Goal: Task Accomplishment & Management: Manage account settings

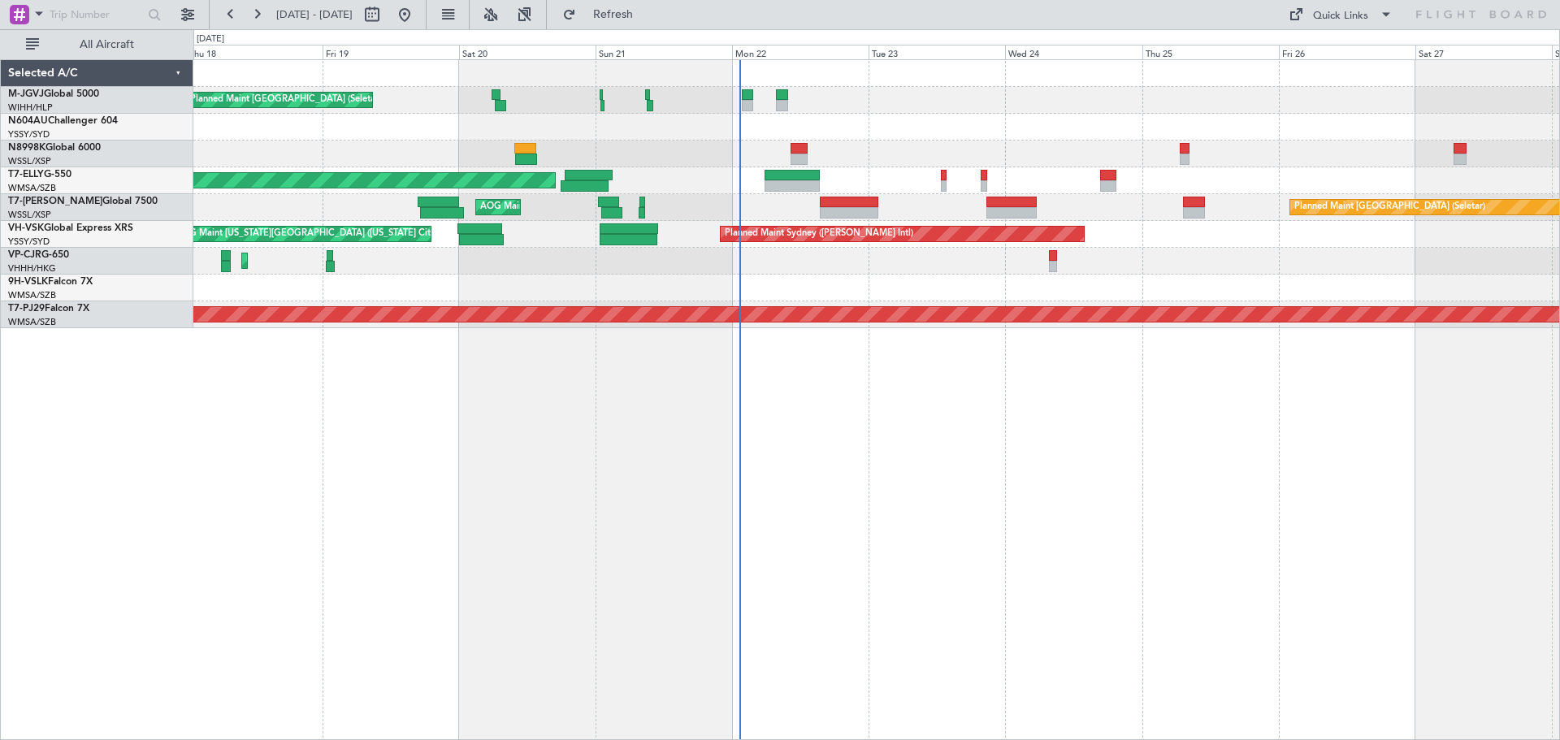
click at [833, 444] on div "[PERSON_NAME][GEOGRAPHIC_DATA] ([PERSON_NAME] Intl) [PERSON_NAME] Jakarta (Hali…" at bounding box center [876, 399] width 1367 height 681
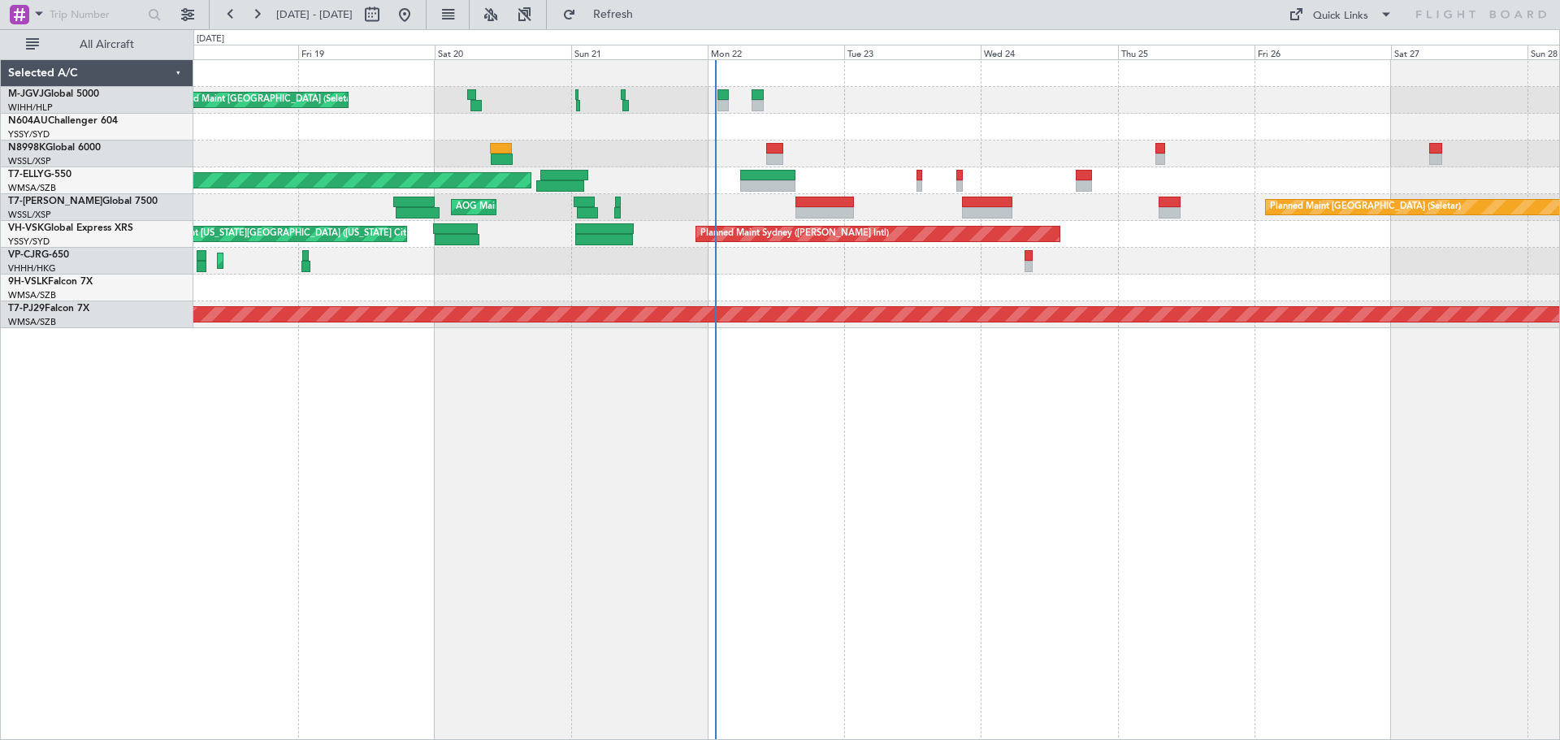
click at [684, 451] on div "[PERSON_NAME][GEOGRAPHIC_DATA] ([PERSON_NAME] Intl) [PERSON_NAME] Jakarta (Hali…" at bounding box center [876, 399] width 1367 height 681
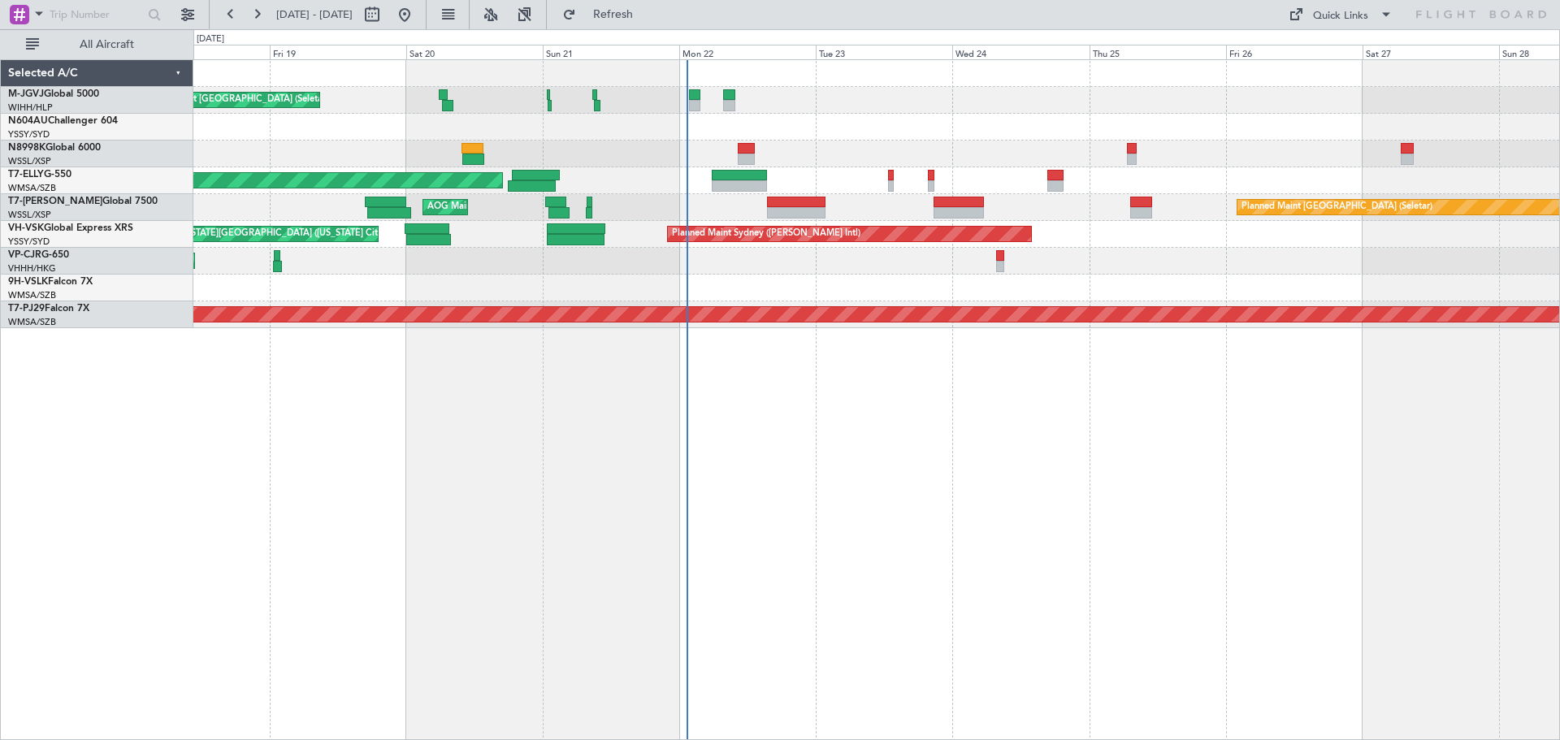
click at [847, 147] on div at bounding box center [876, 154] width 1366 height 27
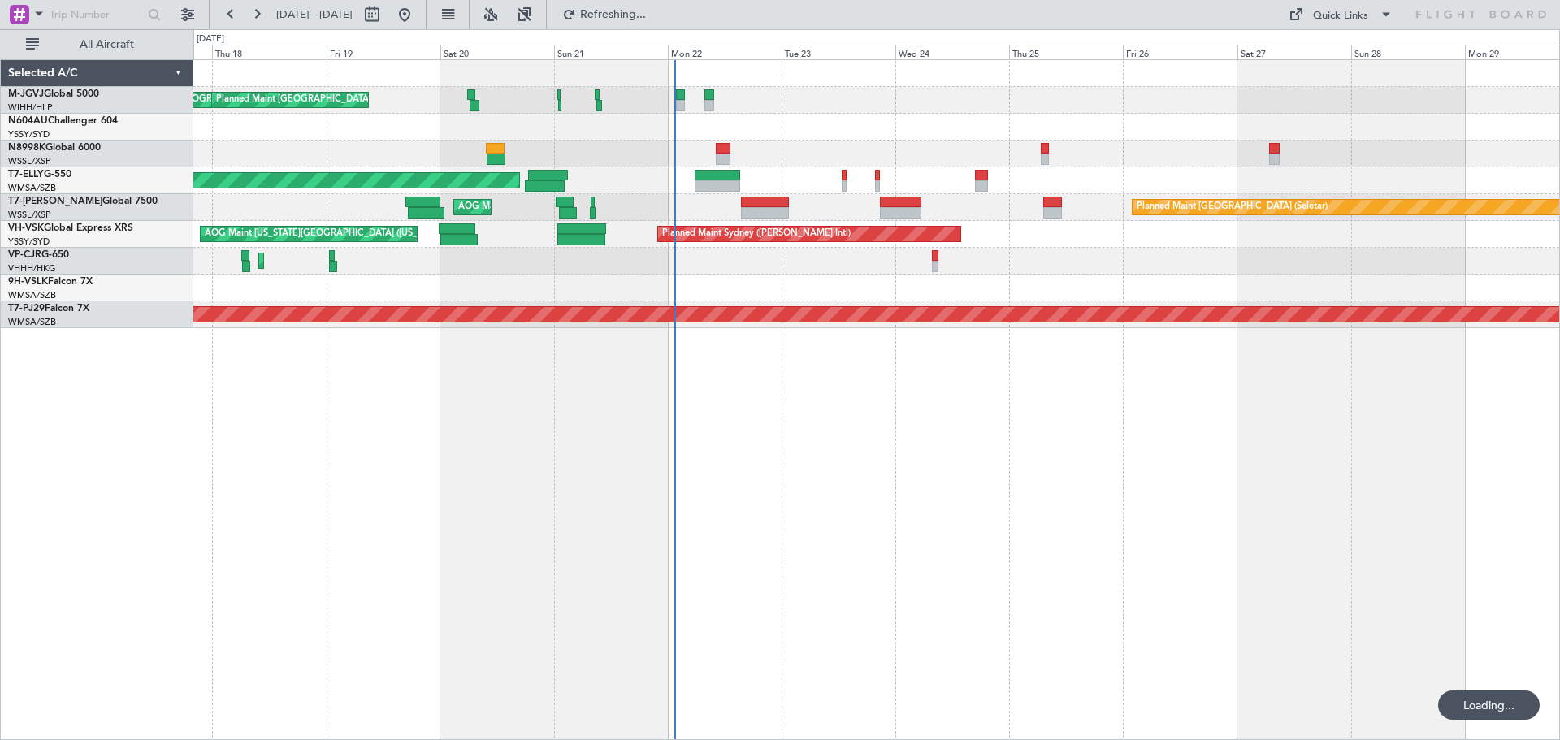
click at [866, 412] on div "[PERSON_NAME][GEOGRAPHIC_DATA] ([PERSON_NAME] Intl) [PERSON_NAME] Jakarta (Hali…" at bounding box center [876, 399] width 1367 height 681
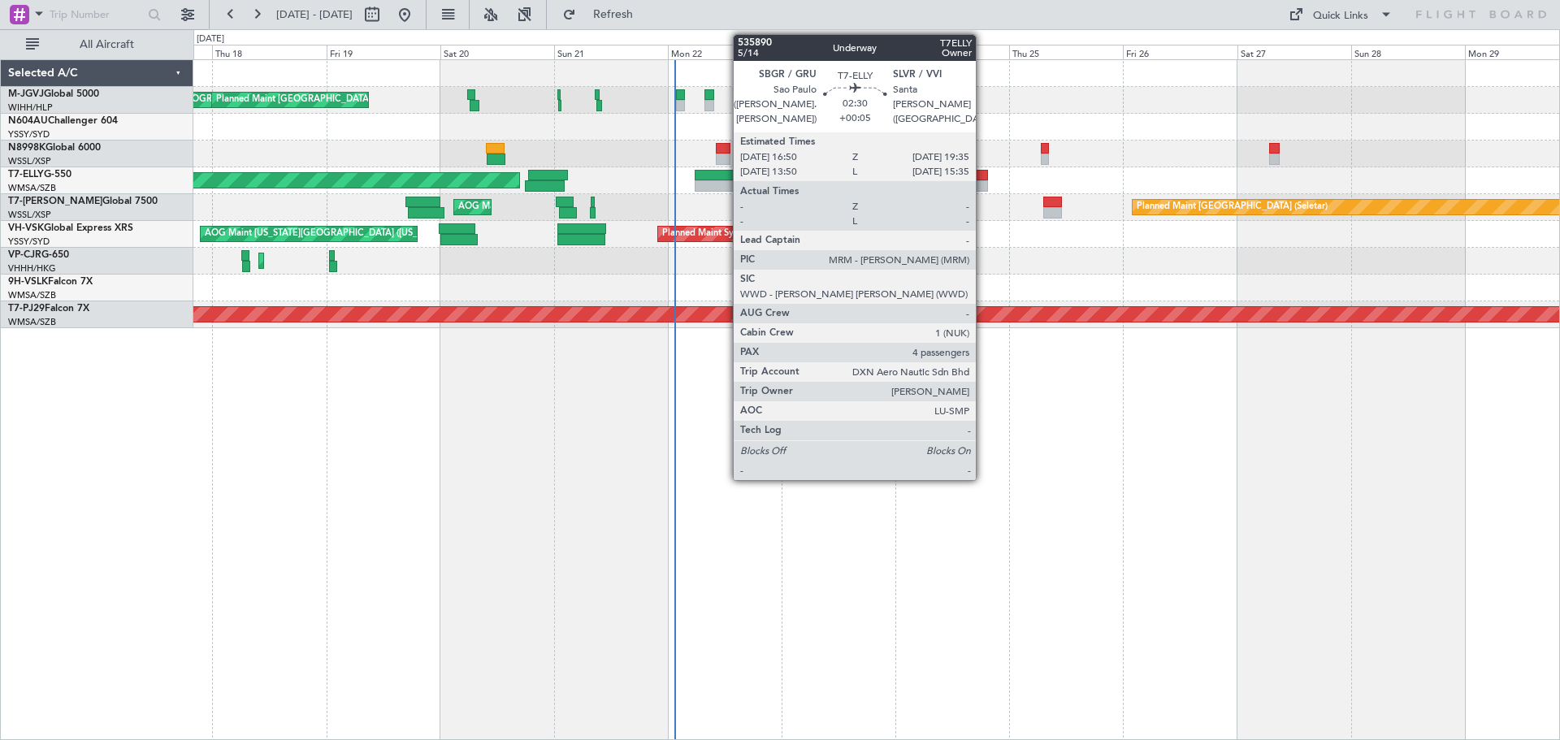
click at [983, 184] on div at bounding box center [982, 185] width 14 height 11
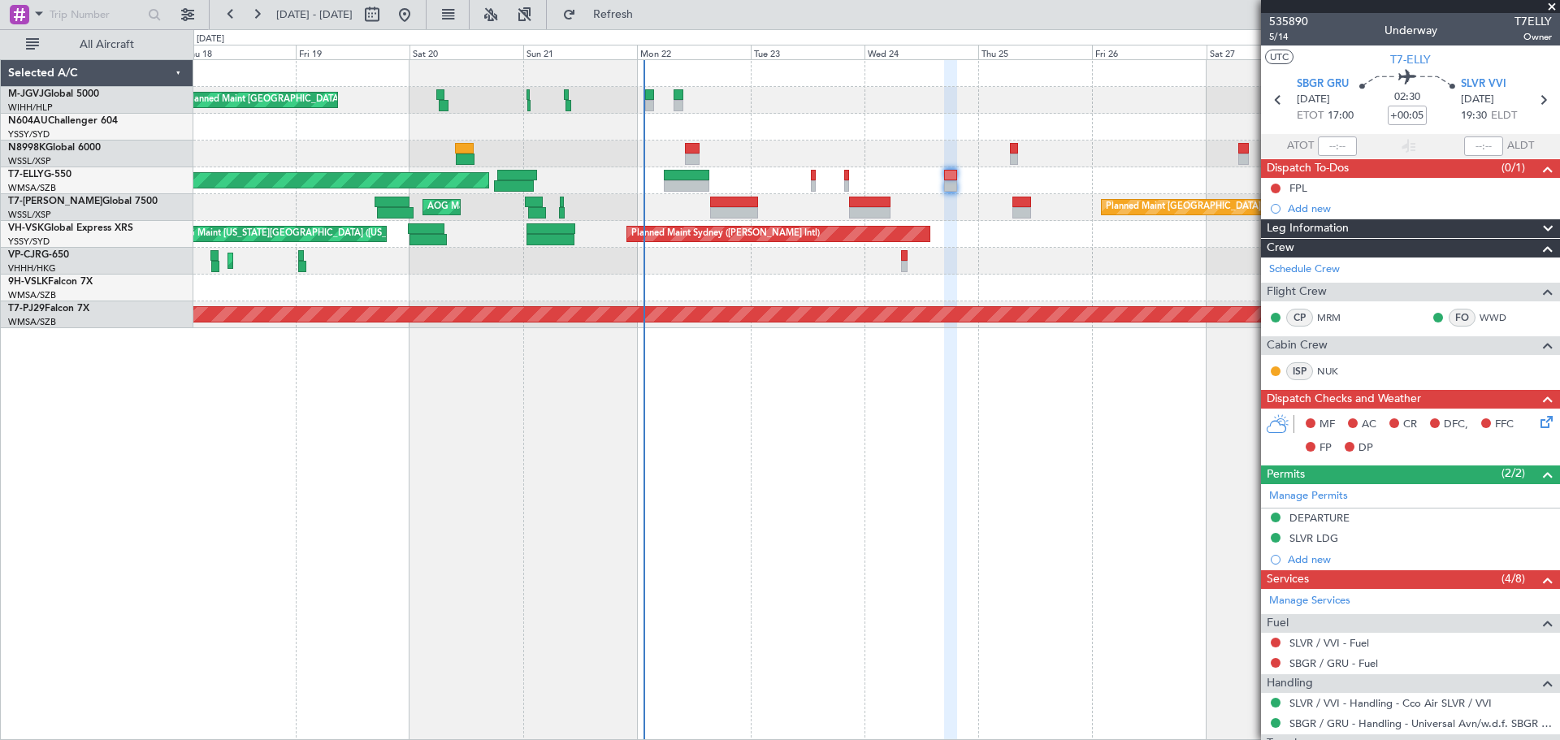
click at [970, 248] on div "Planned Maint [GEOGRAPHIC_DATA] ([GEOGRAPHIC_DATA] Intl) Planned Maint [GEOGRAP…" at bounding box center [876, 261] width 1366 height 27
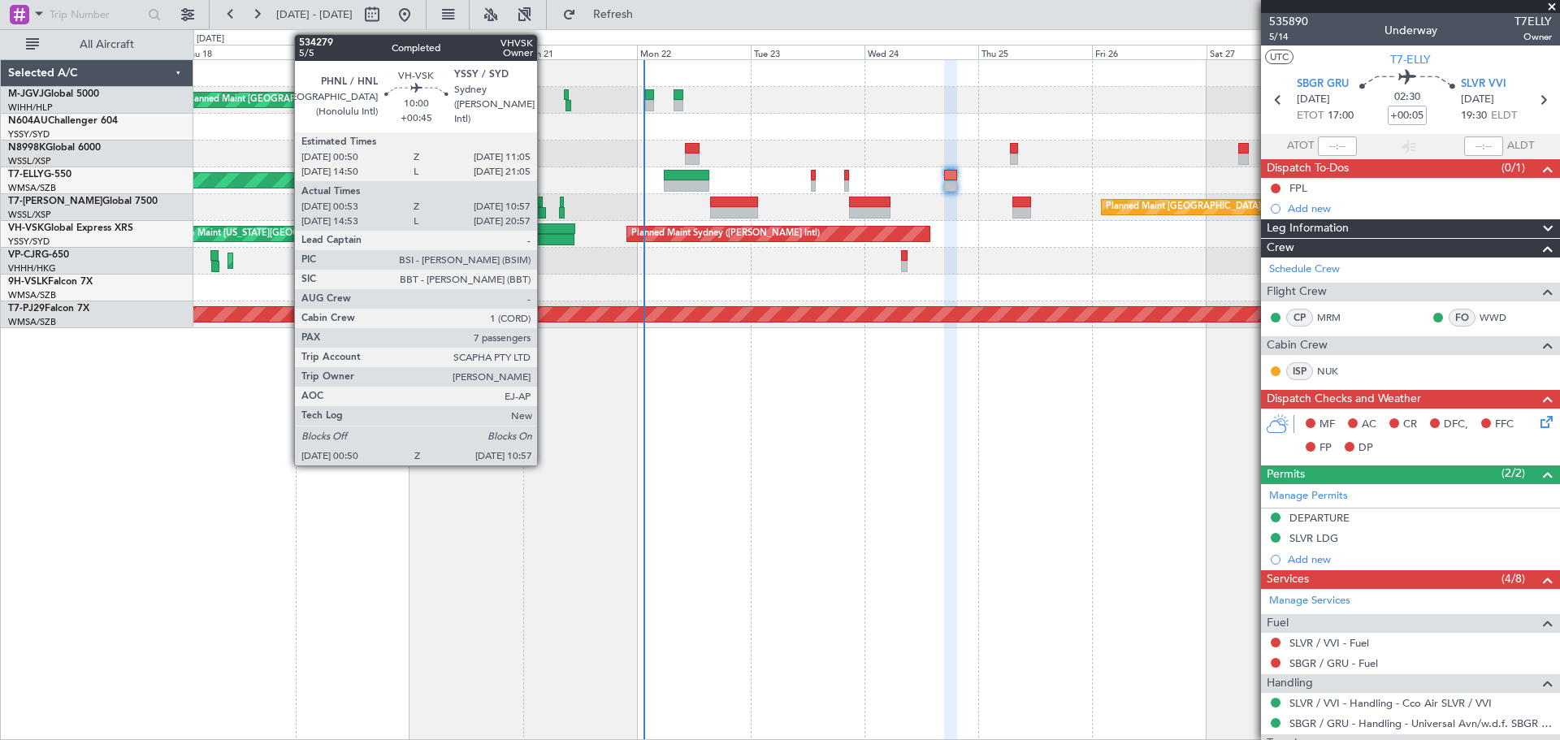
click at [548, 237] on div "Planned Maint Sydney ([PERSON_NAME] Intl) AOG Maint [US_STATE][GEOGRAPHIC_DATA]…" at bounding box center [876, 234] width 1366 height 27
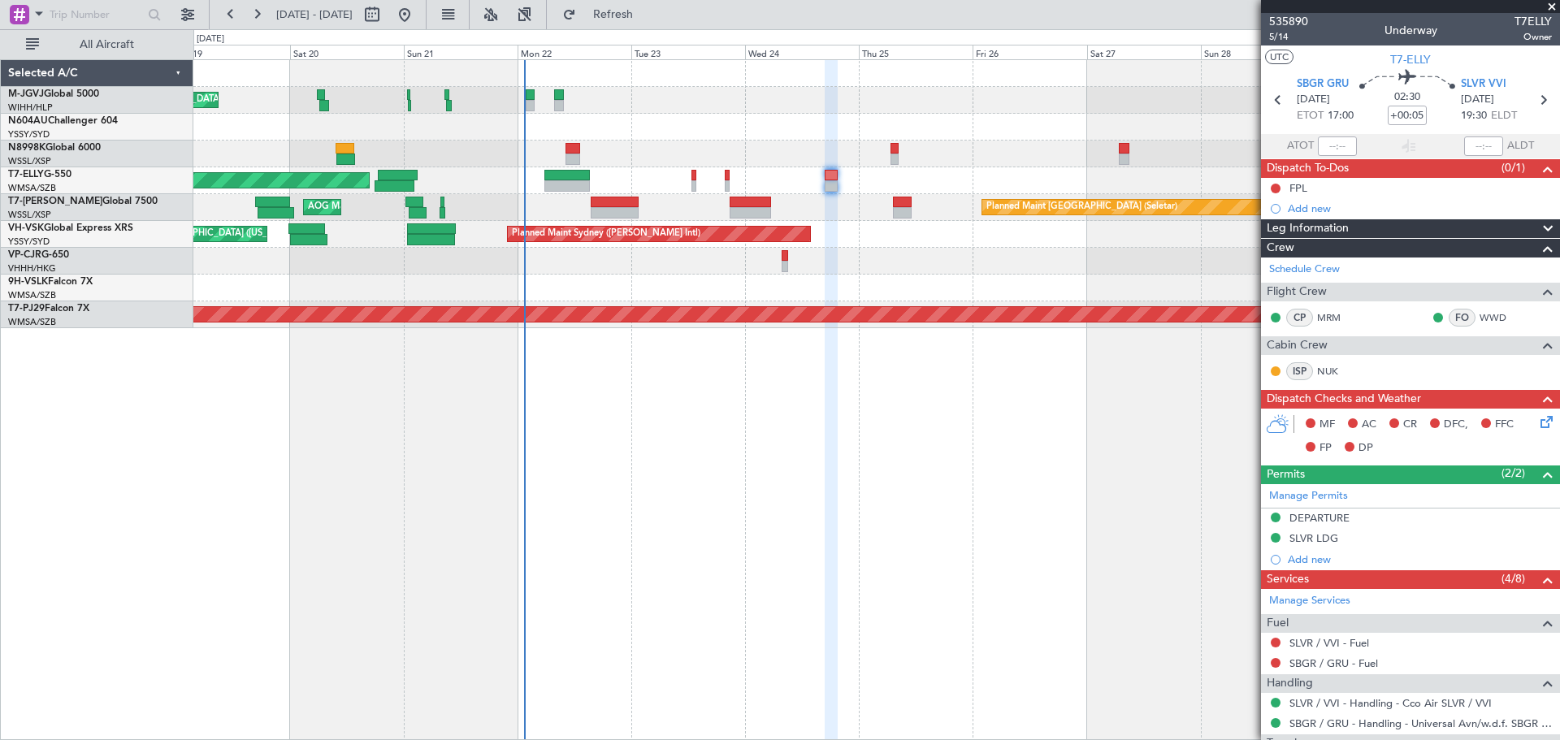
click at [879, 482] on div "[PERSON_NAME][GEOGRAPHIC_DATA] ([PERSON_NAME] Intl) [PERSON_NAME] Jakarta (Hali…" at bounding box center [876, 399] width 1367 height 681
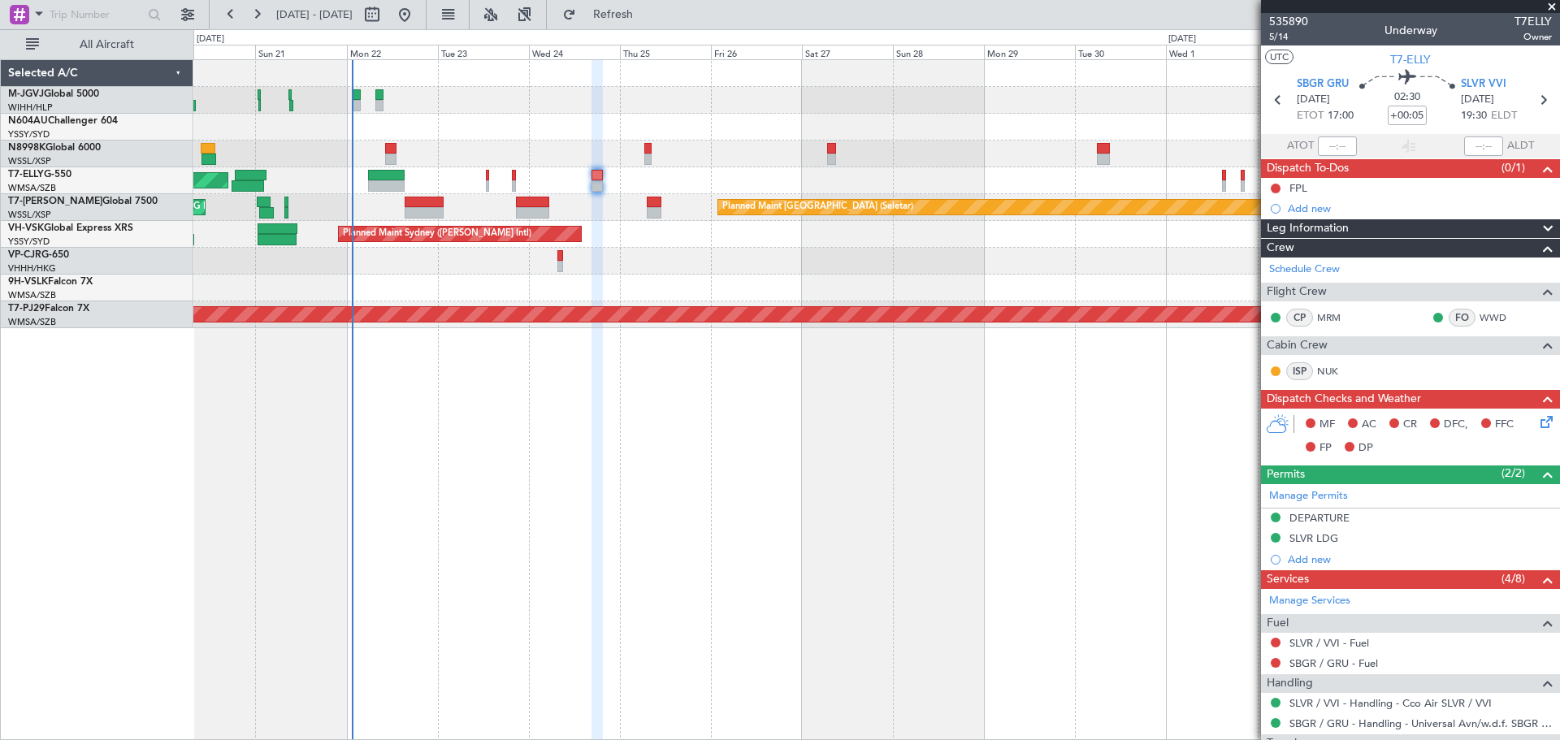
click at [764, 447] on div "[PERSON_NAME][GEOGRAPHIC_DATA] ([PERSON_NAME] Intl) [PERSON_NAME] Jakarta (Hali…" at bounding box center [876, 399] width 1367 height 681
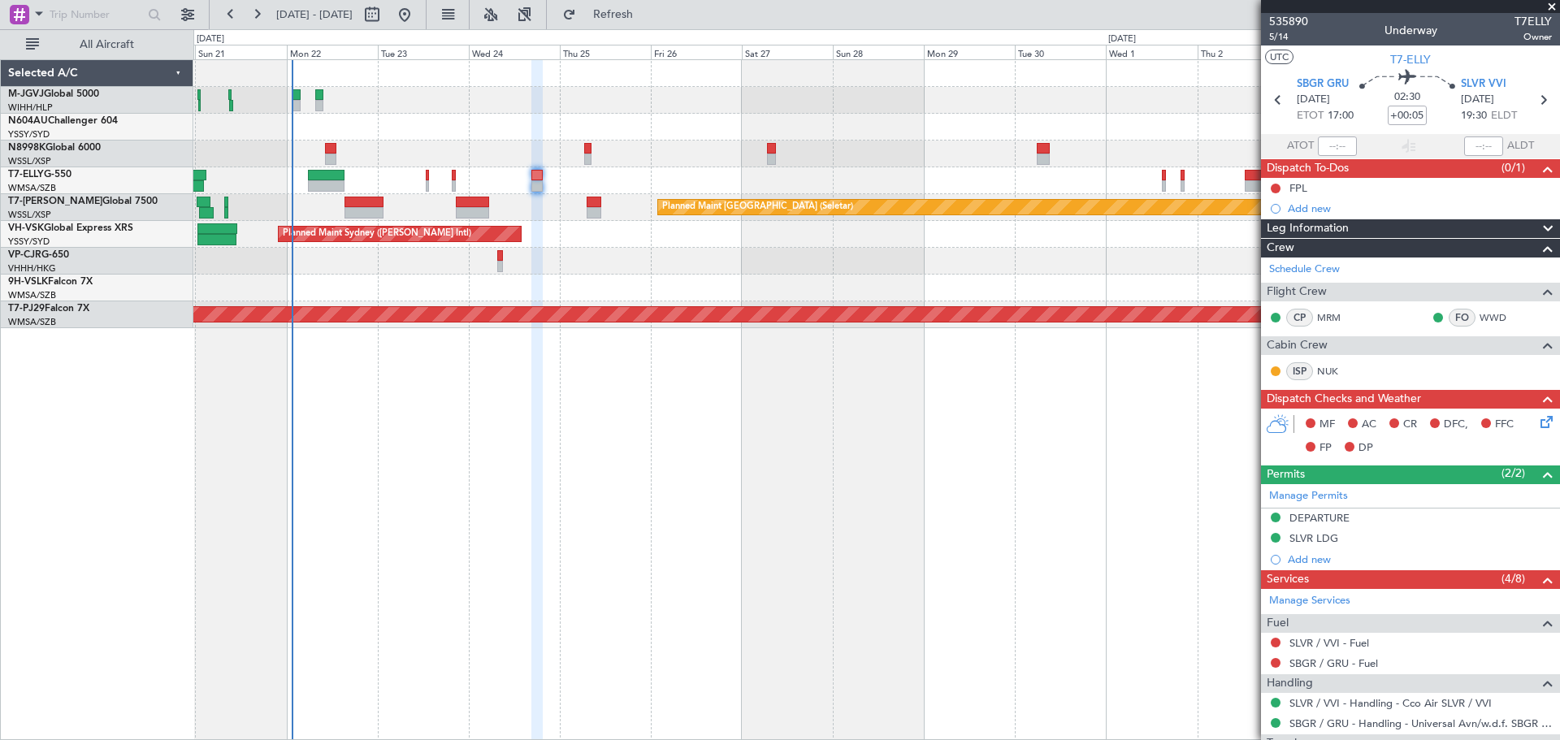
click at [616, 234] on div "Planned Maint Sydney ([PERSON_NAME] Intl) AOG Maint [US_STATE][GEOGRAPHIC_DATA]…" at bounding box center [876, 234] width 1366 height 27
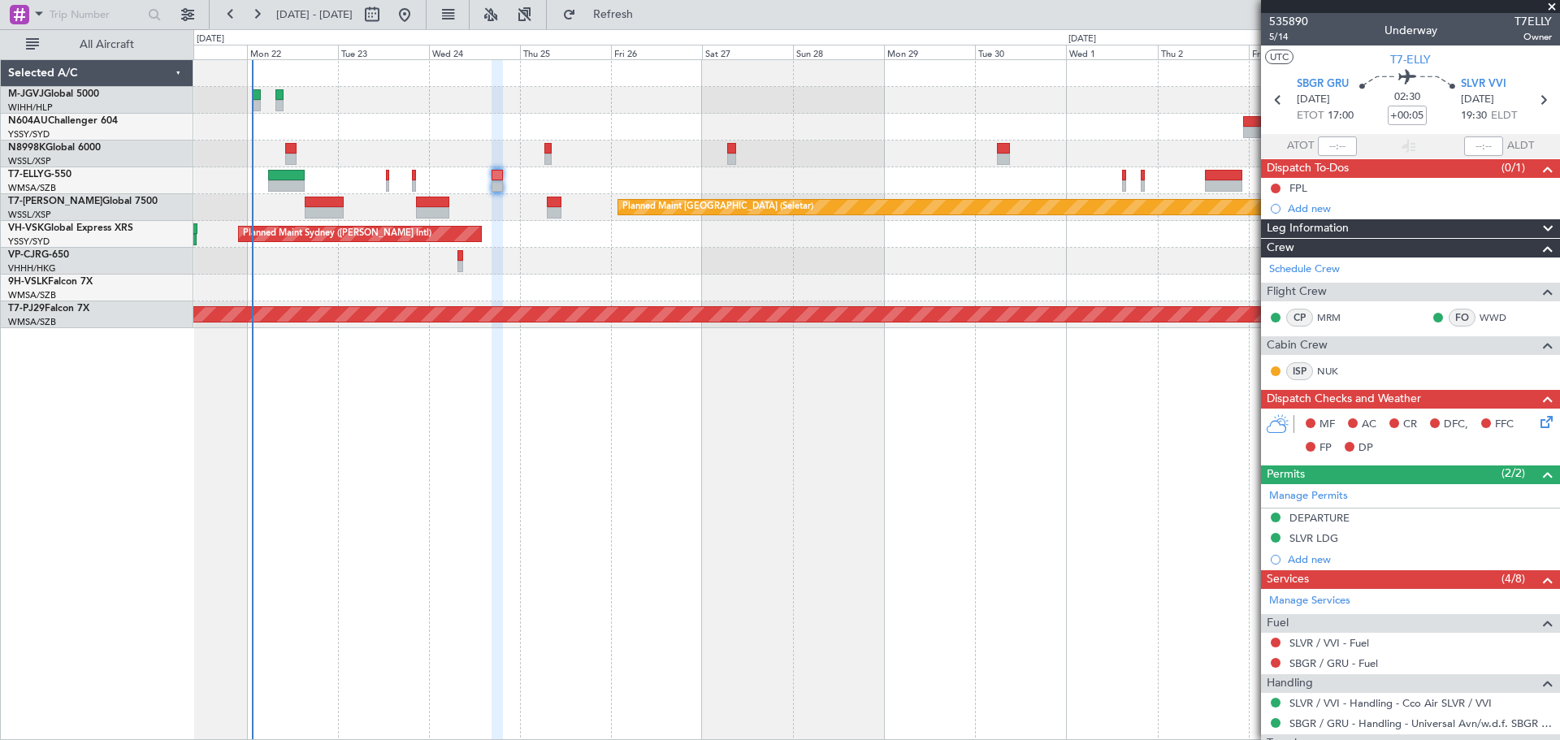
click at [599, 265] on div "Planned Maint [GEOGRAPHIC_DATA] (Seletar) [PERSON_NAME] Jakarta (Halim Intl) [P…" at bounding box center [876, 194] width 1366 height 268
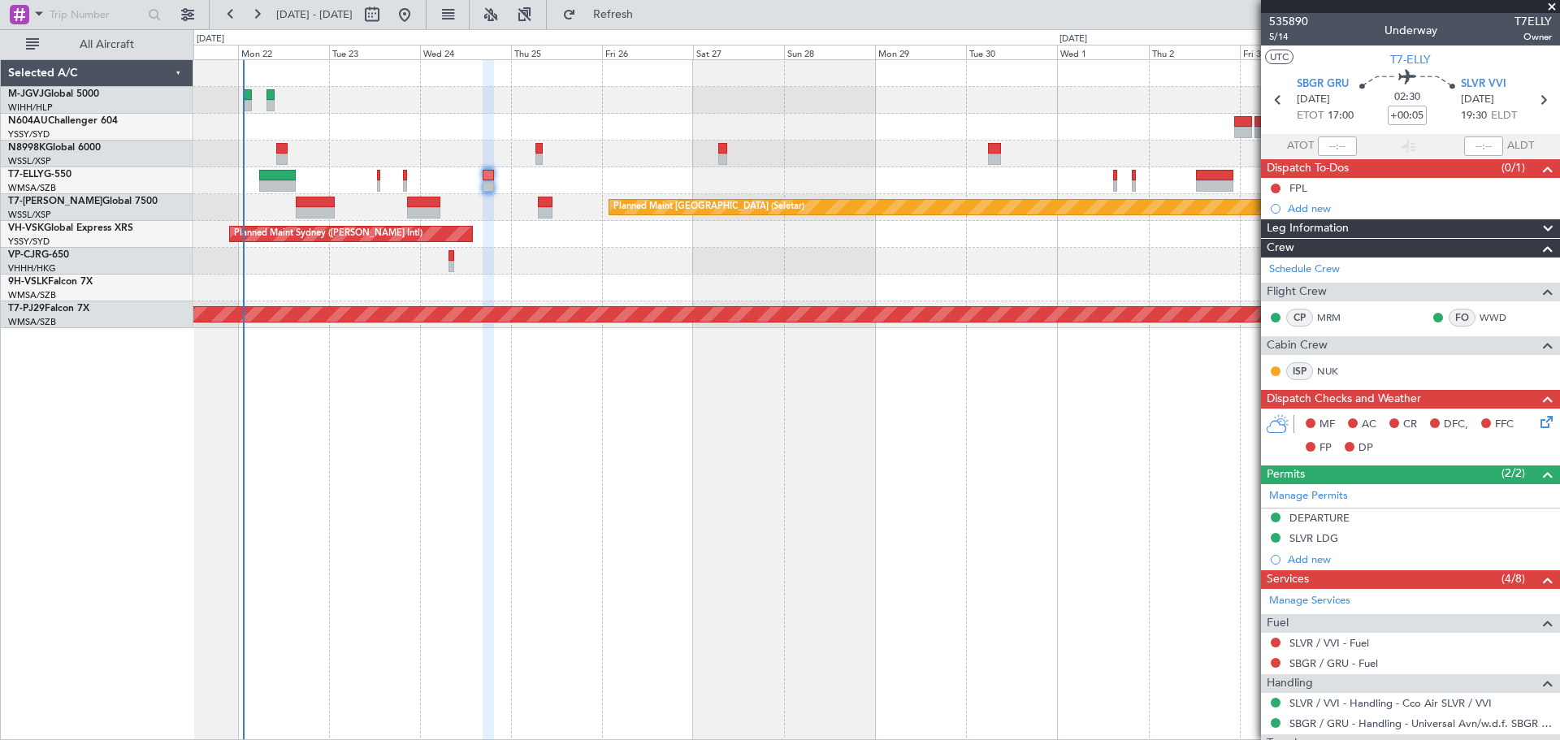
click at [573, 241] on div "Planned Maint Sydney ([PERSON_NAME] Intl) AOG Maint [US_STATE][GEOGRAPHIC_DATA]…" at bounding box center [876, 234] width 1366 height 27
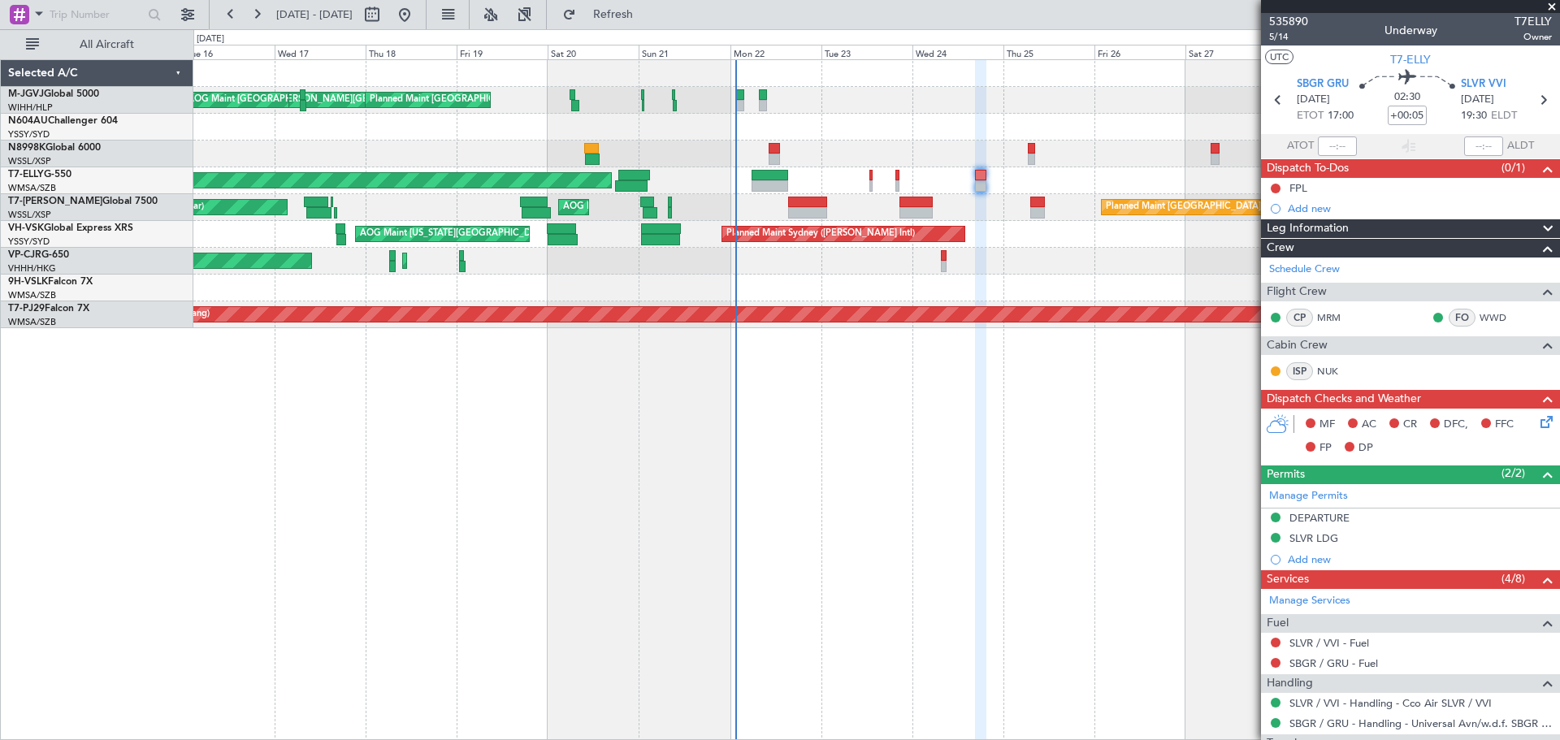
click at [797, 278] on div at bounding box center [876, 288] width 1366 height 27
click at [191, 14] on button at bounding box center [188, 15] width 26 height 26
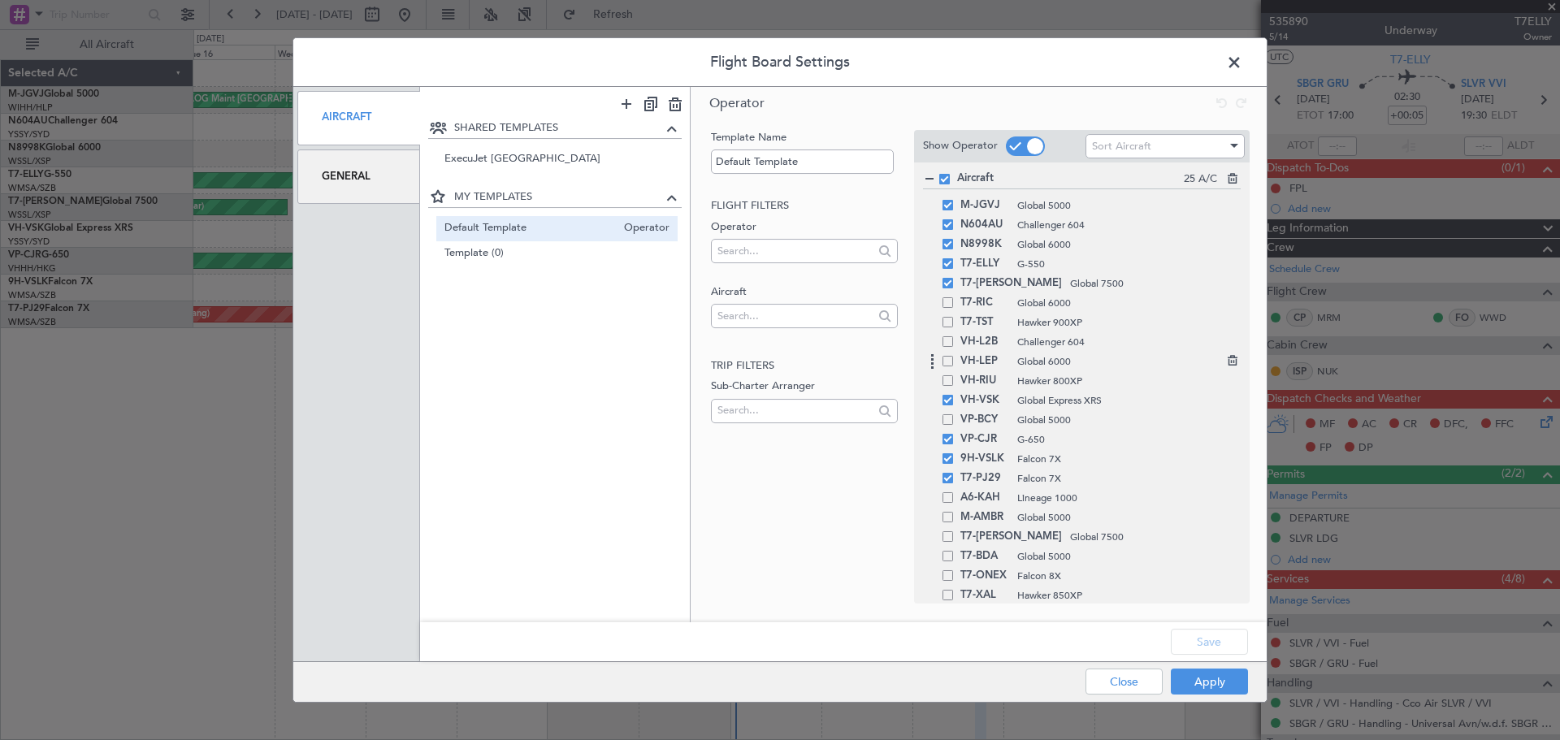
click at [949, 359] on span at bounding box center [948, 361] width 11 height 11
click at [954, 356] on input "checkbox" at bounding box center [954, 356] width 0 height 0
click at [1225, 646] on button "Save" at bounding box center [1209, 642] width 77 height 26
click at [1215, 681] on button "Apply" at bounding box center [1209, 682] width 77 height 26
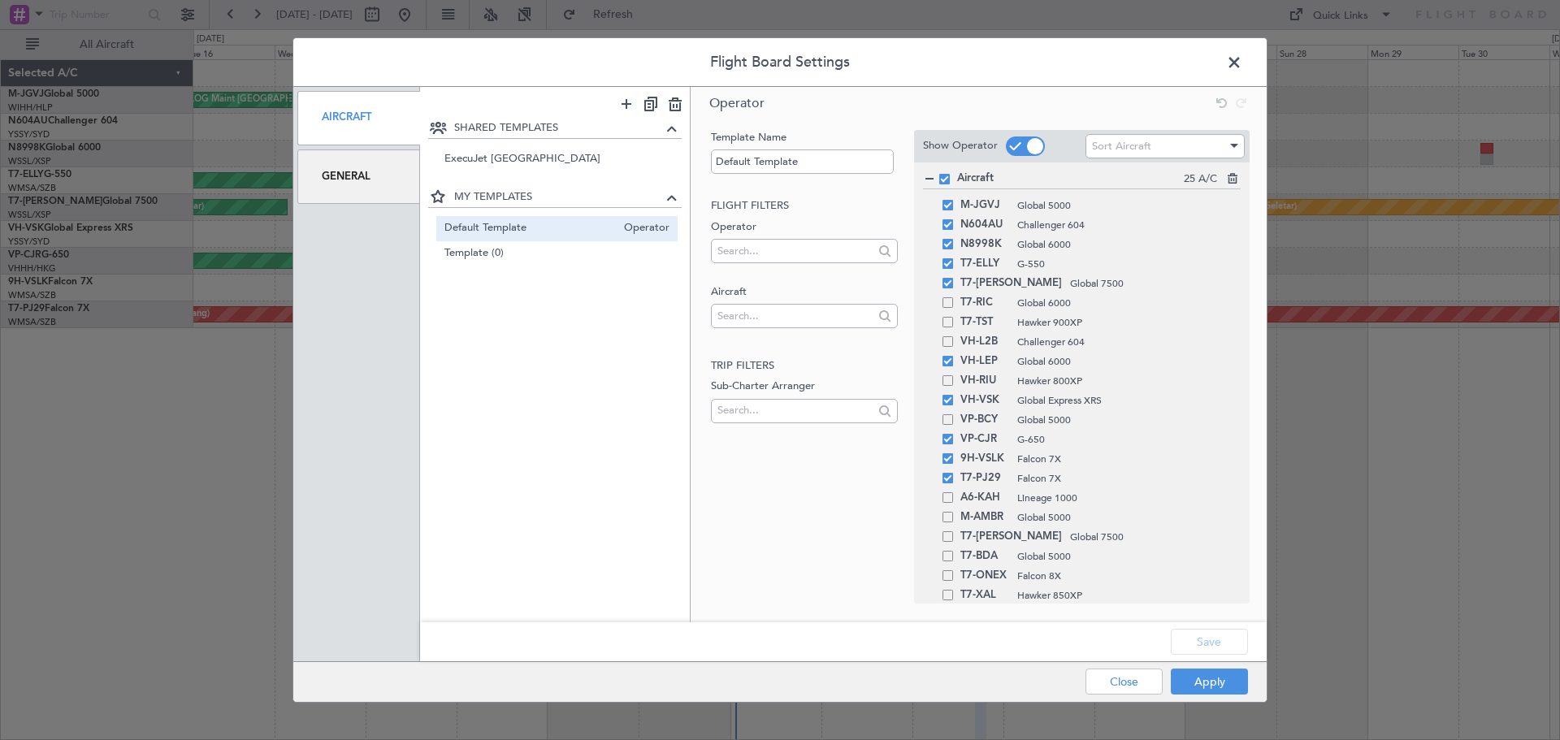
type input "0"
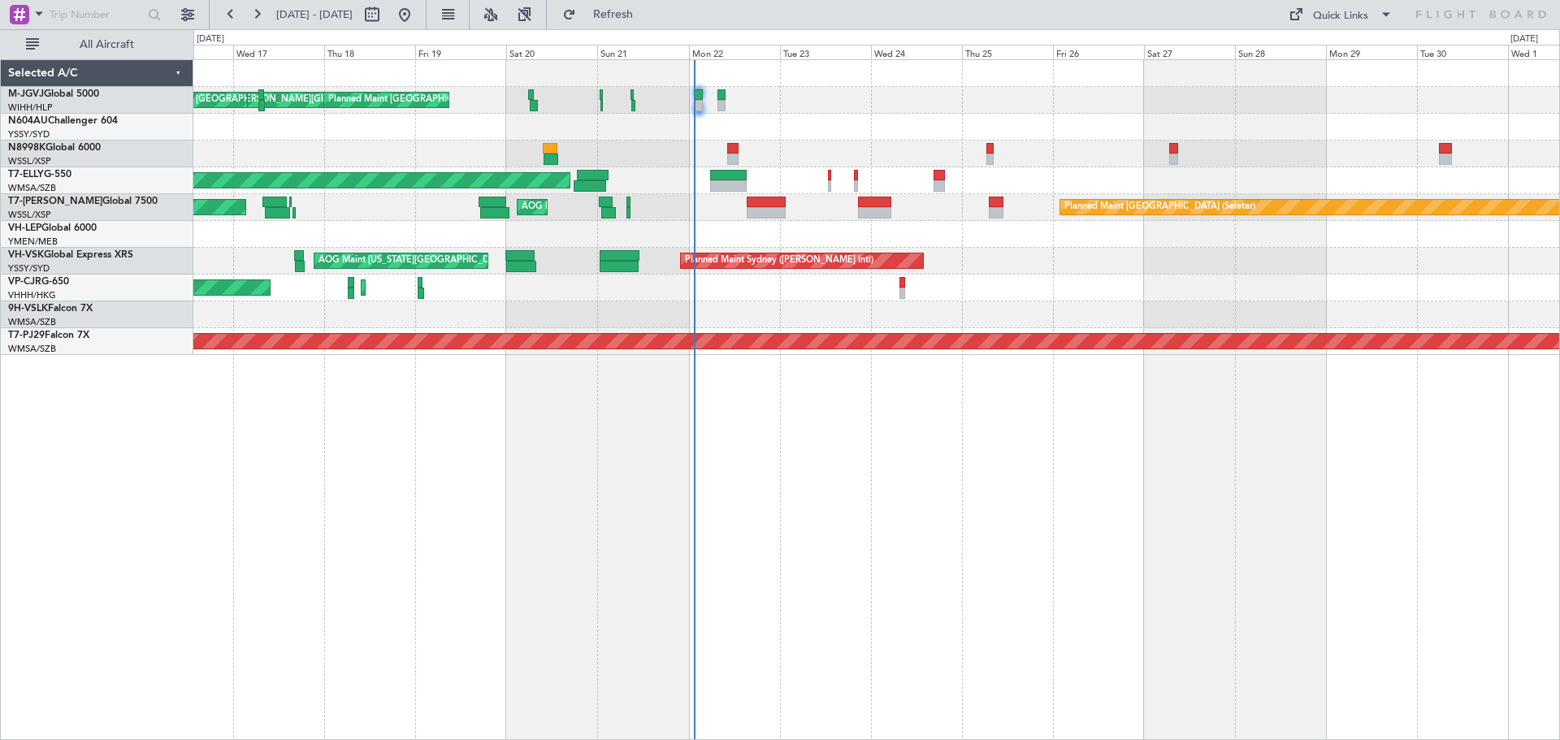
click at [1124, 242] on div at bounding box center [876, 234] width 1366 height 27
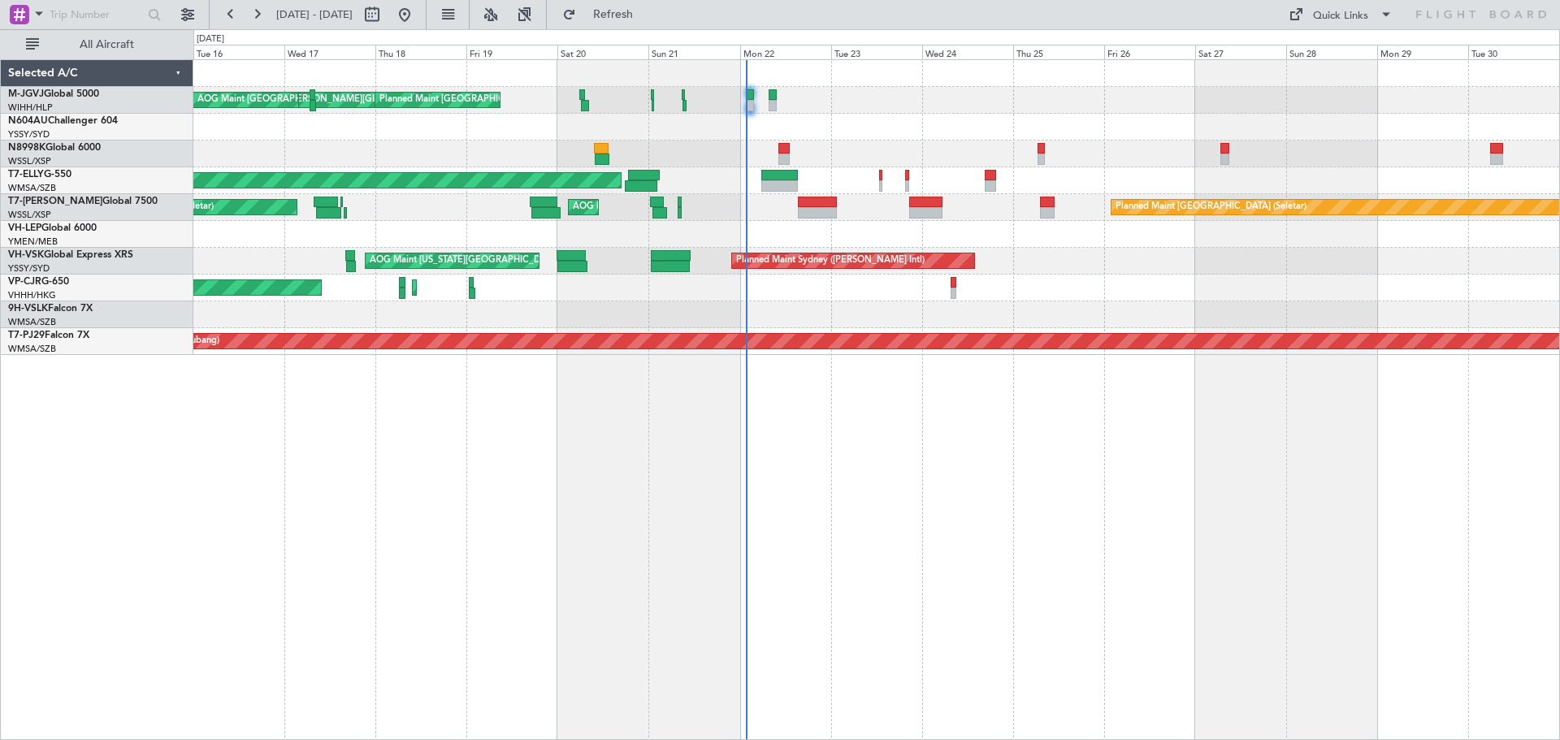
click at [412, 337] on div "[PERSON_NAME][GEOGRAPHIC_DATA] ([PERSON_NAME] Intl) [PERSON_NAME] Jakarta (Hali…" at bounding box center [876, 207] width 1366 height 295
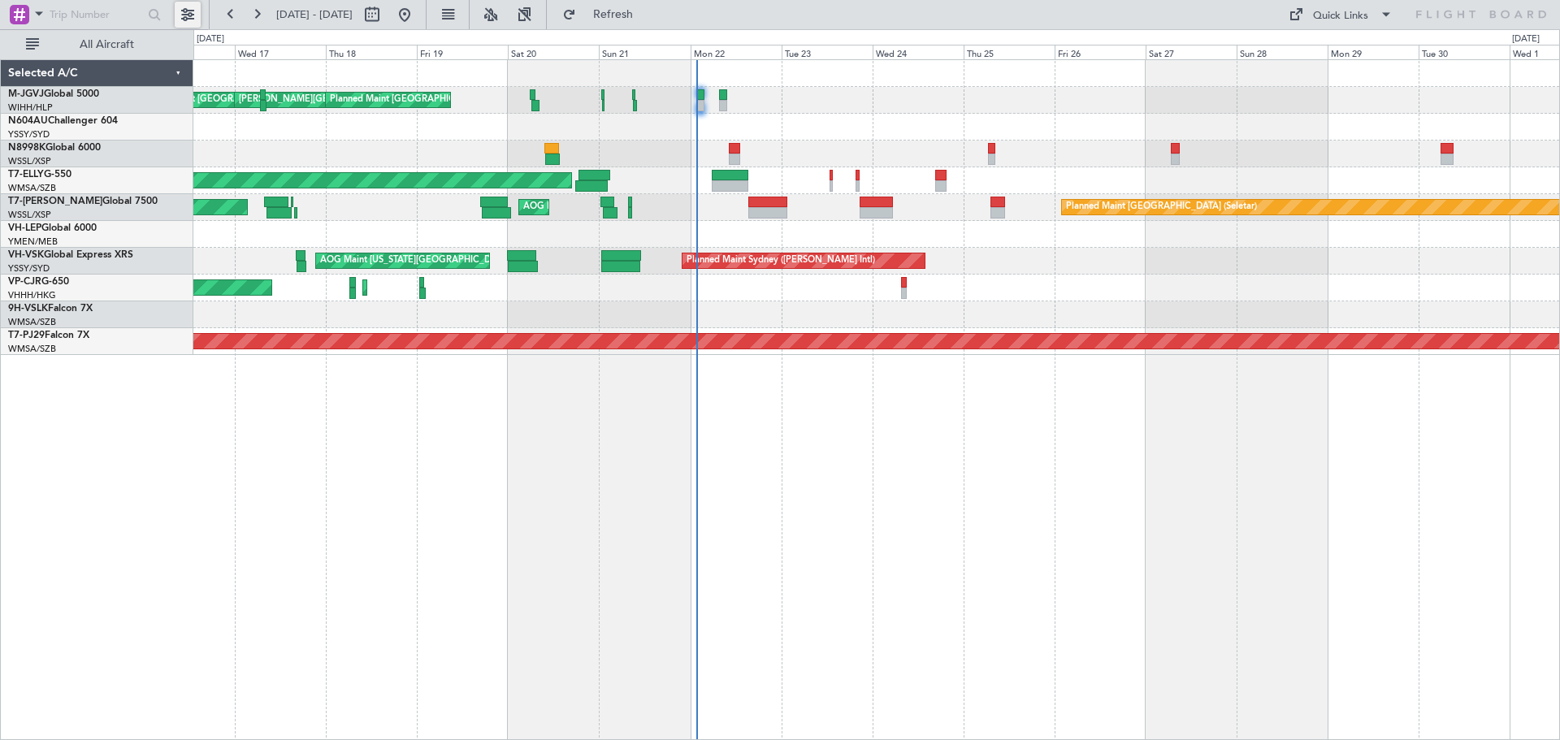
click at [186, 7] on button at bounding box center [188, 15] width 26 height 26
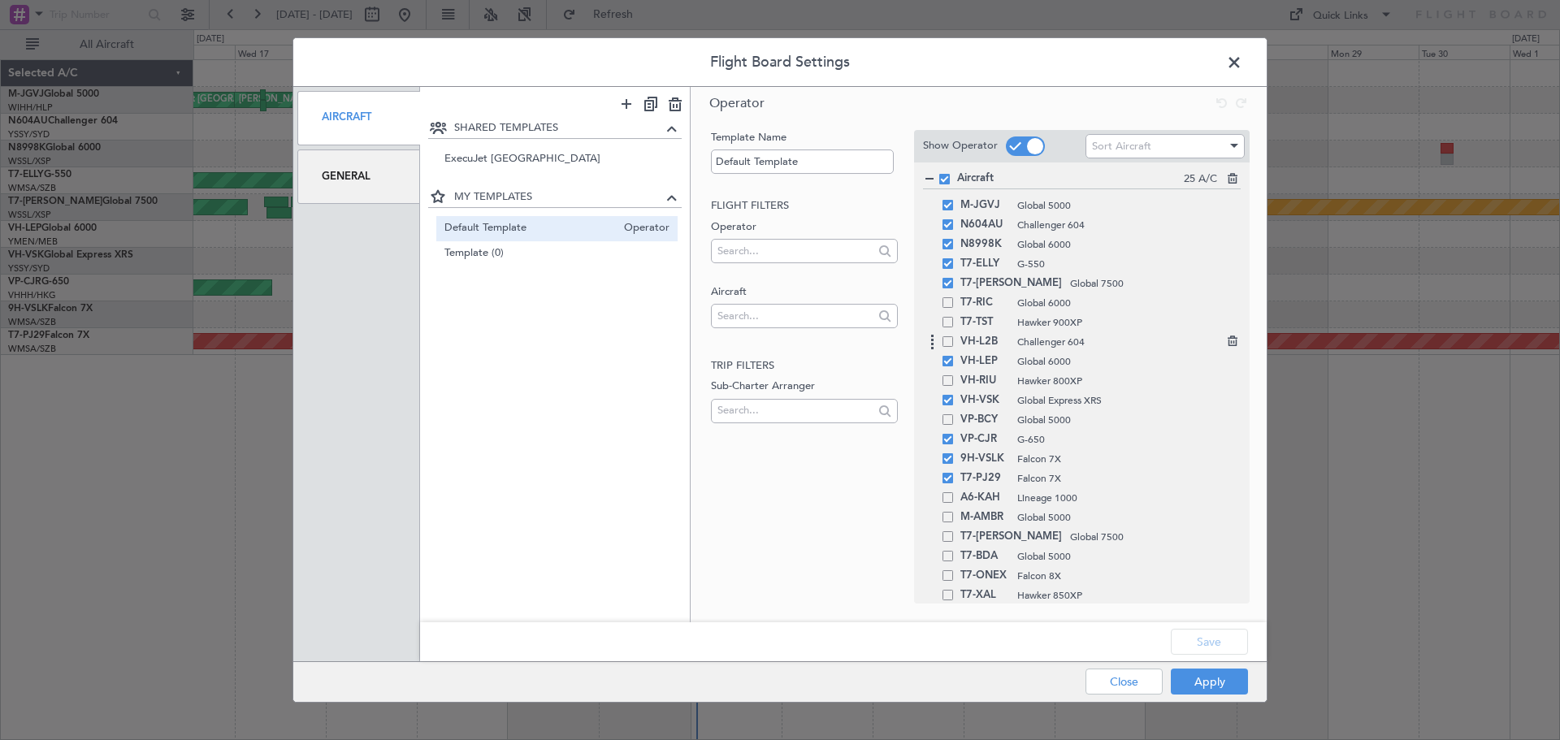
click at [948, 341] on span at bounding box center [948, 341] width 11 height 11
click at [954, 336] on input "checkbox" at bounding box center [954, 336] width 0 height 0
click at [1186, 636] on button "Save" at bounding box center [1209, 642] width 77 height 26
click at [1203, 682] on button "Apply" at bounding box center [1209, 682] width 77 height 26
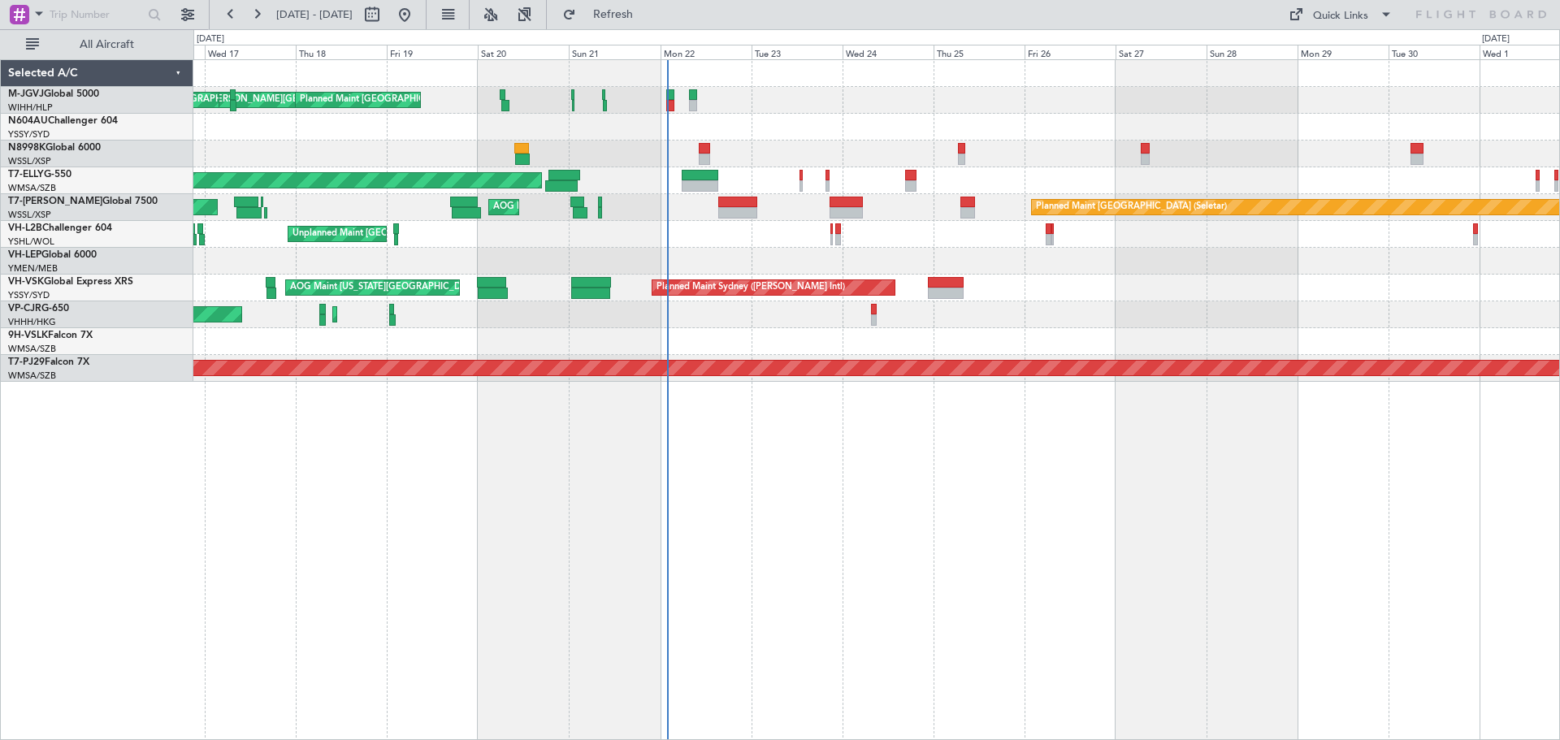
click at [720, 468] on div "[PERSON_NAME][GEOGRAPHIC_DATA] ([PERSON_NAME] Intl) [PERSON_NAME] Jakarta (Hali…" at bounding box center [876, 399] width 1367 height 681
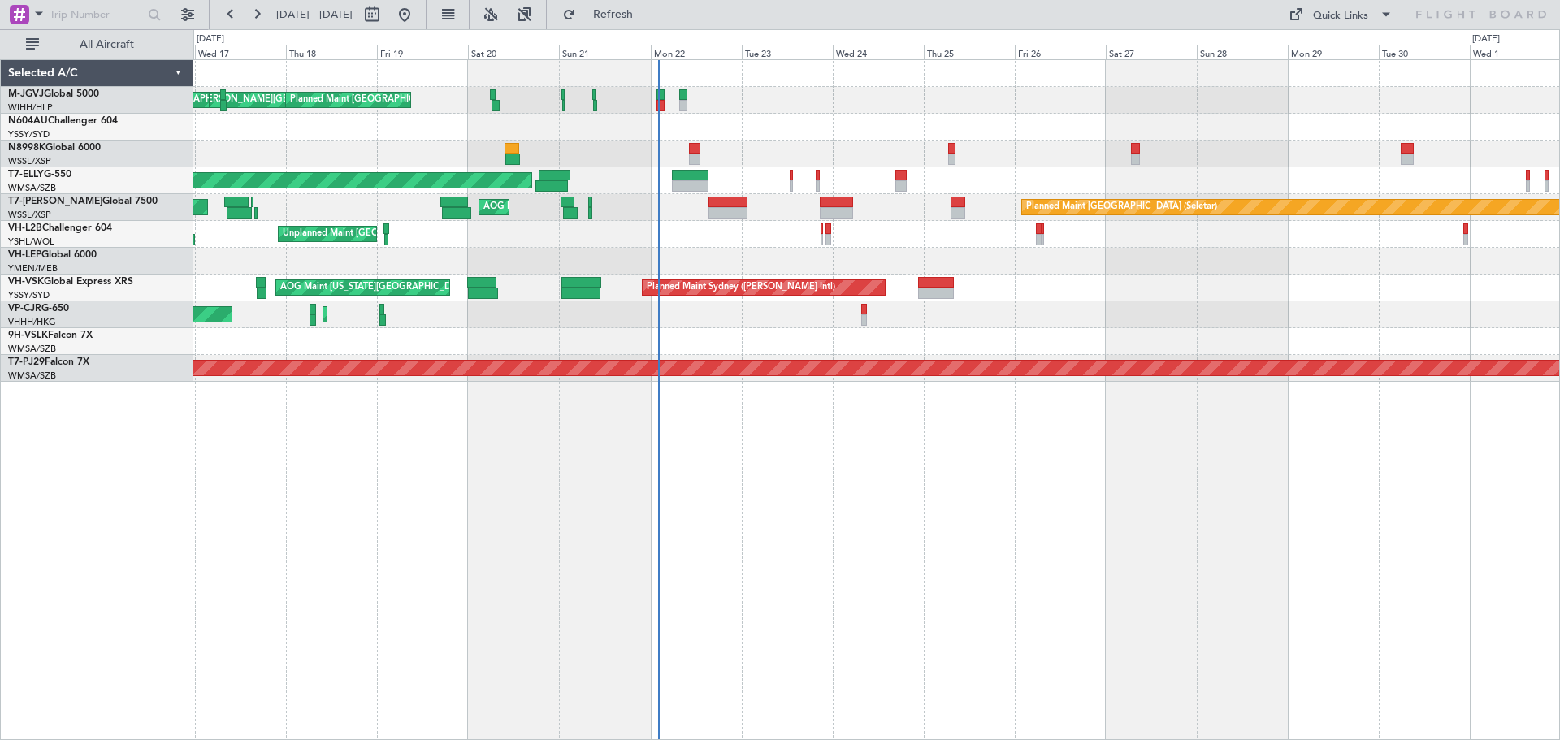
click at [764, 156] on div at bounding box center [876, 154] width 1366 height 27
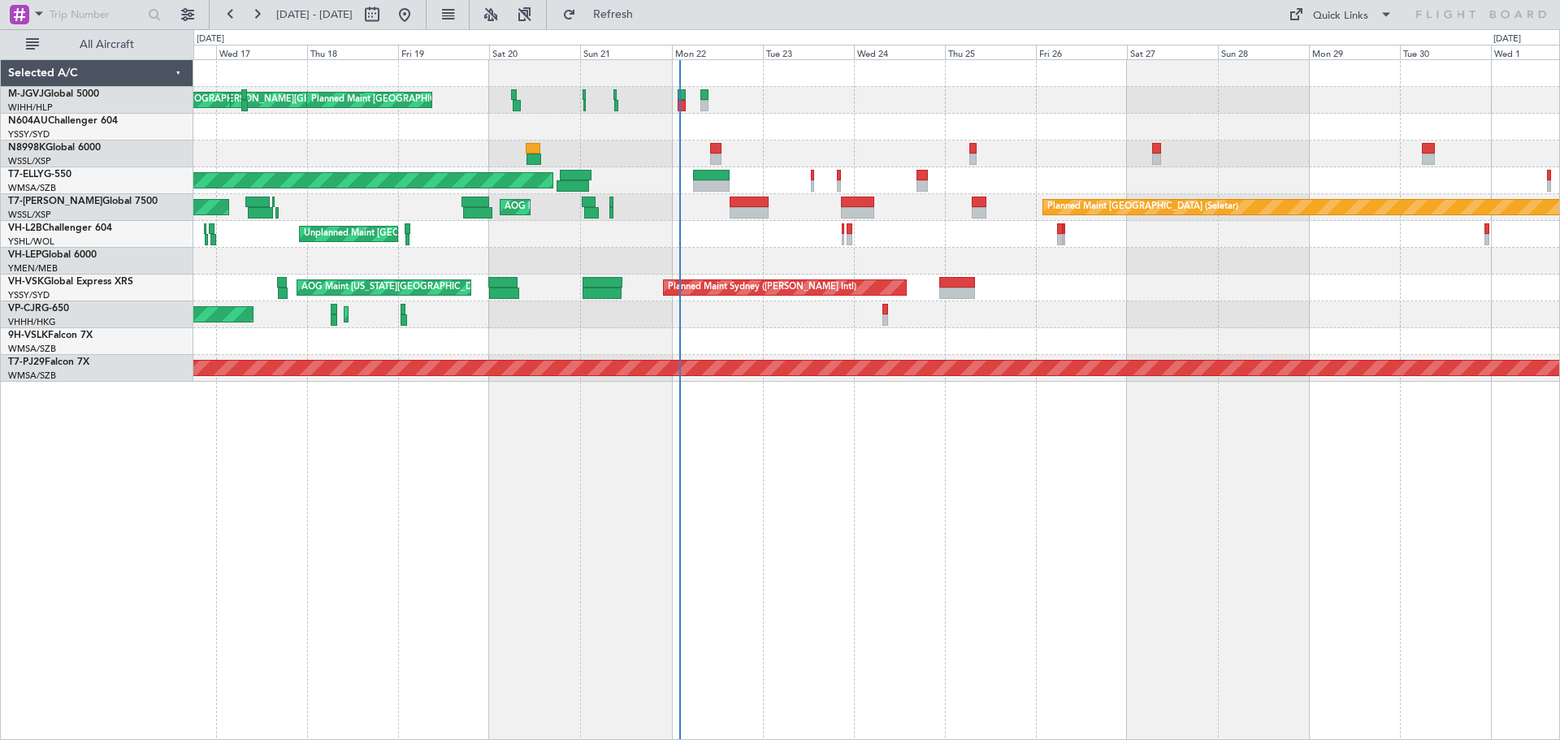
click at [1041, 87] on div "[PERSON_NAME][GEOGRAPHIC_DATA] ([PERSON_NAME] Intl) [PERSON_NAME] Jakarta (Hali…" at bounding box center [876, 100] width 1366 height 27
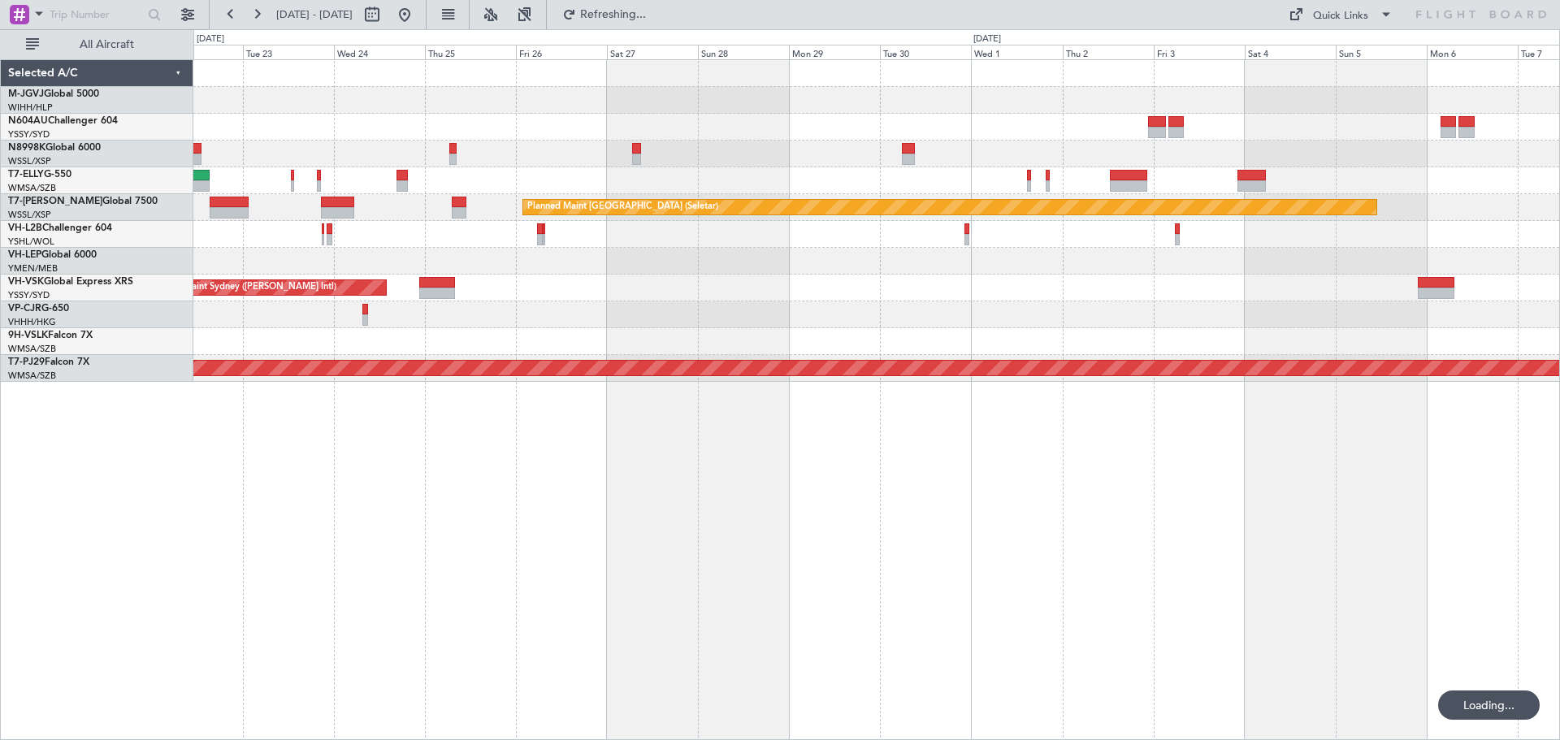
click at [714, 176] on div "[PERSON_NAME][GEOGRAPHIC_DATA] ([PERSON_NAME] Intl) [PERSON_NAME] Jakarta (Hali…" at bounding box center [876, 221] width 1366 height 322
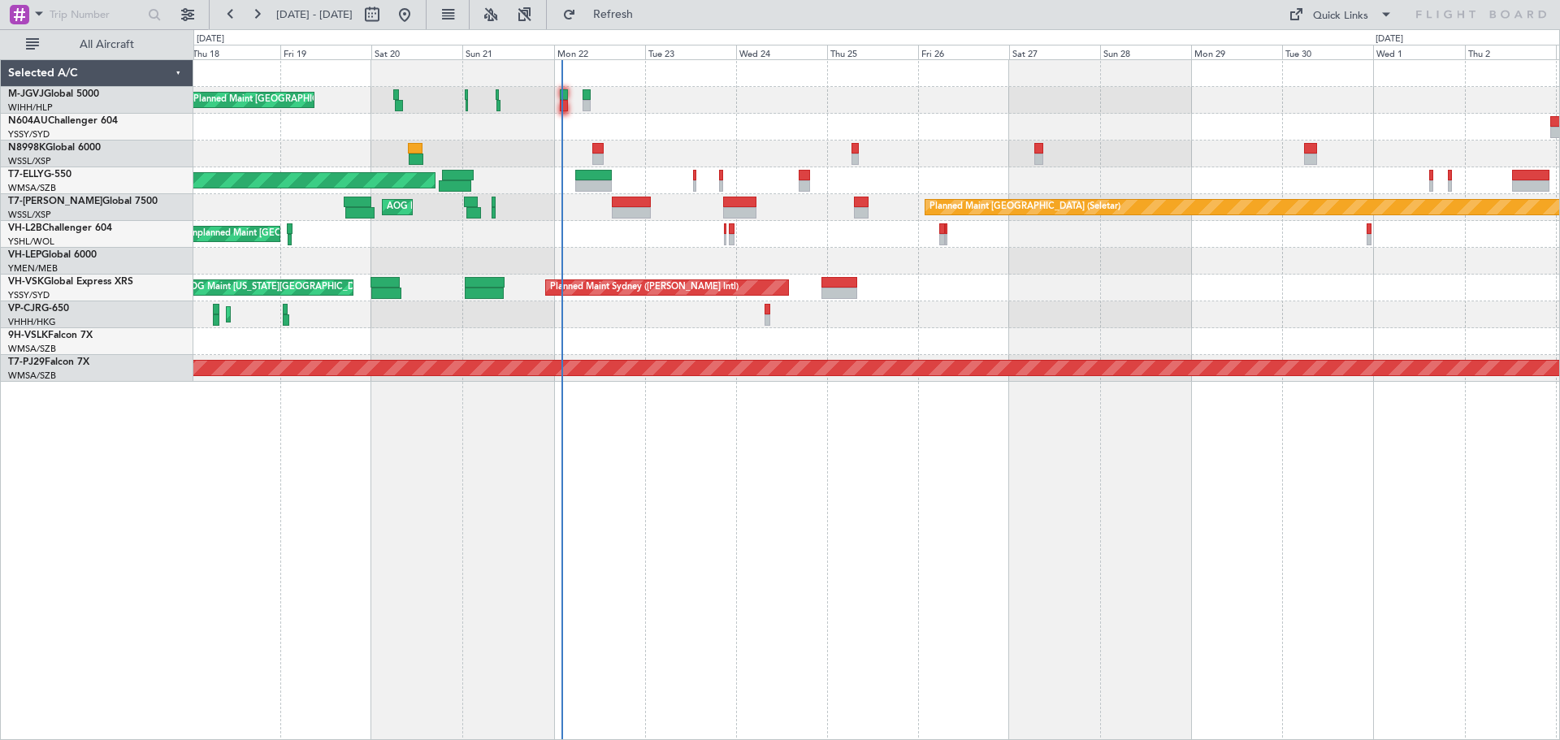
click at [673, 135] on div at bounding box center [876, 127] width 1366 height 27
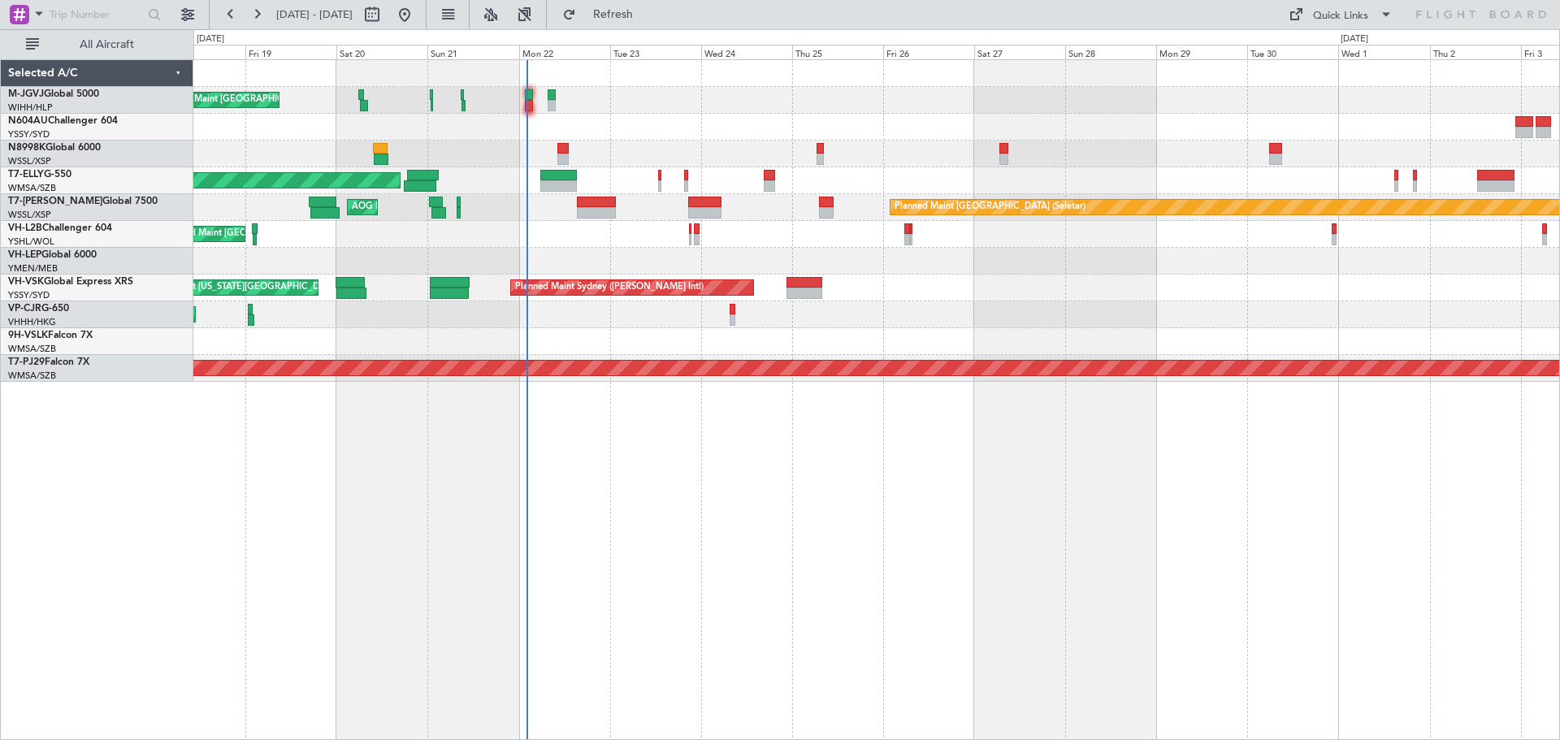
click at [956, 156] on div at bounding box center [876, 154] width 1366 height 27
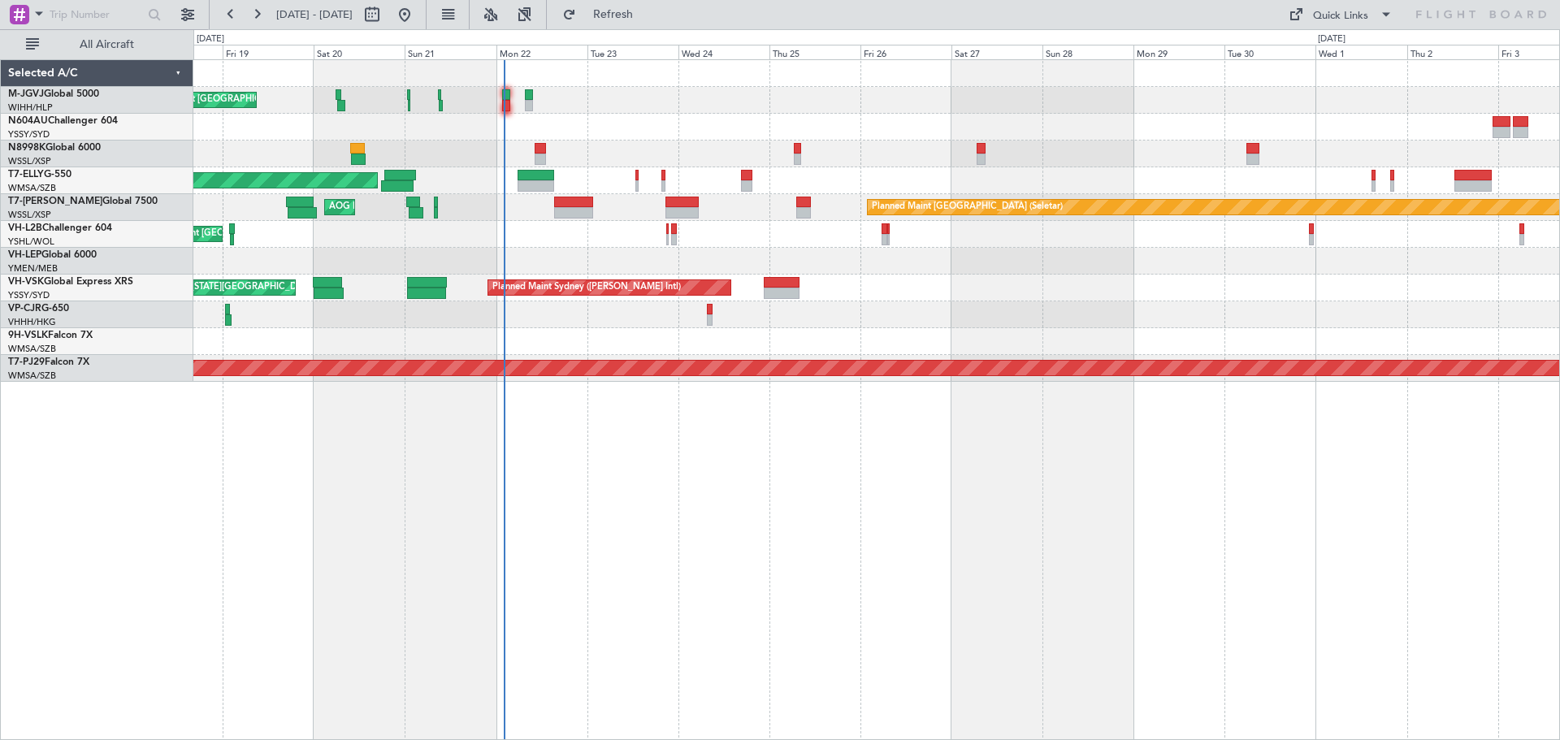
click at [701, 472] on div "[PERSON_NAME][GEOGRAPHIC_DATA] ([PERSON_NAME] Intl) [PERSON_NAME] Jakarta (Hali…" at bounding box center [876, 399] width 1367 height 681
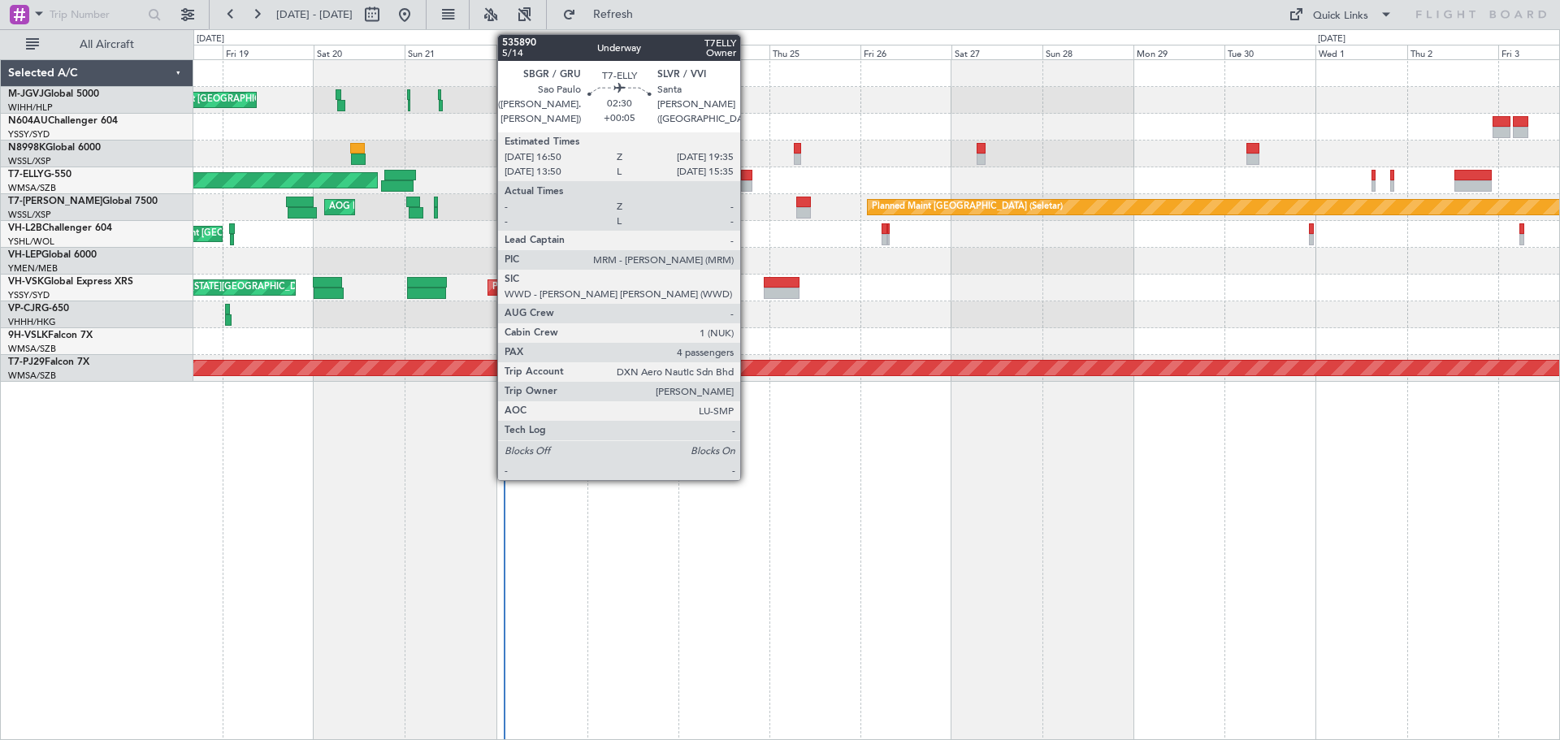
click at [748, 181] on div at bounding box center [746, 185] width 11 height 11
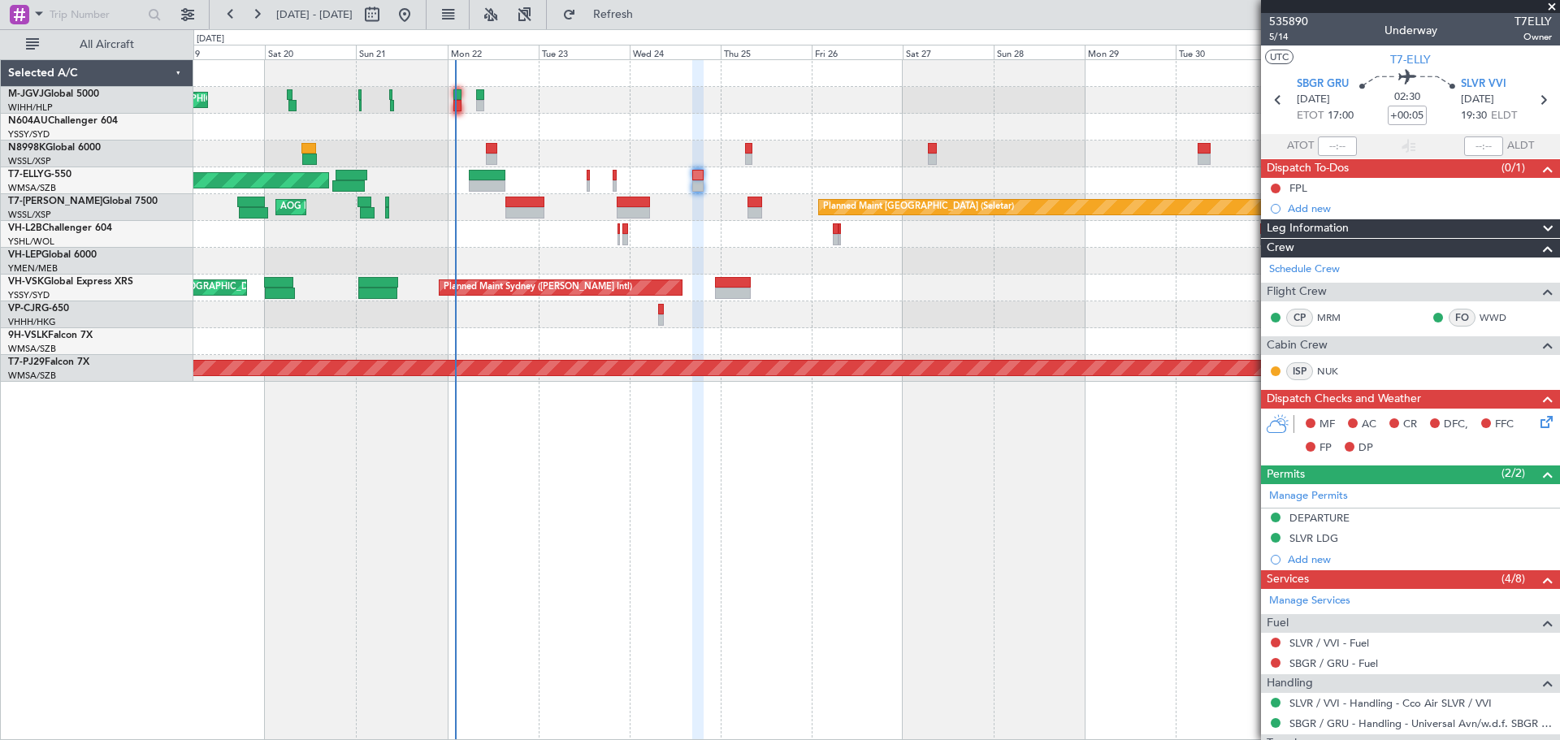
click at [1035, 331] on div "[PERSON_NAME][GEOGRAPHIC_DATA] ([PERSON_NAME] Intl) [PERSON_NAME] Jakarta (Hali…" at bounding box center [876, 221] width 1366 height 322
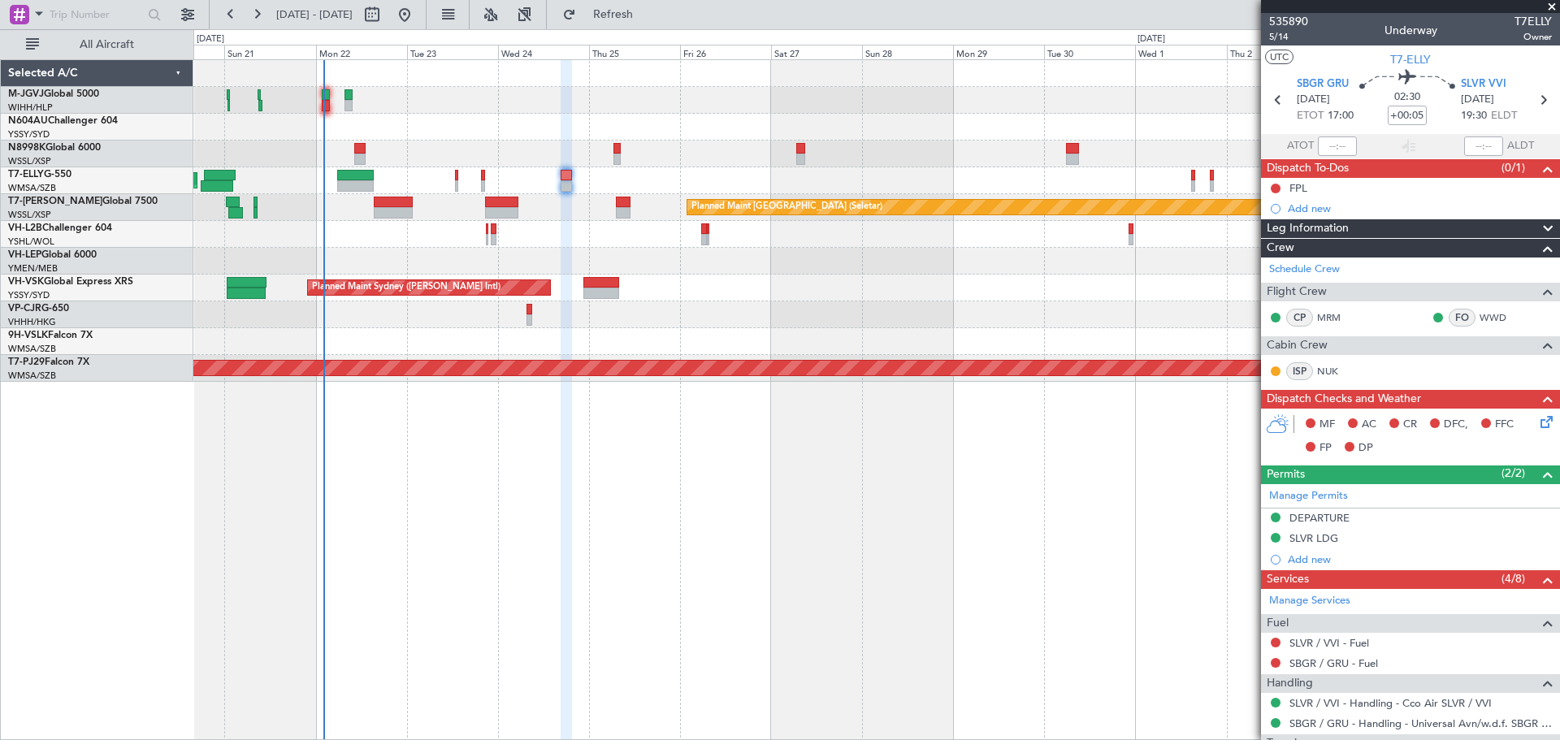
click at [1144, 181] on div "Planned Maint [GEOGRAPHIC_DATA] ([GEOGRAPHIC_DATA] Intl) [PERSON_NAME] [GEOGRAP…" at bounding box center [876, 180] width 1366 height 27
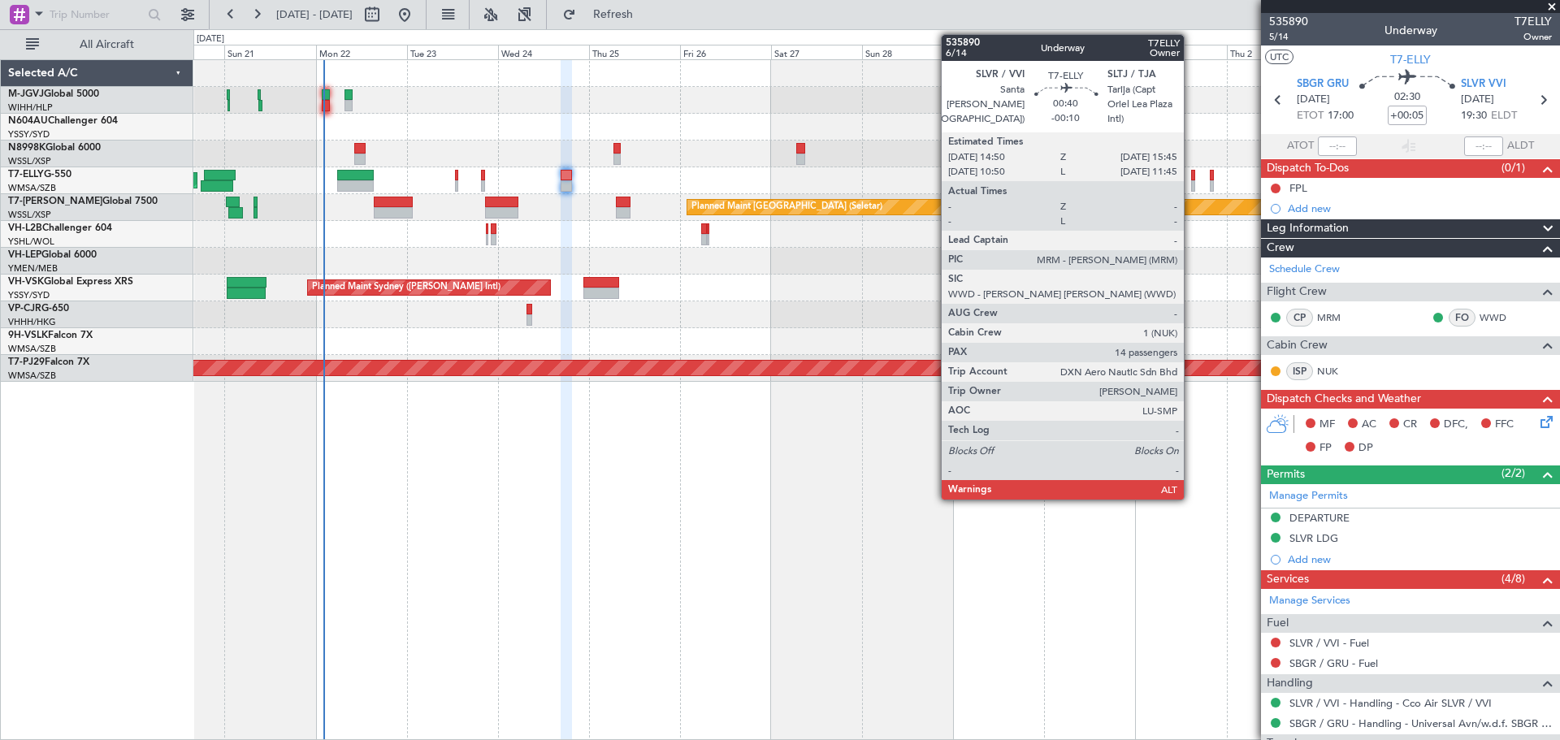
click at [1191, 184] on div at bounding box center [1193, 185] width 4 height 11
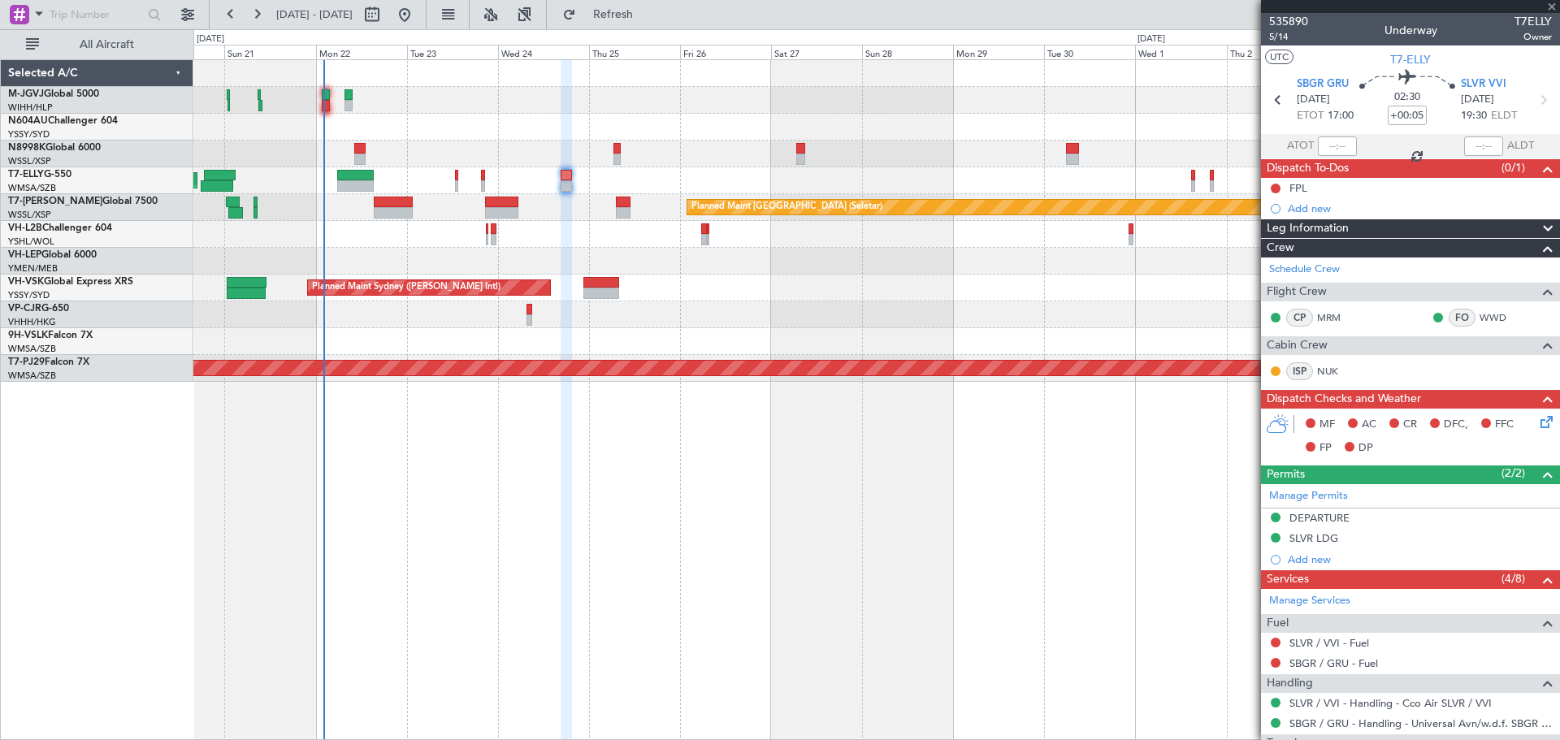
type input "-00:10"
type input "14"
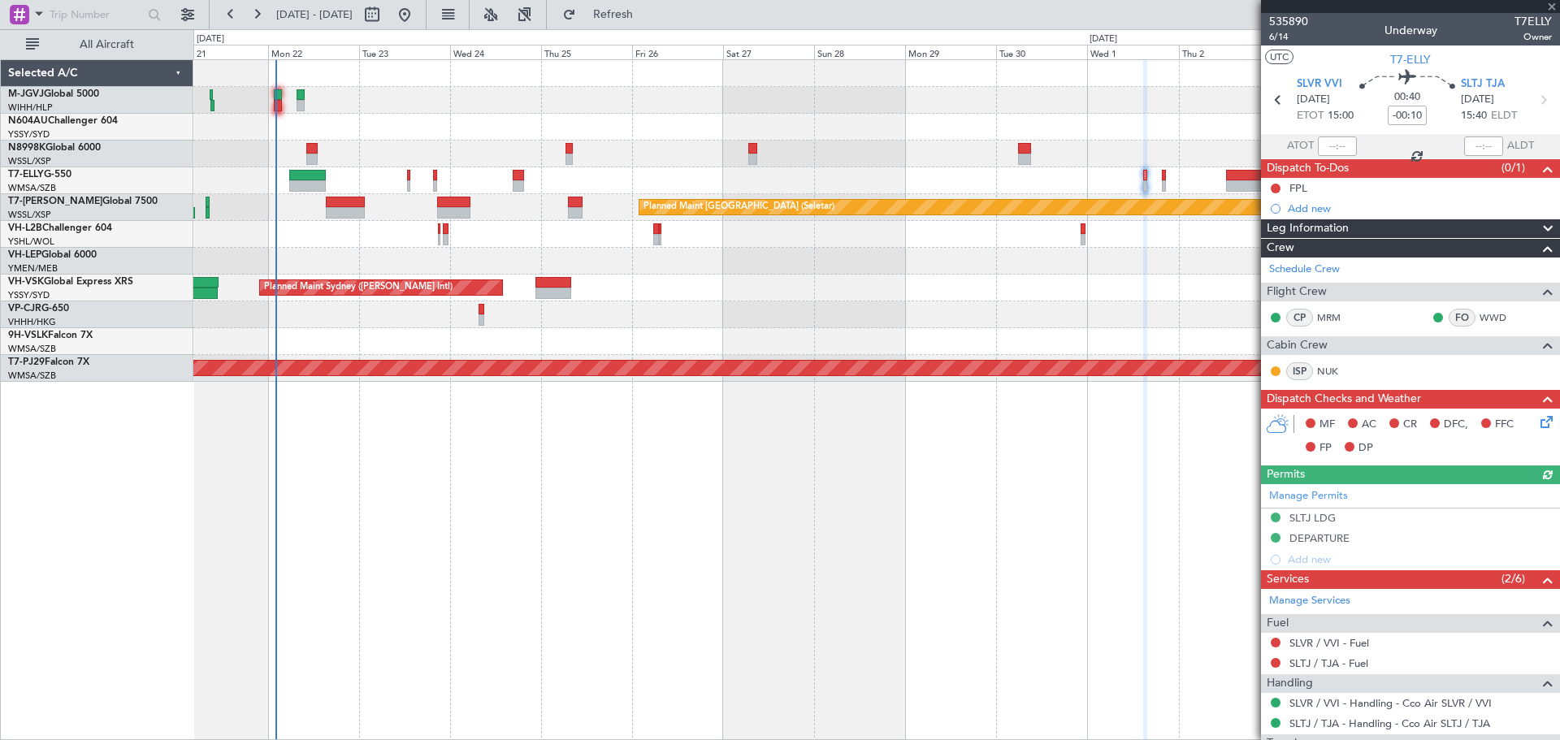
click at [1148, 316] on div "Planned Maint [GEOGRAPHIC_DATA] ([GEOGRAPHIC_DATA] Intl)" at bounding box center [876, 315] width 1366 height 27
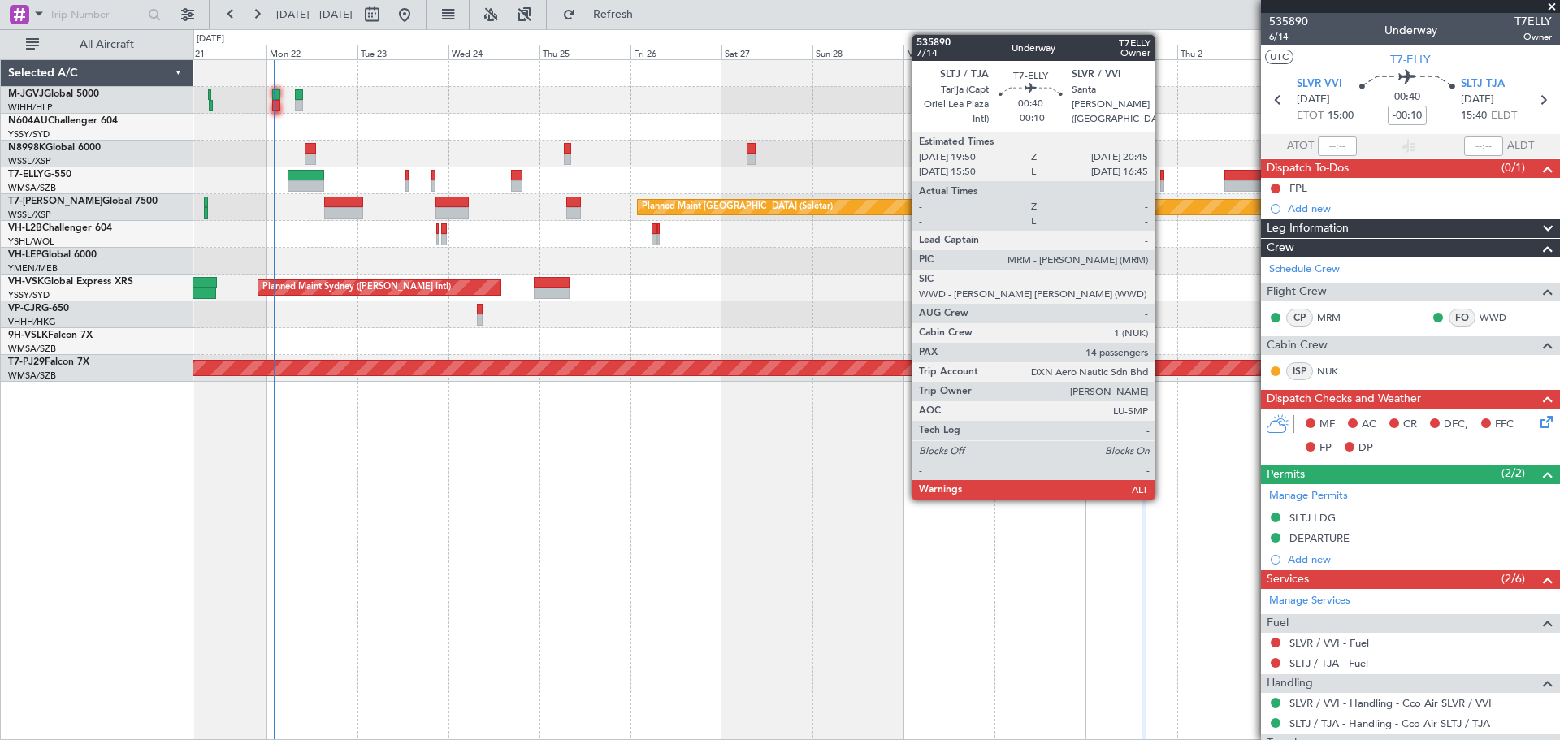
click at [1162, 179] on div at bounding box center [1163, 175] width 4 height 11
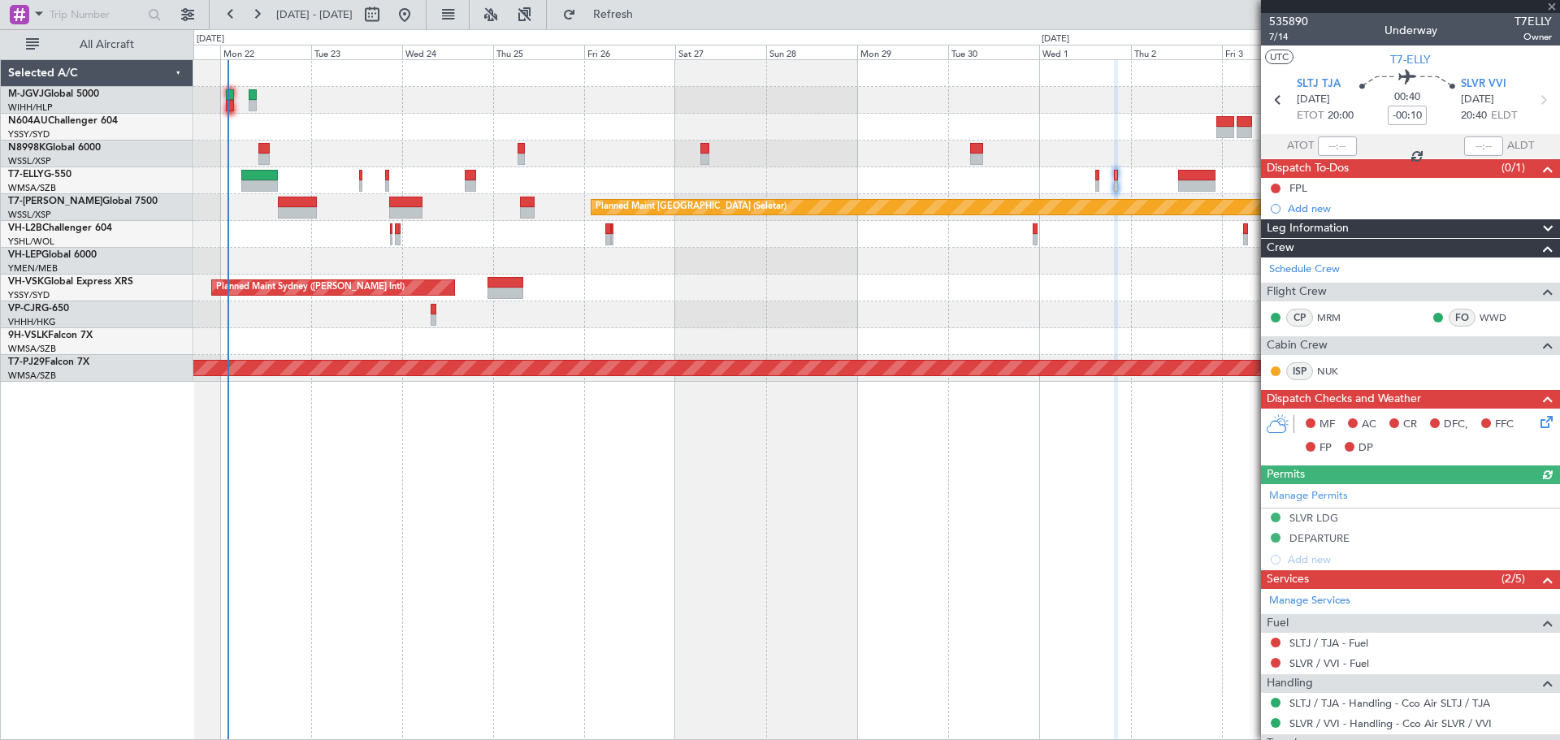
click at [1132, 306] on div "Planned Maint [GEOGRAPHIC_DATA] (Seletar) [PERSON_NAME] Jakarta (Halim Intl) [P…" at bounding box center [876, 221] width 1366 height 322
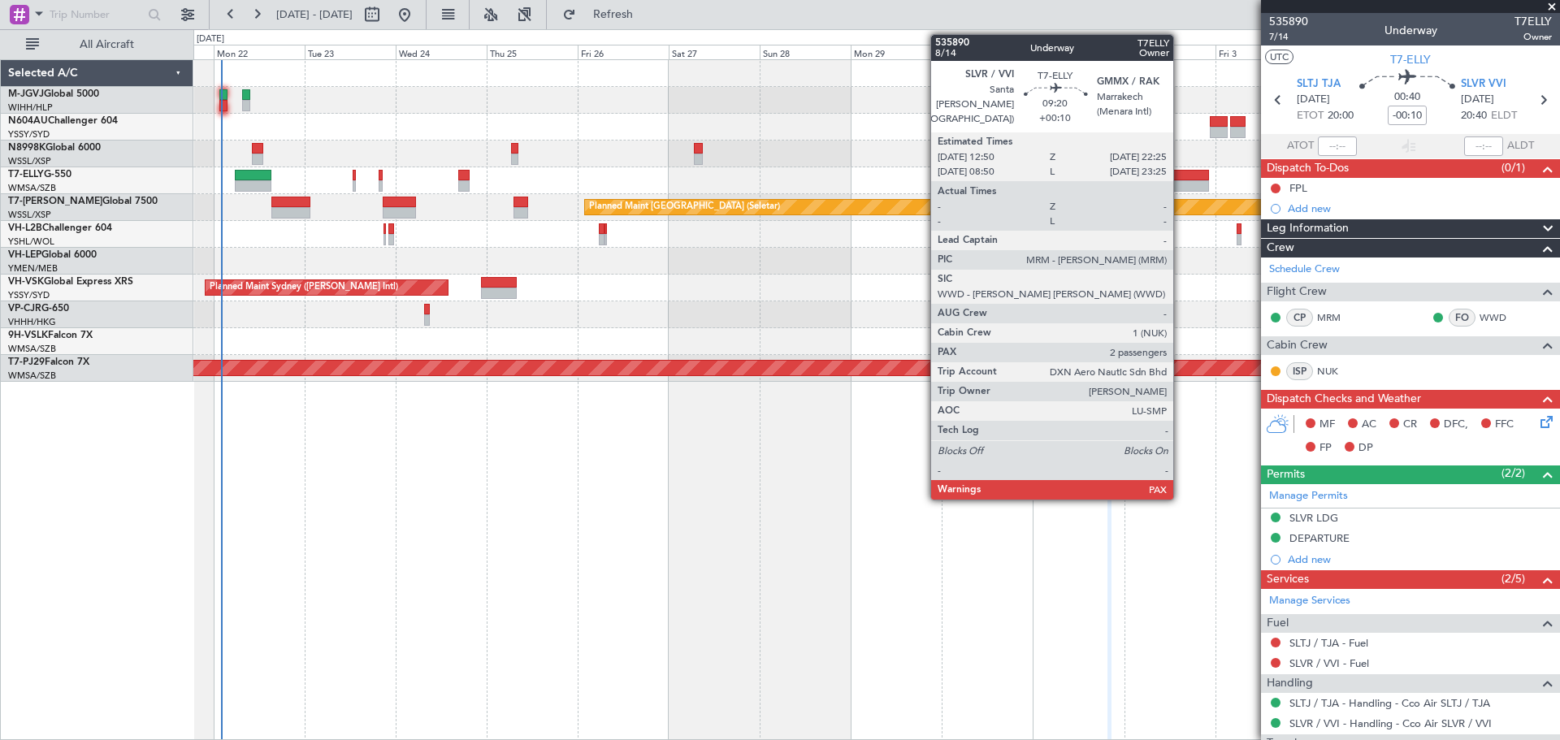
click at [1181, 176] on div at bounding box center [1190, 175] width 37 height 11
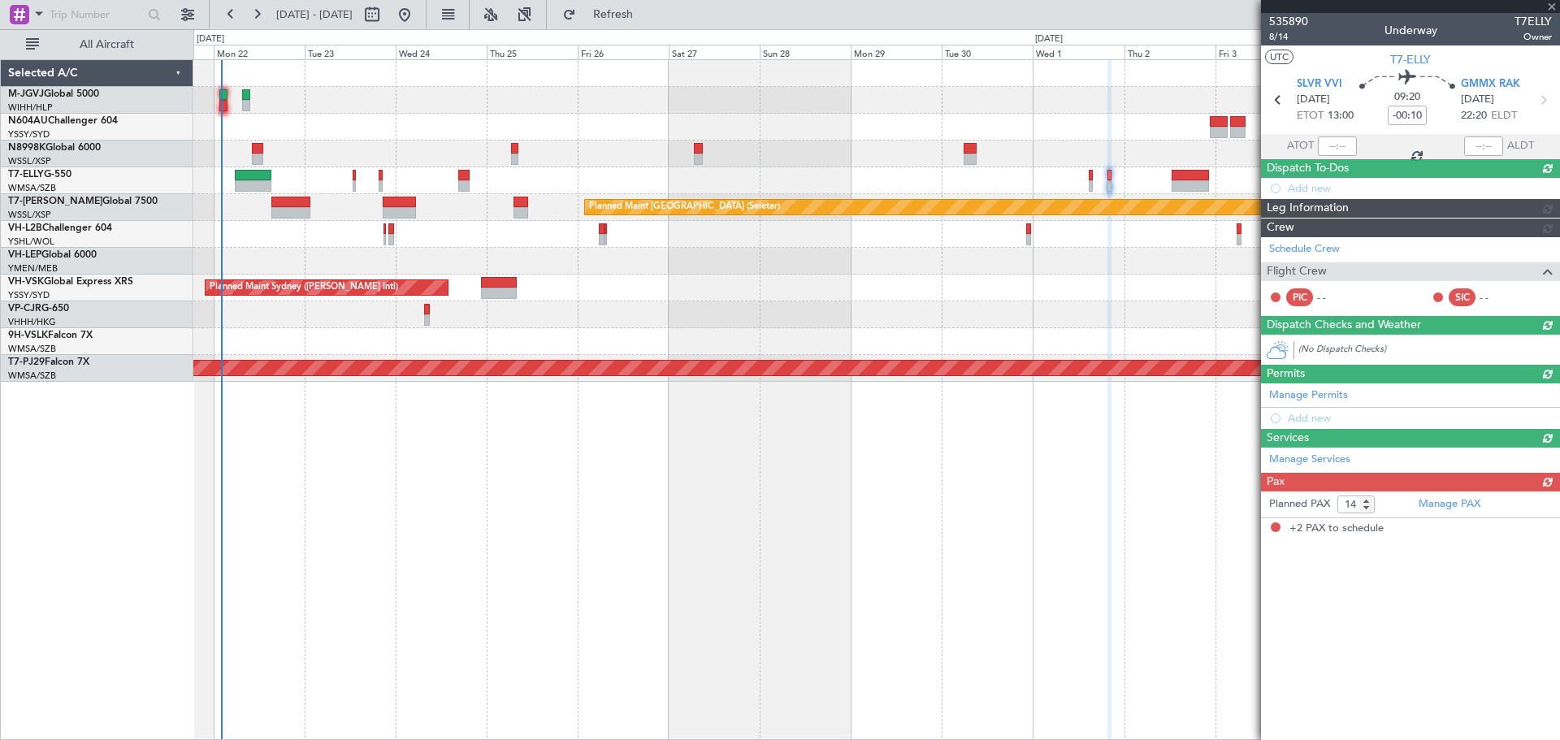
type input "+00:10"
type input "2"
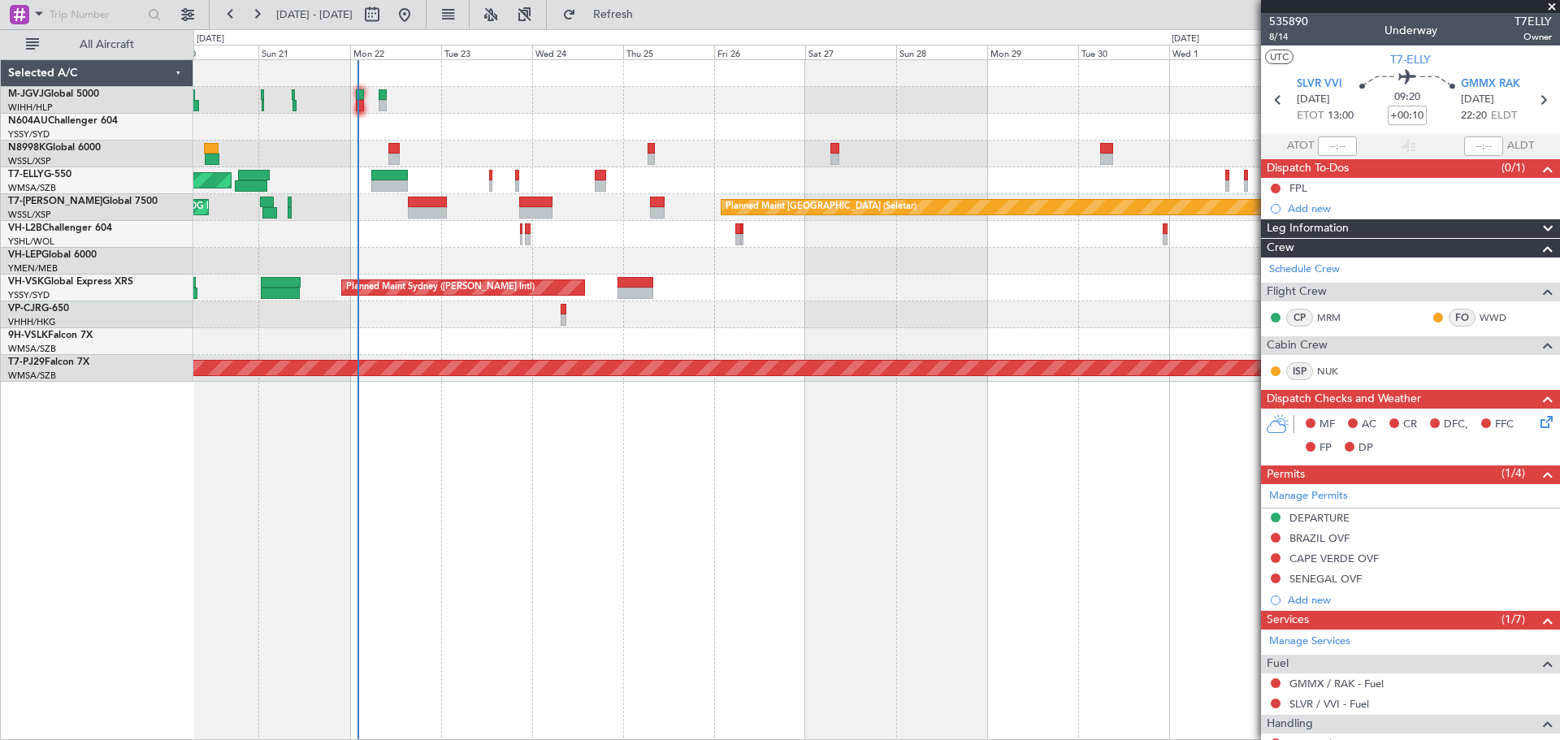
click at [987, 283] on div "Planned Maint Sydney ([PERSON_NAME] Intl) AOG Maint [US_STATE][GEOGRAPHIC_DATA]…" at bounding box center [876, 288] width 1366 height 27
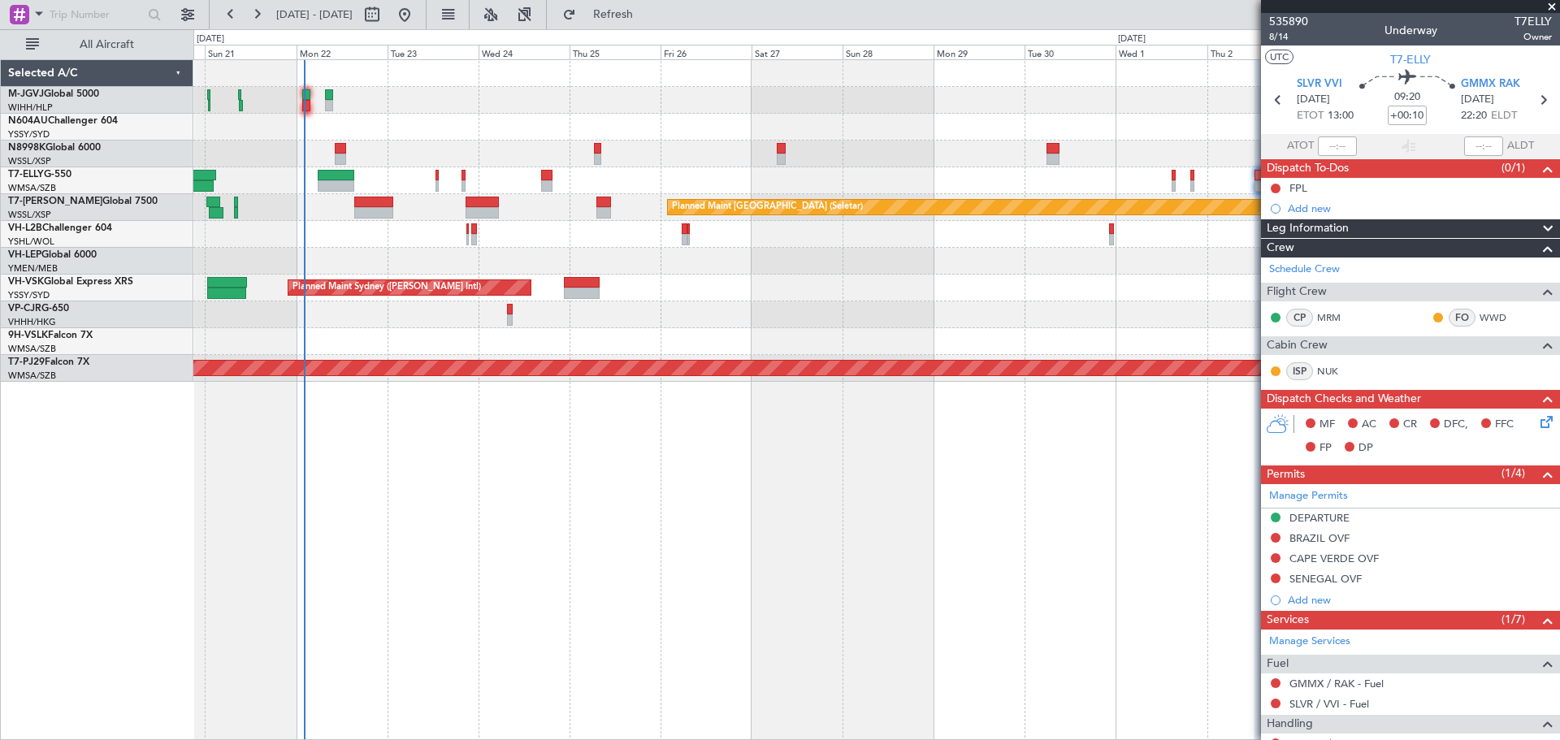
click at [836, 189] on div "[PERSON_NAME] [GEOGRAPHIC_DATA] (Dubai Intl) Planned Maint [GEOGRAPHIC_DATA] ([…" at bounding box center [876, 180] width 1366 height 27
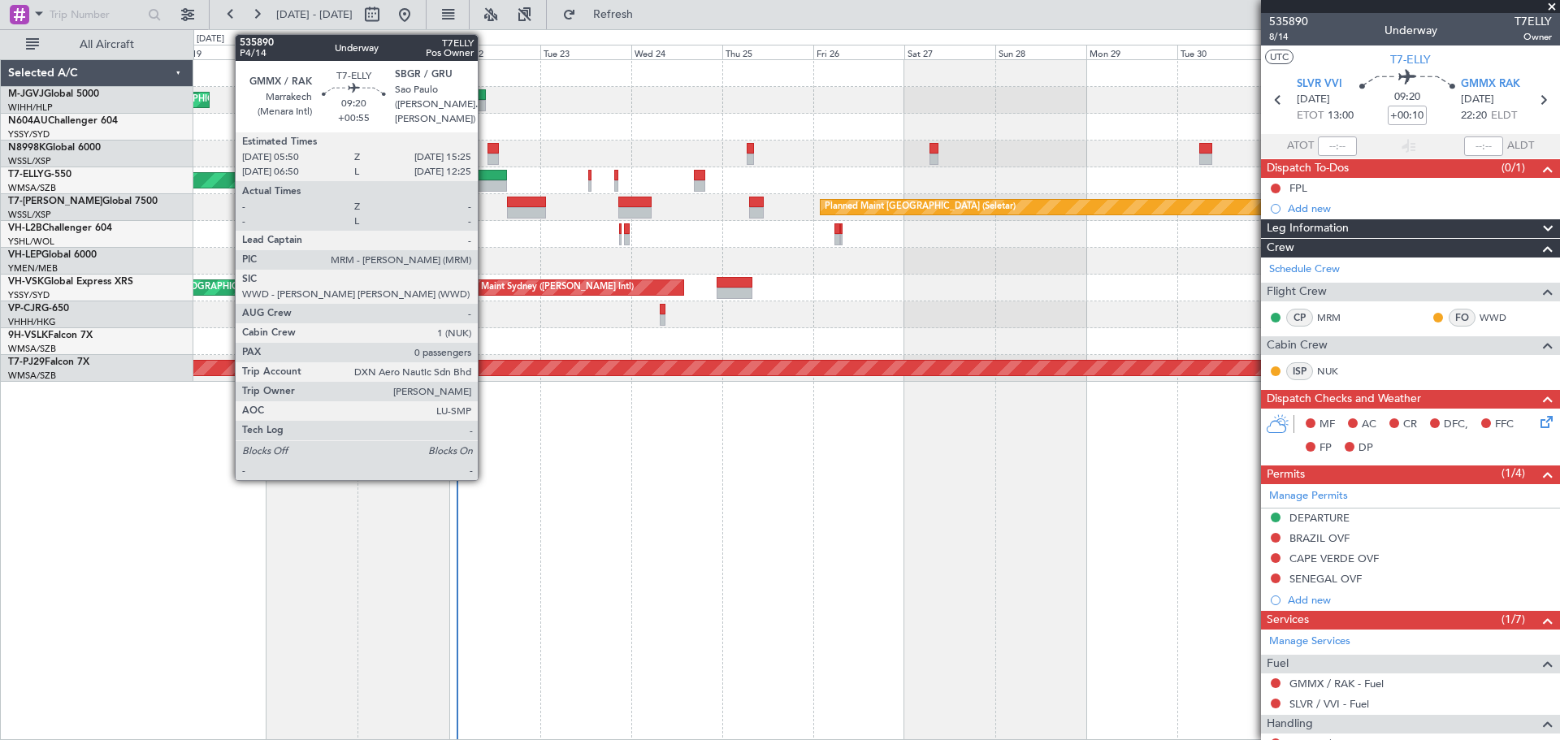
click at [485, 180] on div at bounding box center [489, 175] width 37 height 11
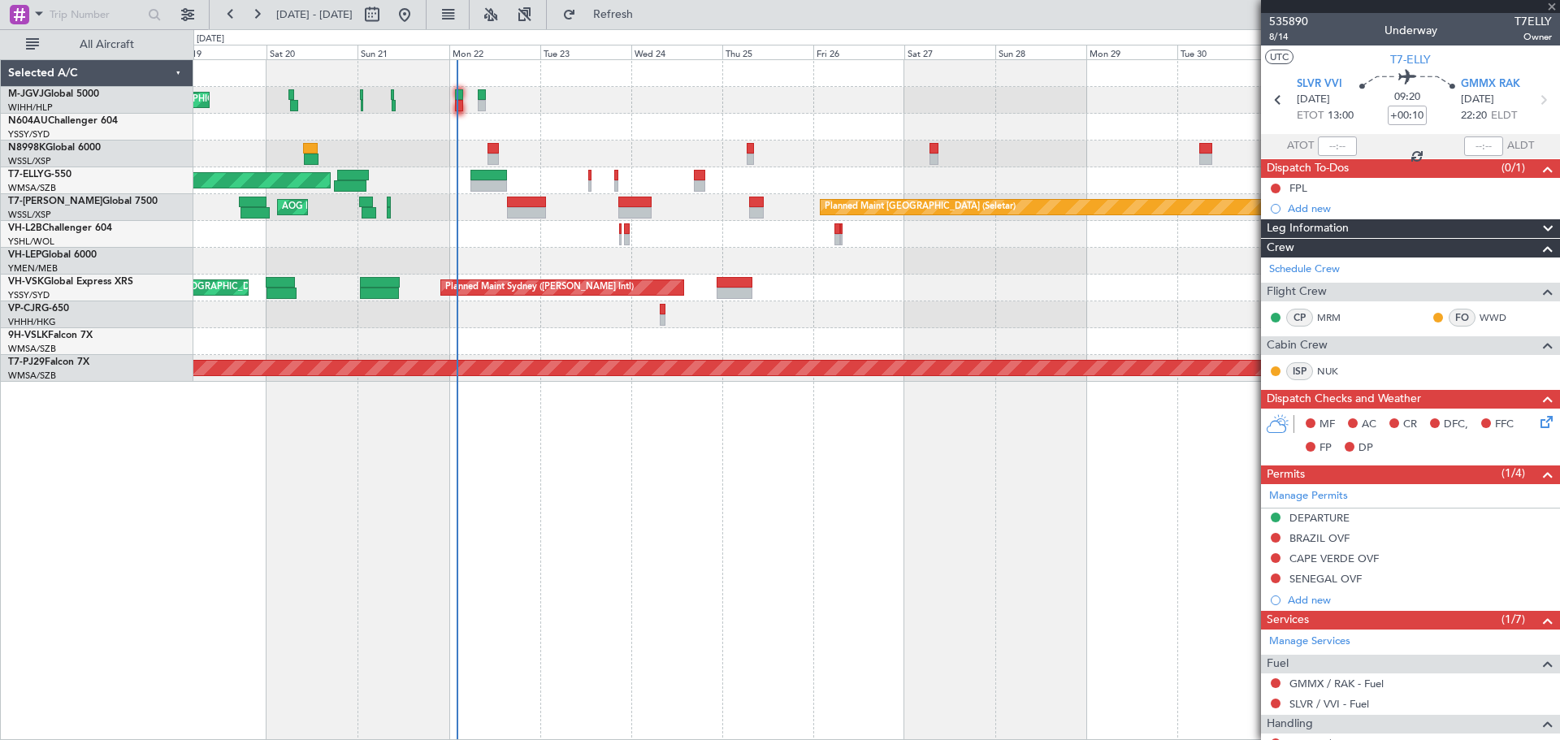
type input "+00:55"
type input "0"
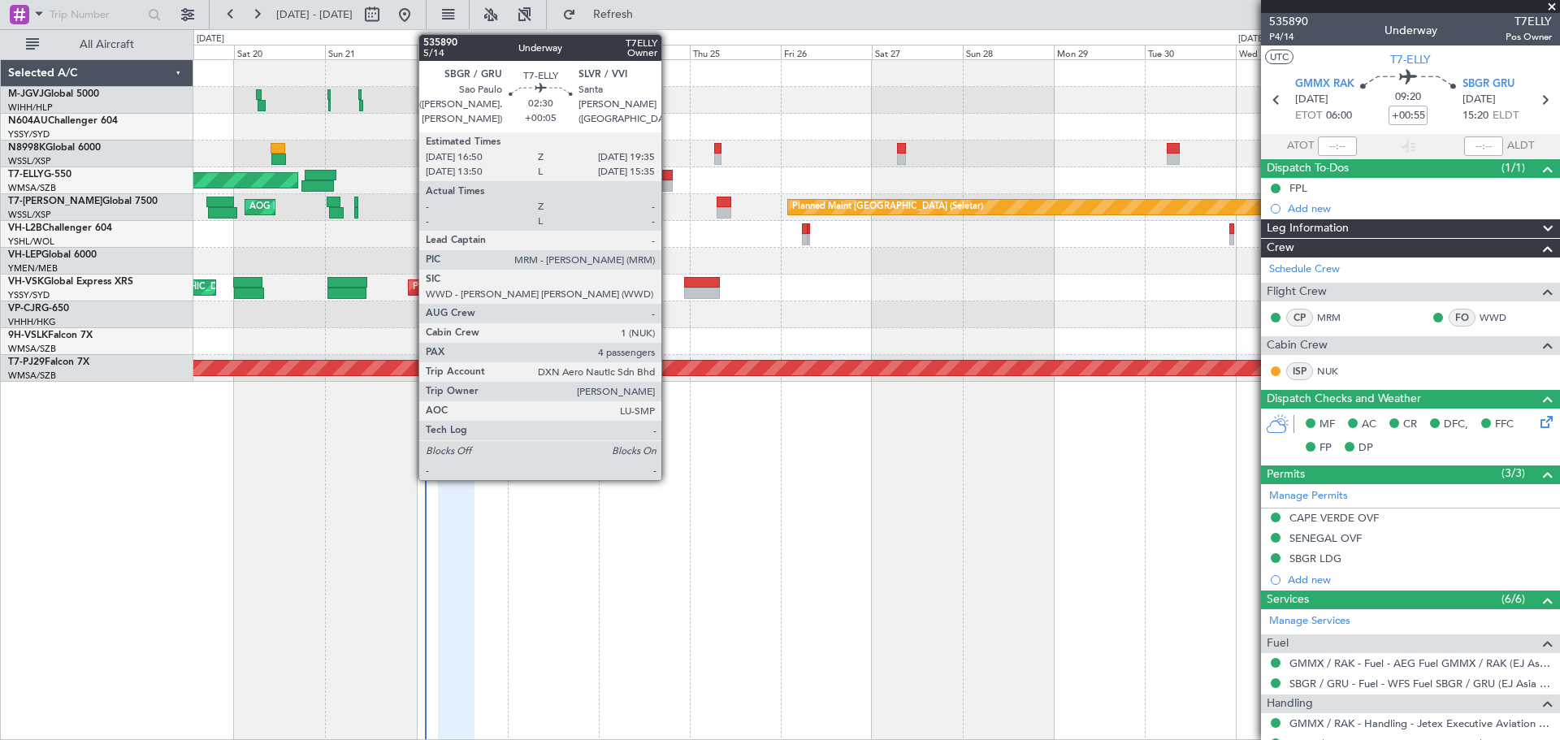
click at [669, 176] on div at bounding box center [667, 175] width 11 height 11
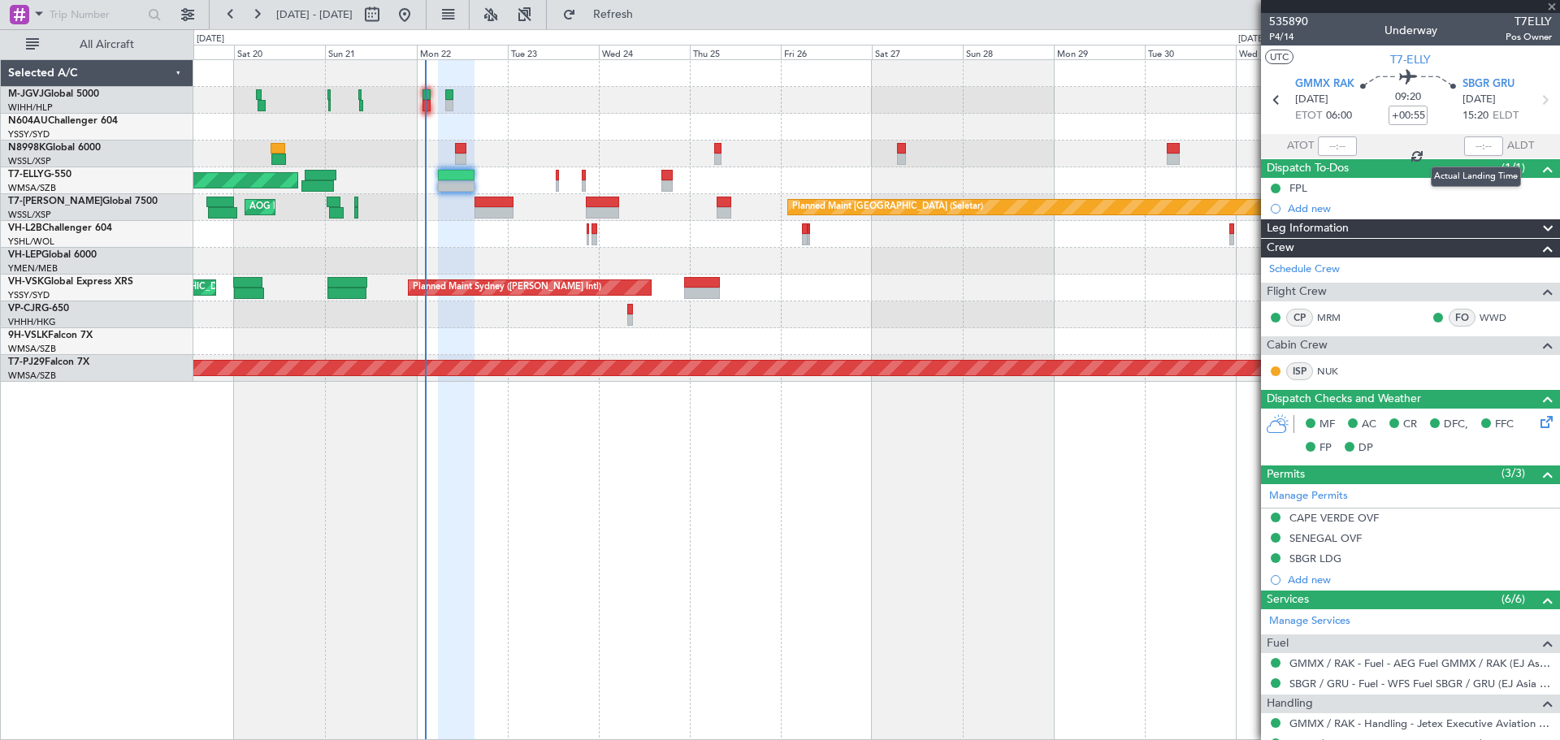
type input "+00:05"
type input "4"
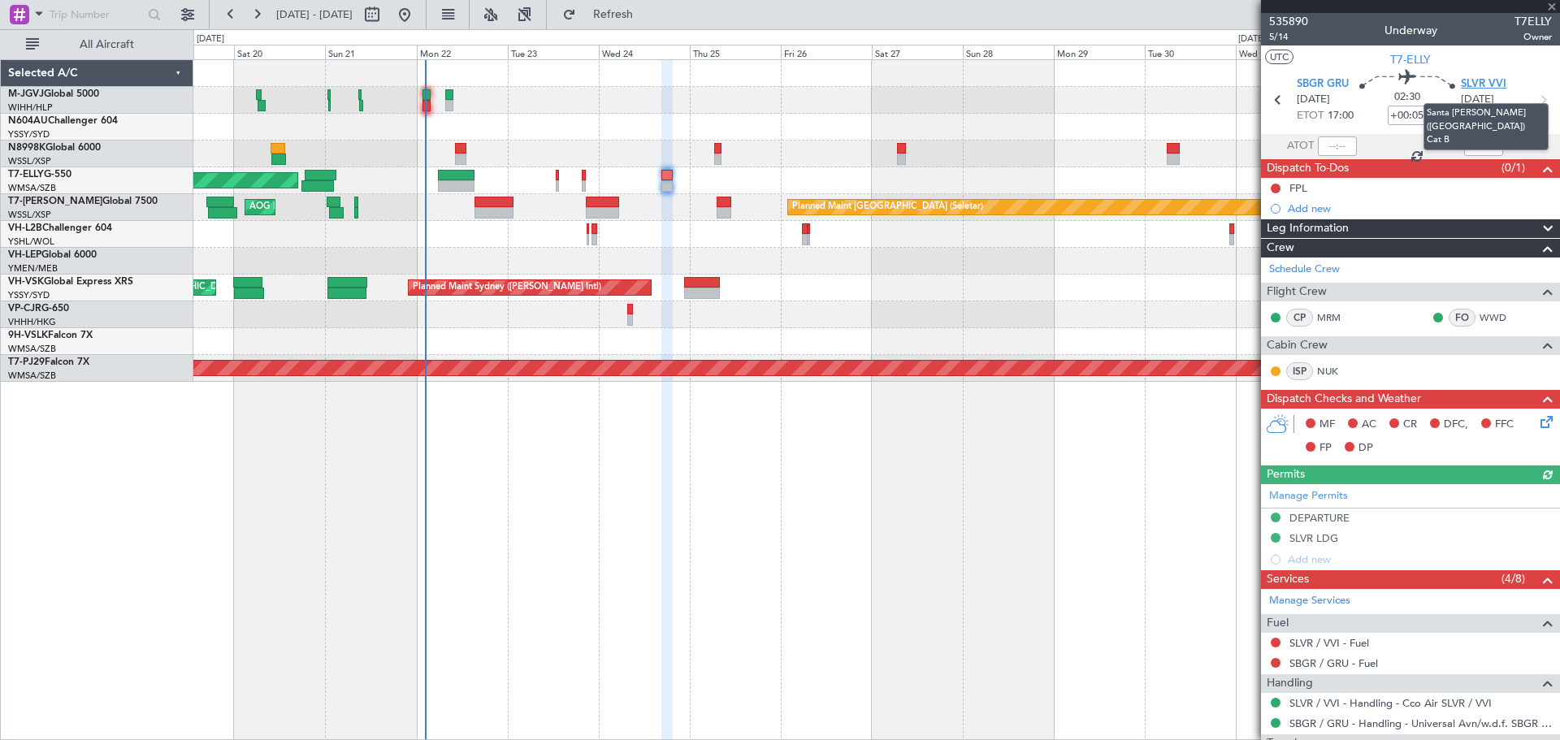
click at [1487, 79] on span "SLVR VVI" at bounding box center [1484, 84] width 46 height 16
click at [509, 175] on div "Planned Maint [GEOGRAPHIC_DATA] ([GEOGRAPHIC_DATA] Intl) [PERSON_NAME] [GEOGRAP…" at bounding box center [876, 180] width 1366 height 27
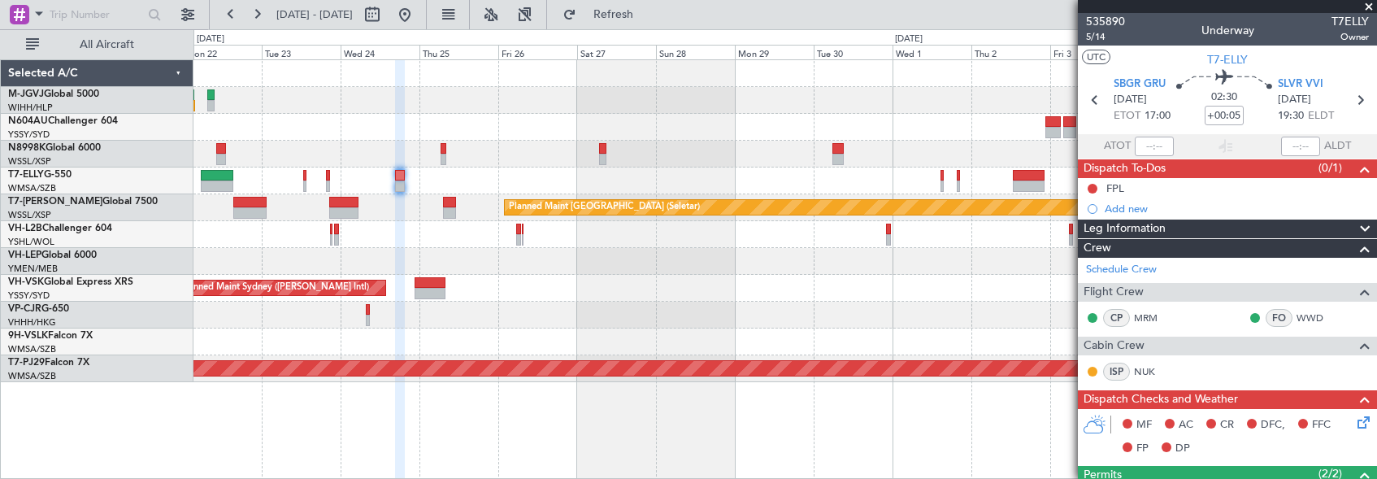
click at [670, 286] on div "Planned Maint Sydney ([PERSON_NAME] Intl) AOG Maint [US_STATE][GEOGRAPHIC_DATA]…" at bounding box center [784, 288] width 1183 height 27
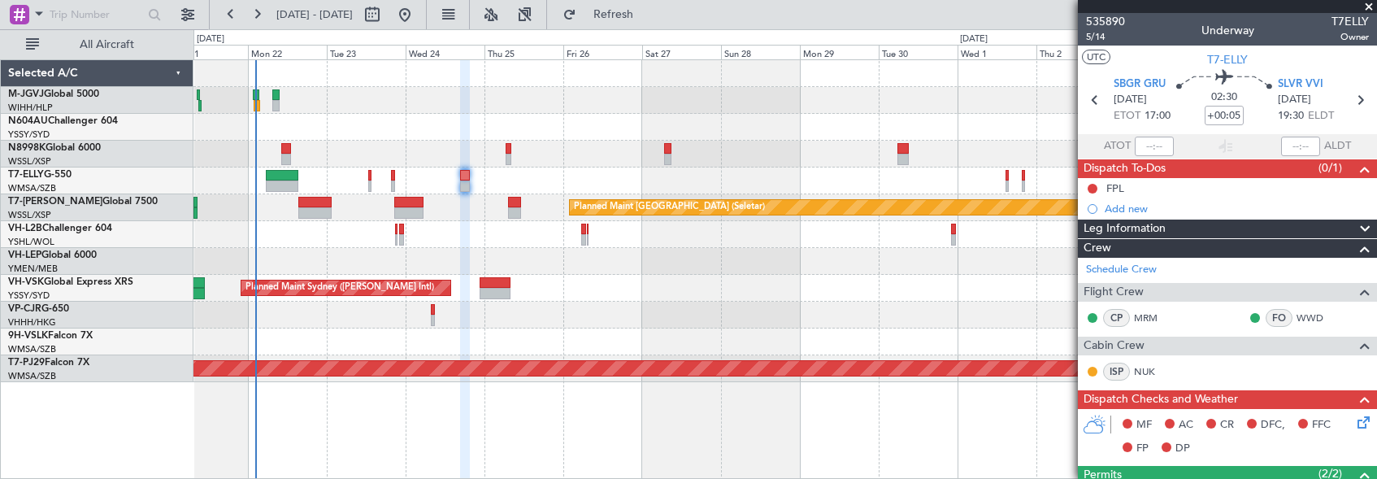
click at [647, 189] on div "[PERSON_NAME] [GEOGRAPHIC_DATA] (Dubai Intl) Planned Maint [GEOGRAPHIC_DATA] ([…" at bounding box center [784, 180] width 1183 height 27
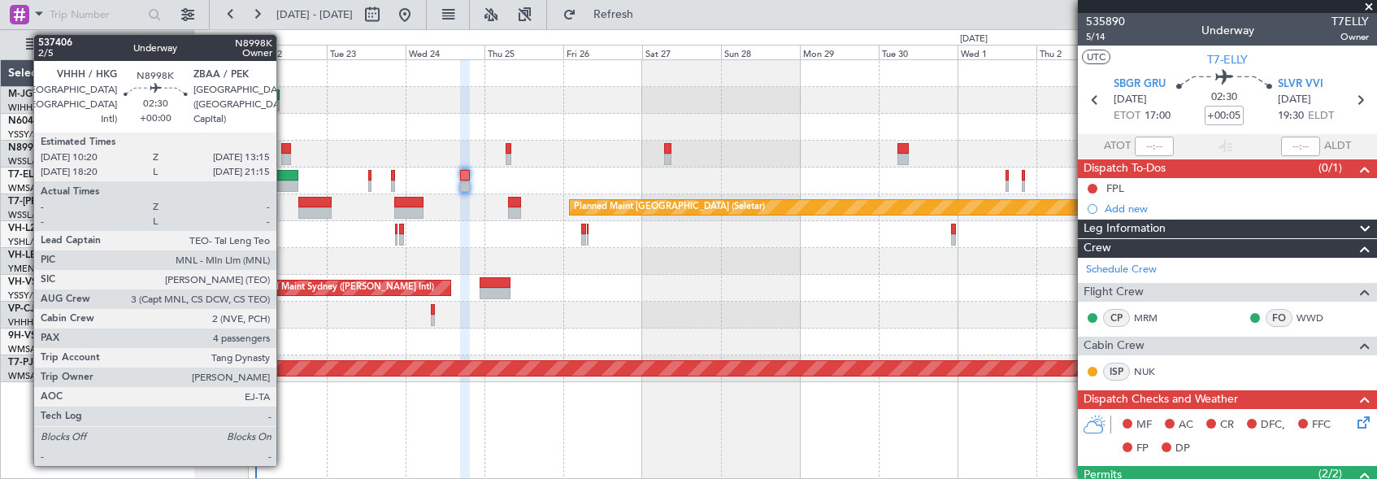
click at [284, 151] on div at bounding box center [286, 148] width 10 height 11
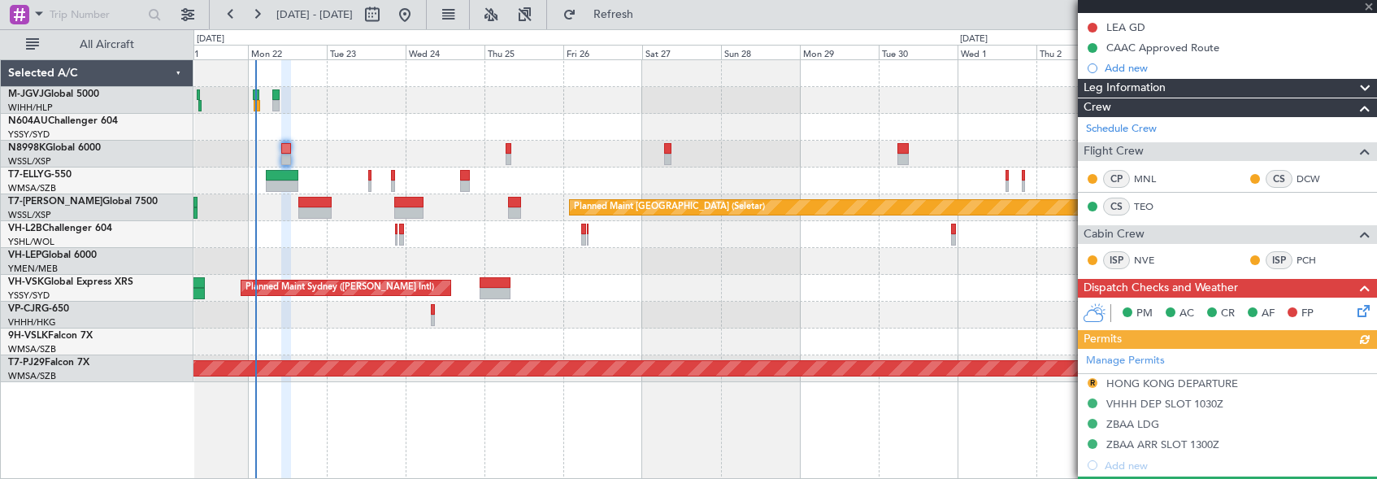
scroll to position [136, 0]
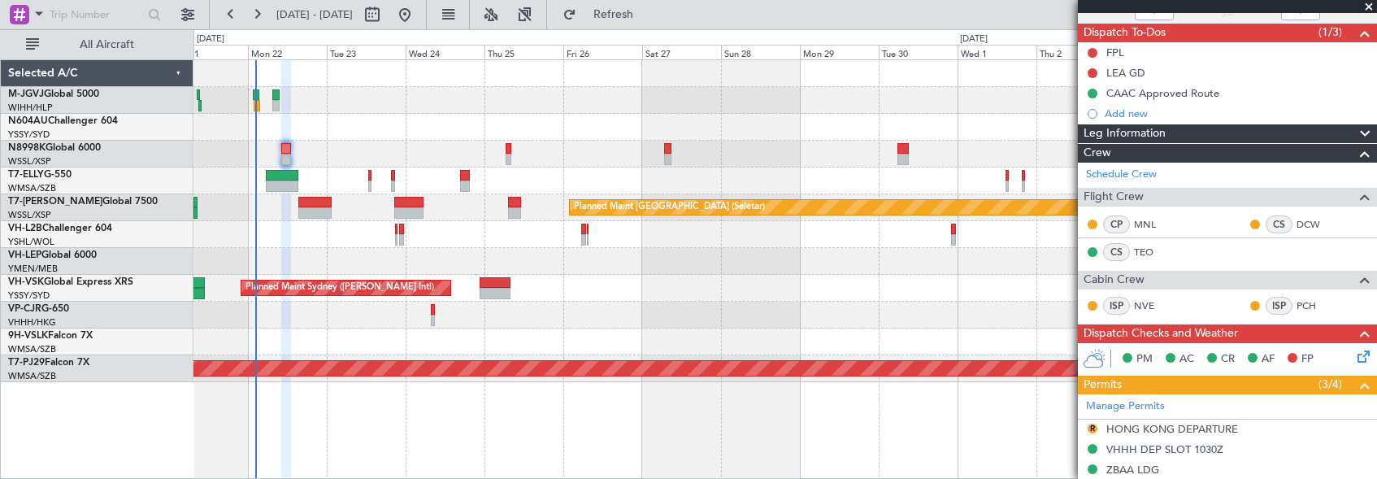
click at [845, 124] on div at bounding box center [784, 127] width 1183 height 27
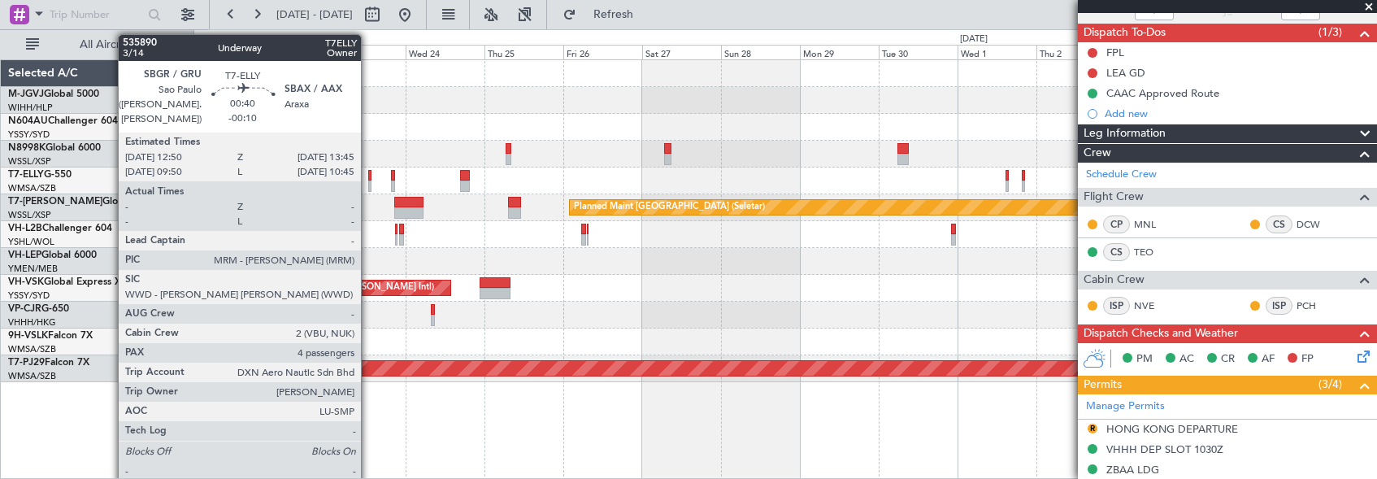
click at [368, 181] on div at bounding box center [369, 185] width 3 height 11
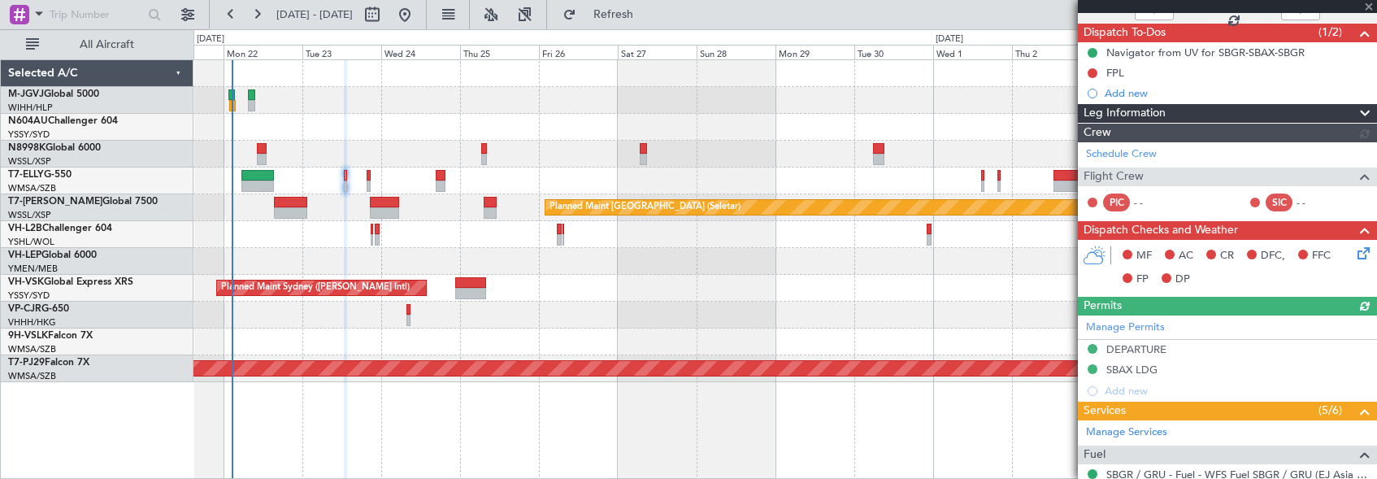
click at [659, 189] on div "Planned Maint [GEOGRAPHIC_DATA] ([GEOGRAPHIC_DATA] Intl) [PERSON_NAME] [GEOGRAP…" at bounding box center [784, 180] width 1183 height 27
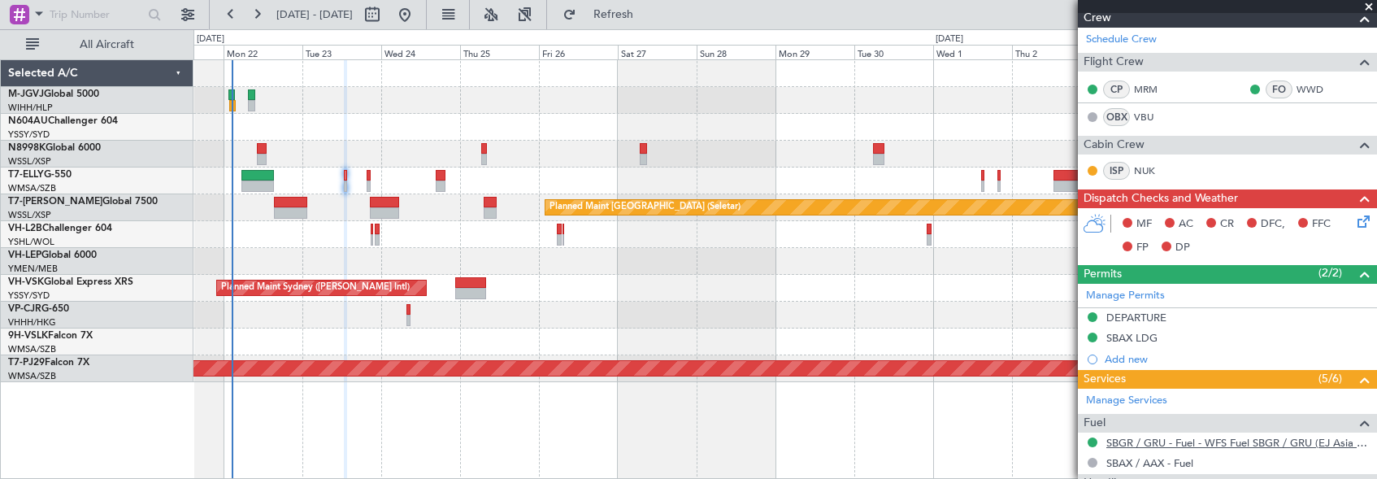
scroll to position [0, 0]
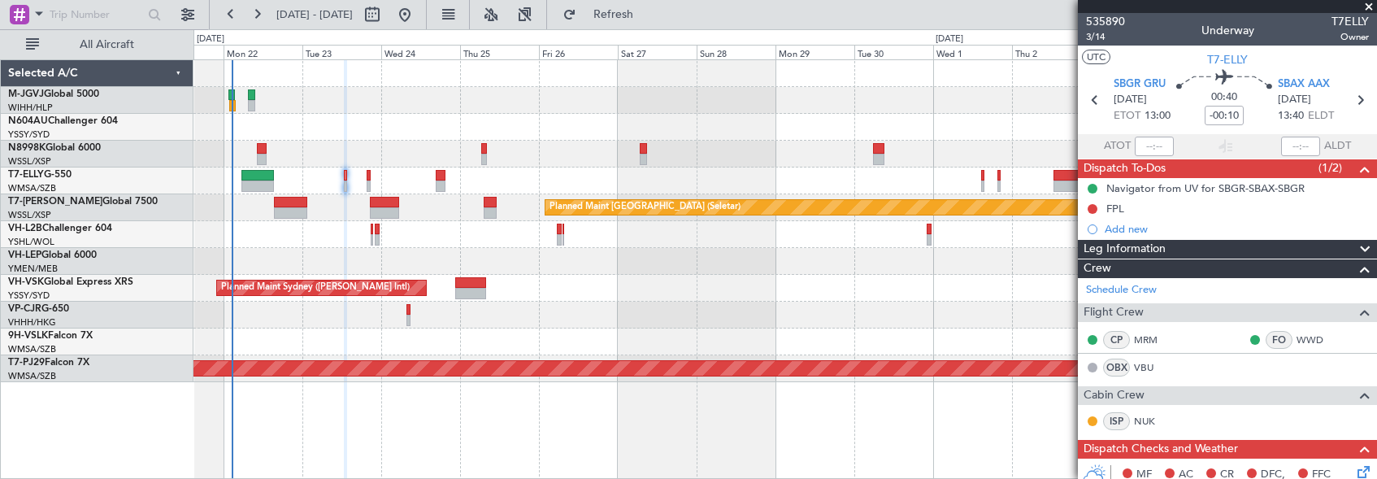
click at [798, 263] on div at bounding box center [784, 261] width 1183 height 27
click at [1243, 188] on div "Navigator from UV for SBGR-SBAX-SBGR" at bounding box center [1205, 188] width 198 height 14
click at [1243, 192] on div "Navigator from UV for SBGR-SBAX-SBGR" at bounding box center [1205, 188] width 198 height 14
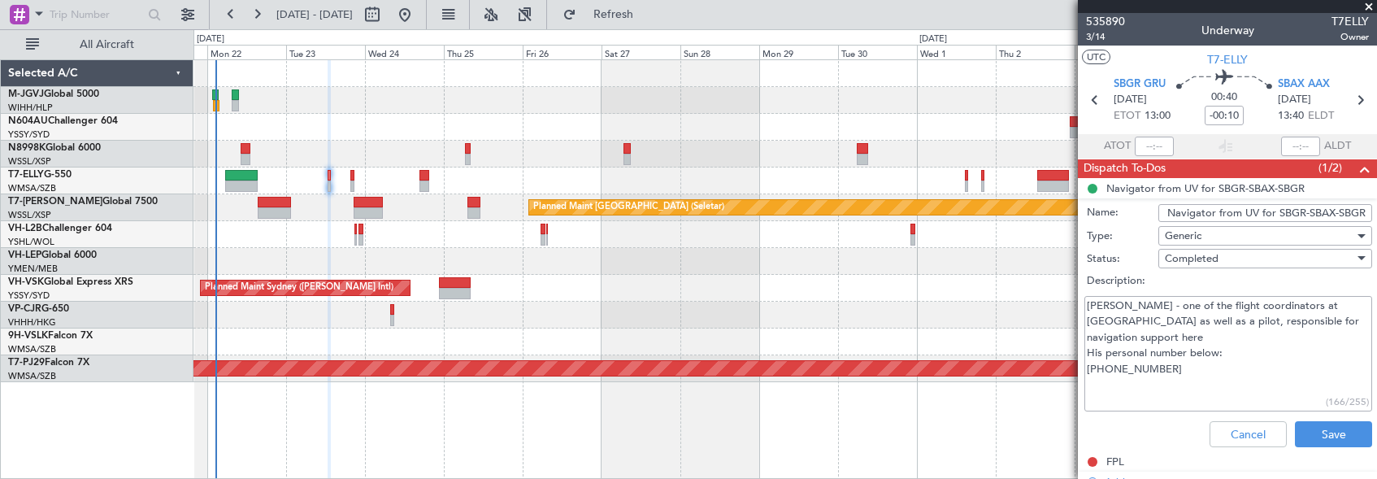
click at [387, 178] on div "[PERSON_NAME] [GEOGRAPHIC_DATA] (Dubai Intl) Planned Maint [GEOGRAPHIC_DATA] ([…" at bounding box center [784, 180] width 1183 height 27
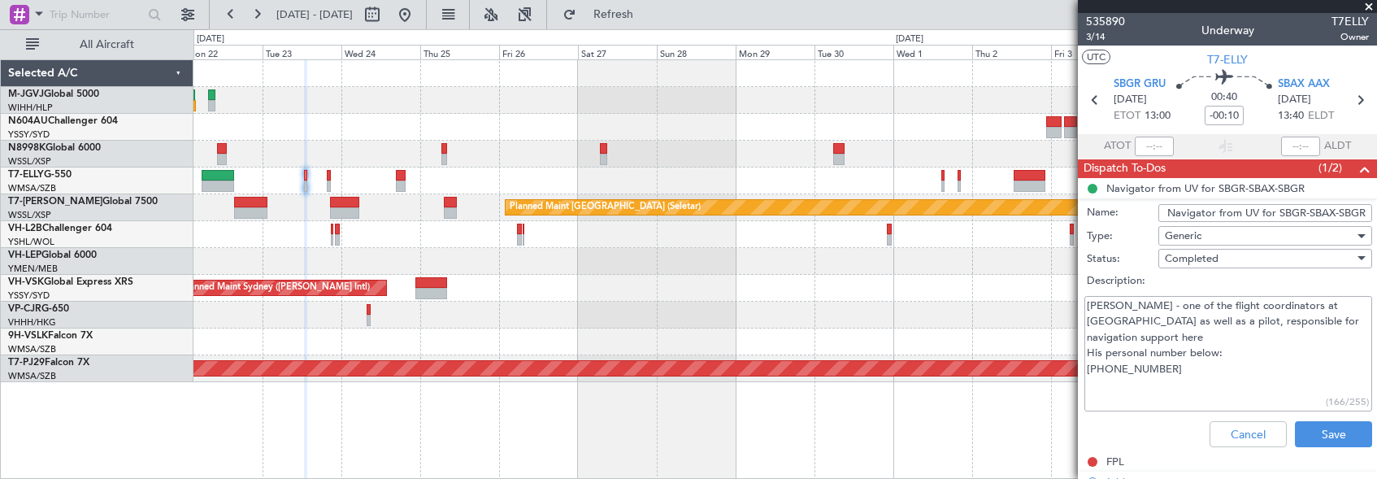
click at [525, 176] on div "[PERSON_NAME] [GEOGRAPHIC_DATA] (Dubai Intl) Planned Maint [GEOGRAPHIC_DATA] ([…" at bounding box center [784, 180] width 1183 height 27
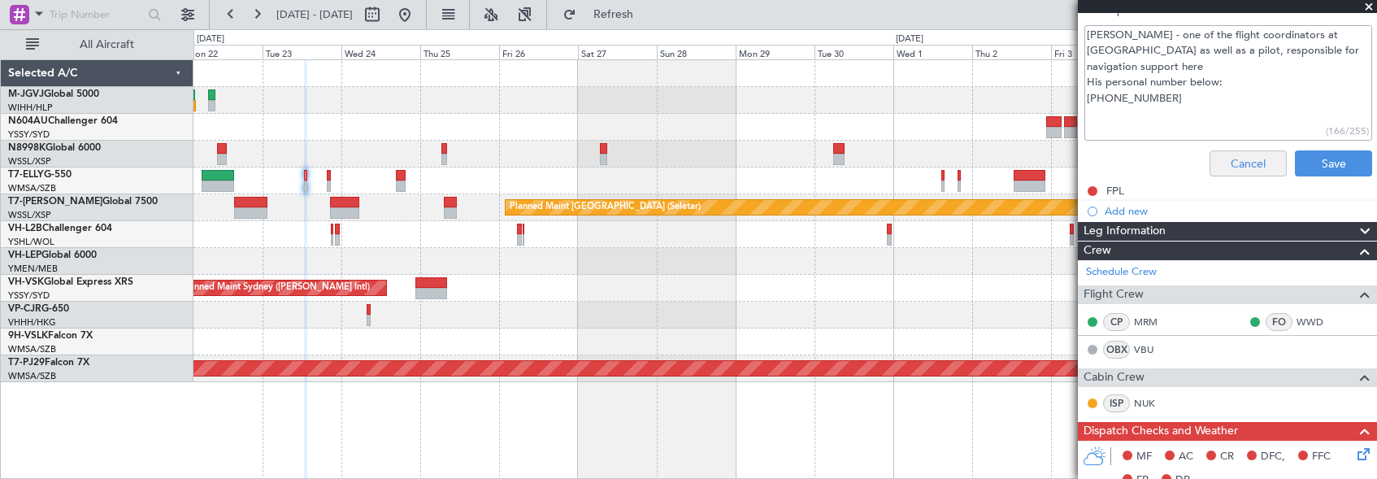
scroll to position [136, 0]
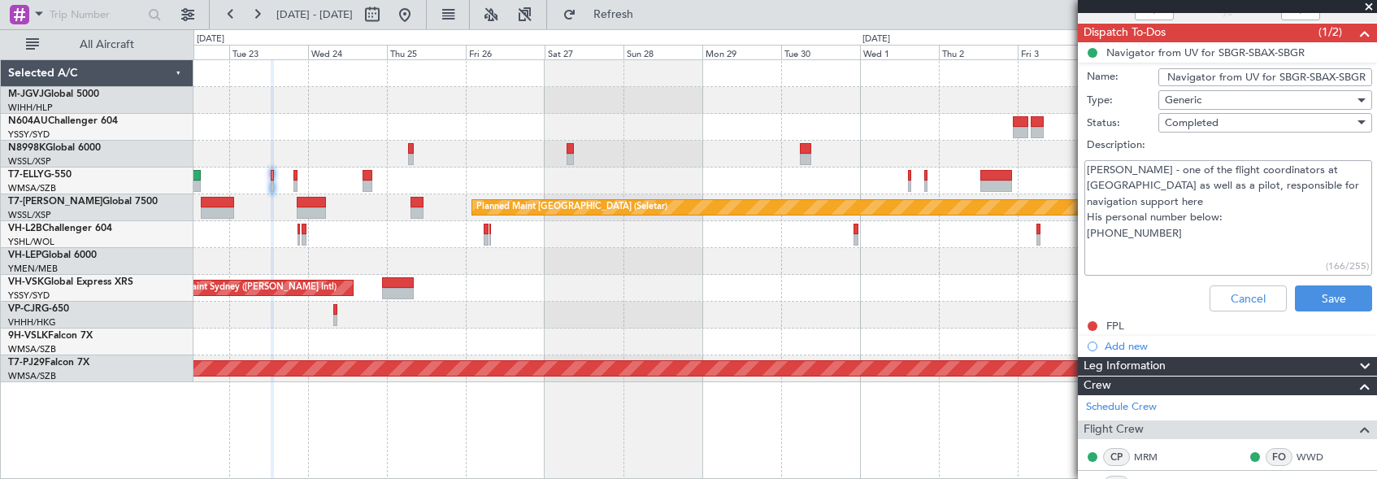
click at [744, 183] on div "[PERSON_NAME] [GEOGRAPHIC_DATA] (Dubai Intl) Planned Maint [GEOGRAPHIC_DATA] ([…" at bounding box center [784, 180] width 1183 height 27
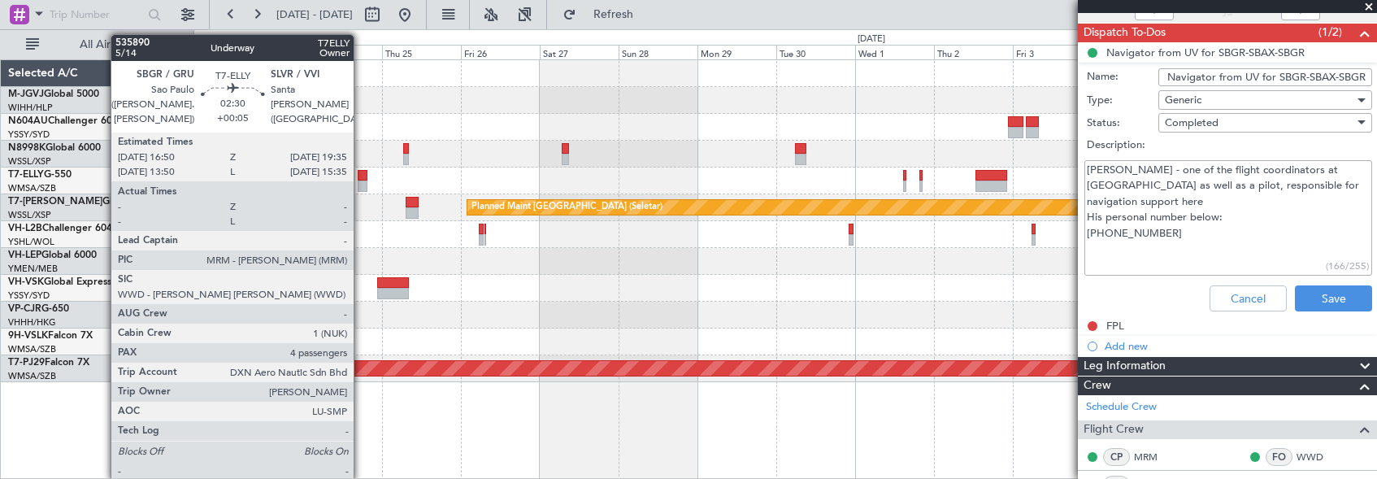
click at [361, 180] on div at bounding box center [363, 185] width 10 height 11
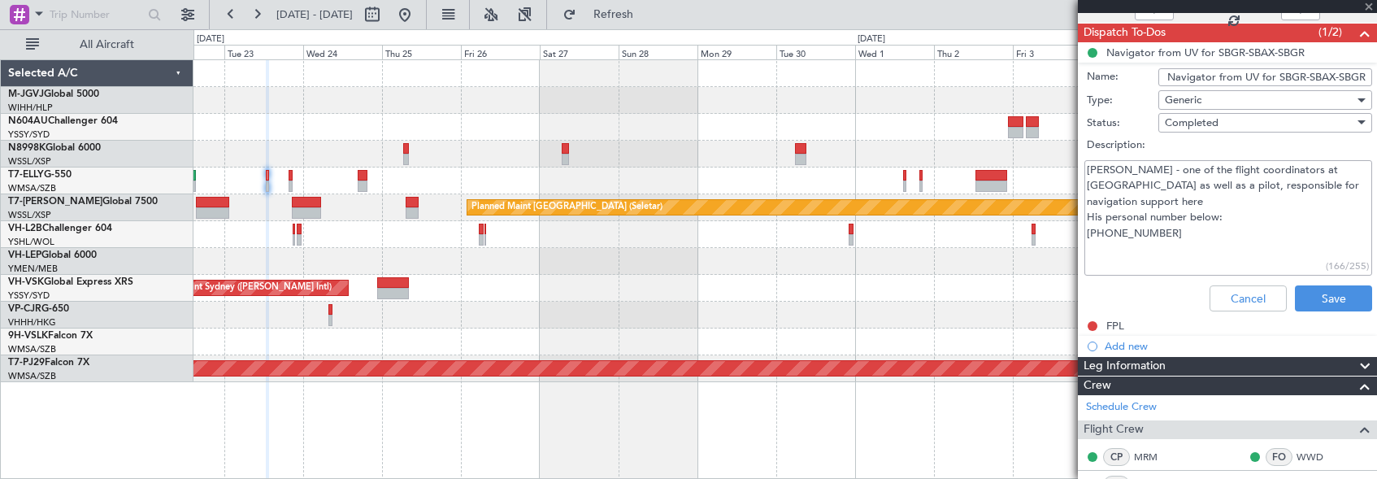
type input "+00:05"
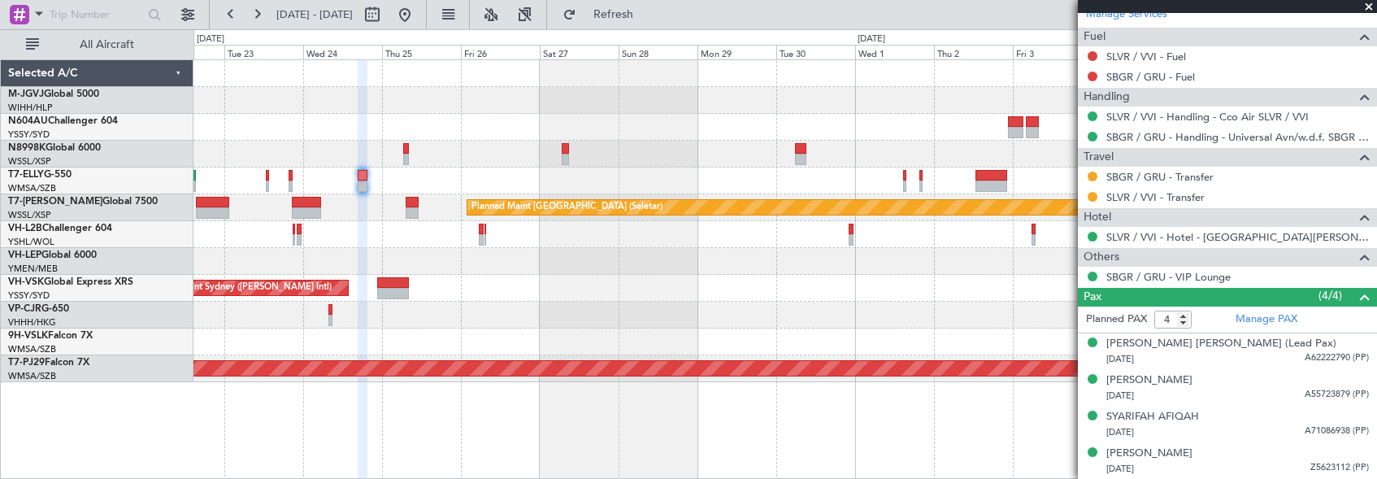
scroll to position [451, 0]
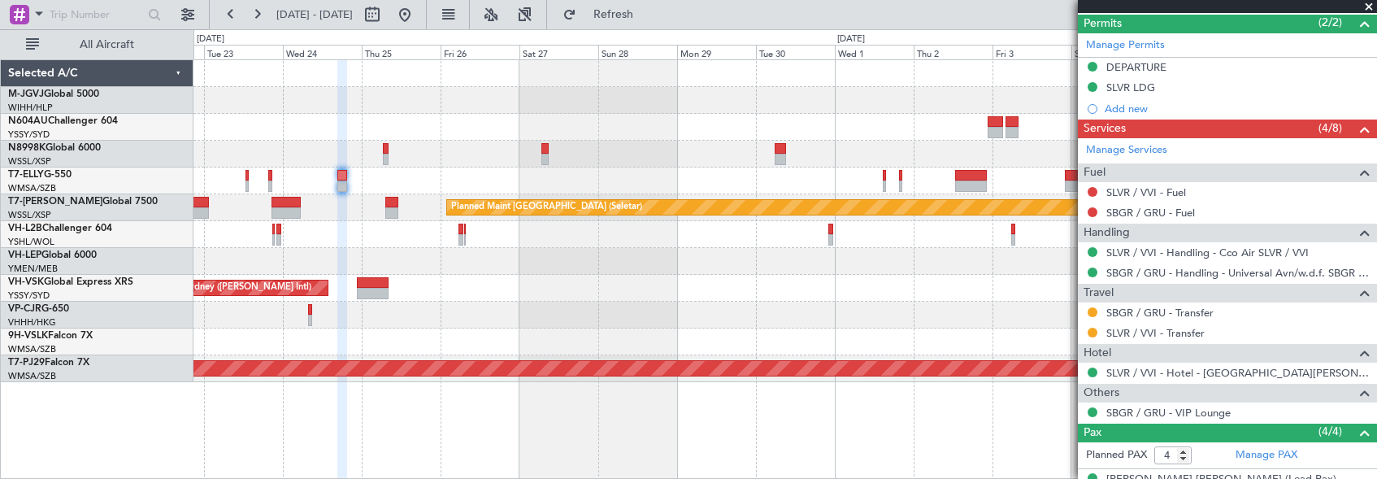
click at [411, 182] on div "[PERSON_NAME] [GEOGRAPHIC_DATA] (Dubai Intl) Planned Maint [GEOGRAPHIC_DATA] ([…" at bounding box center [784, 180] width 1183 height 27
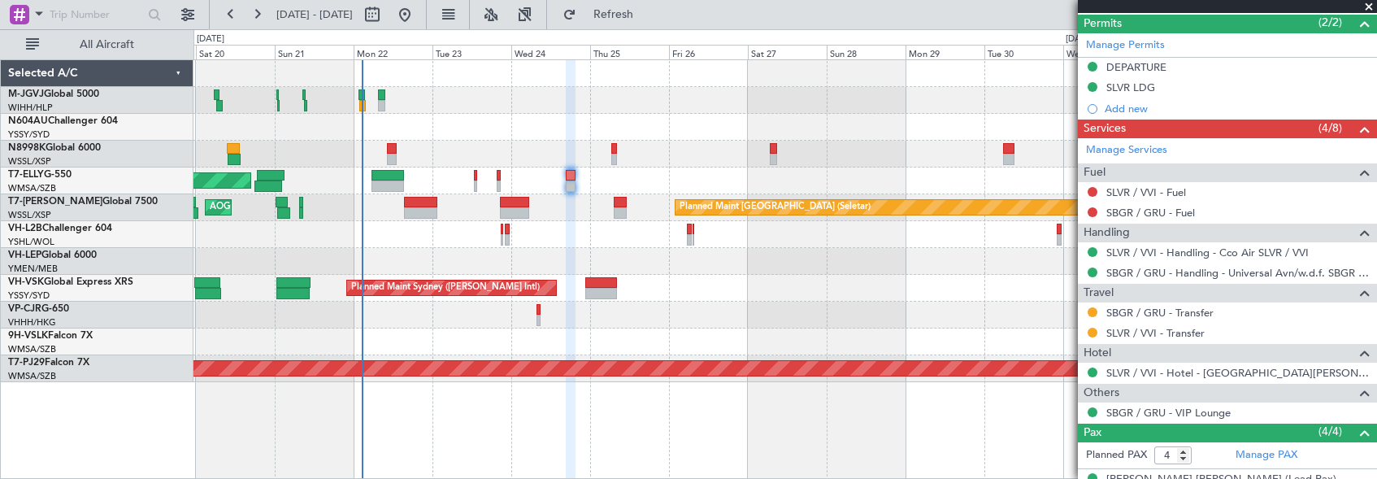
click at [453, 254] on div at bounding box center [784, 261] width 1183 height 27
click at [908, 307] on div "Planned Maint [GEOGRAPHIC_DATA] ([GEOGRAPHIC_DATA] Intl) Planned Maint [GEOGRAP…" at bounding box center [784, 315] width 1183 height 27
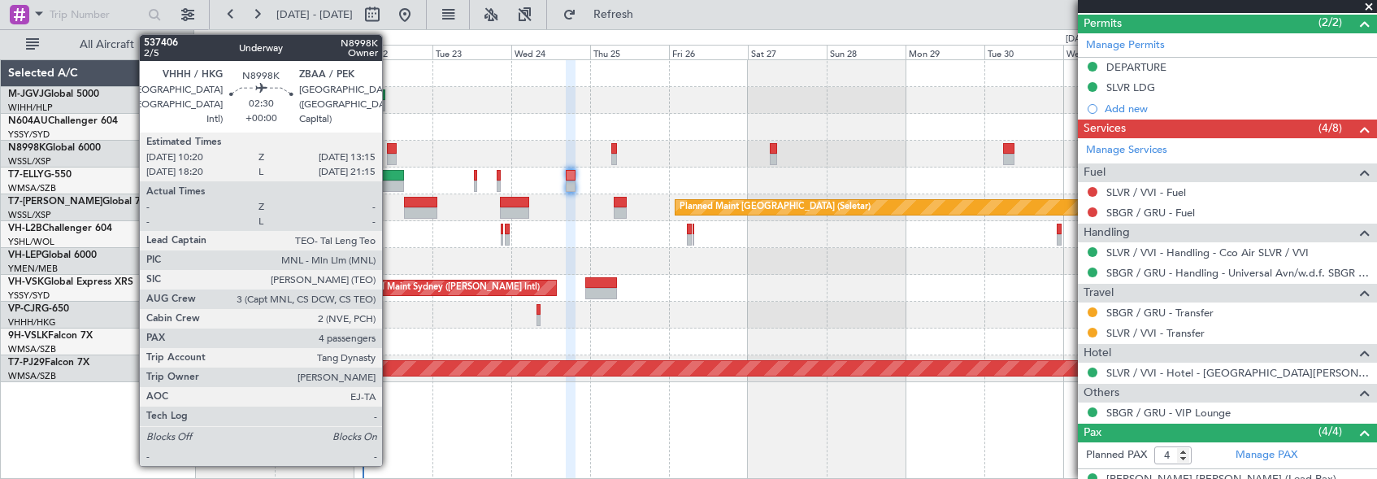
click at [389, 146] on div at bounding box center [392, 148] width 10 height 11
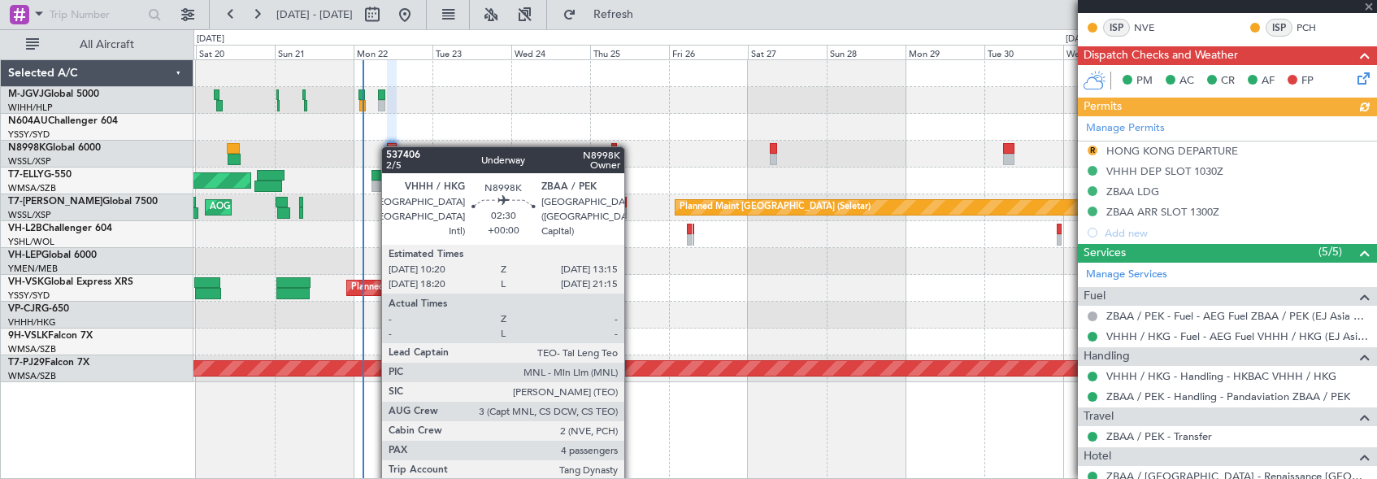
scroll to position [497, 0]
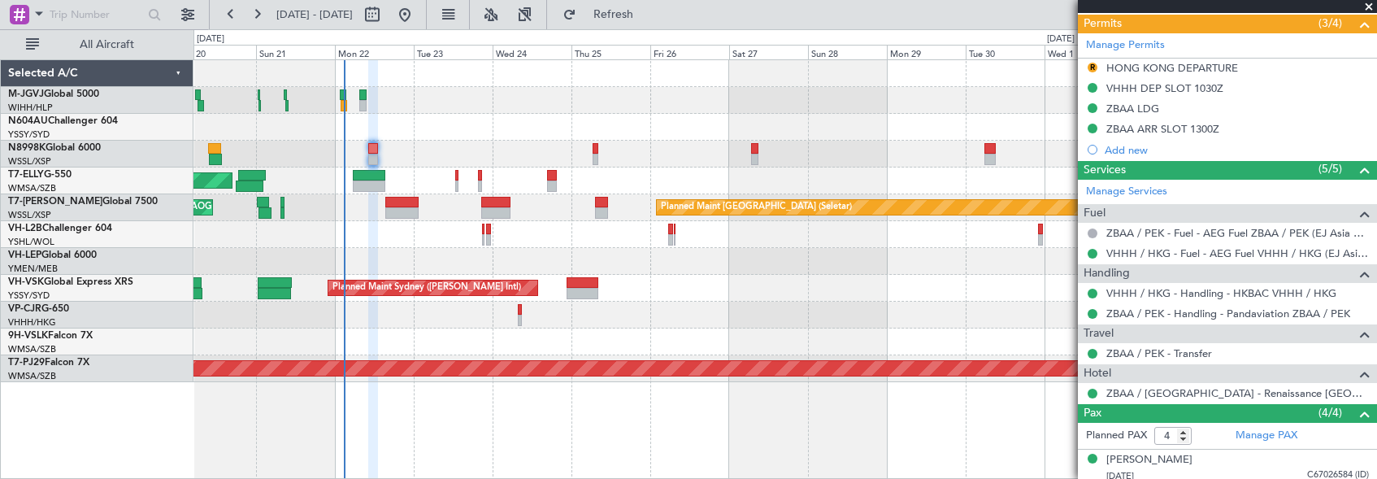
click at [506, 150] on div at bounding box center [784, 154] width 1183 height 27
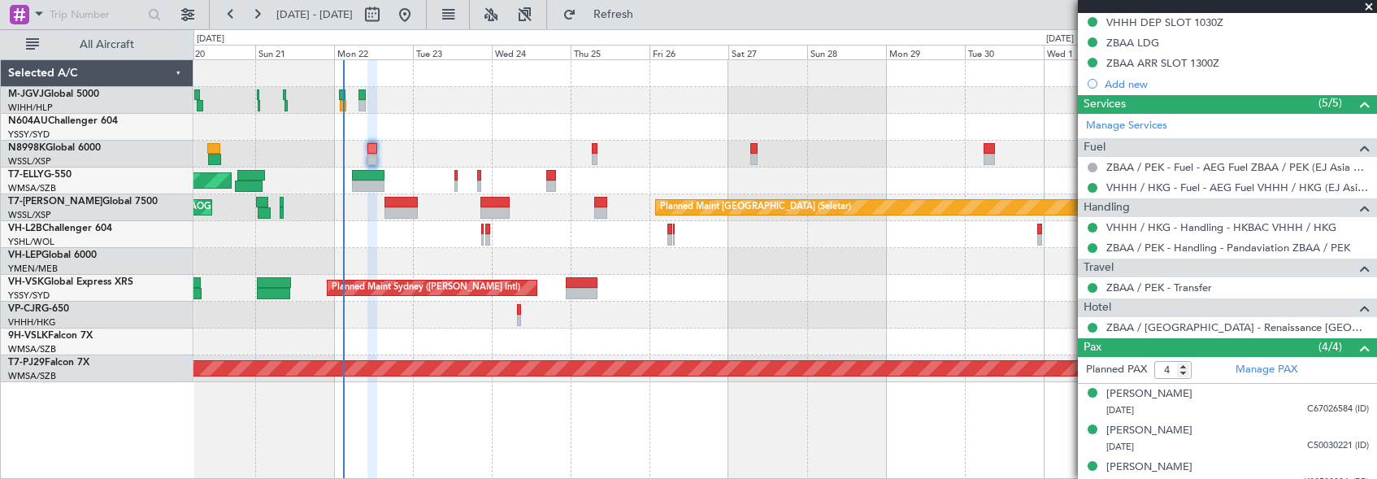
scroll to position [613, 0]
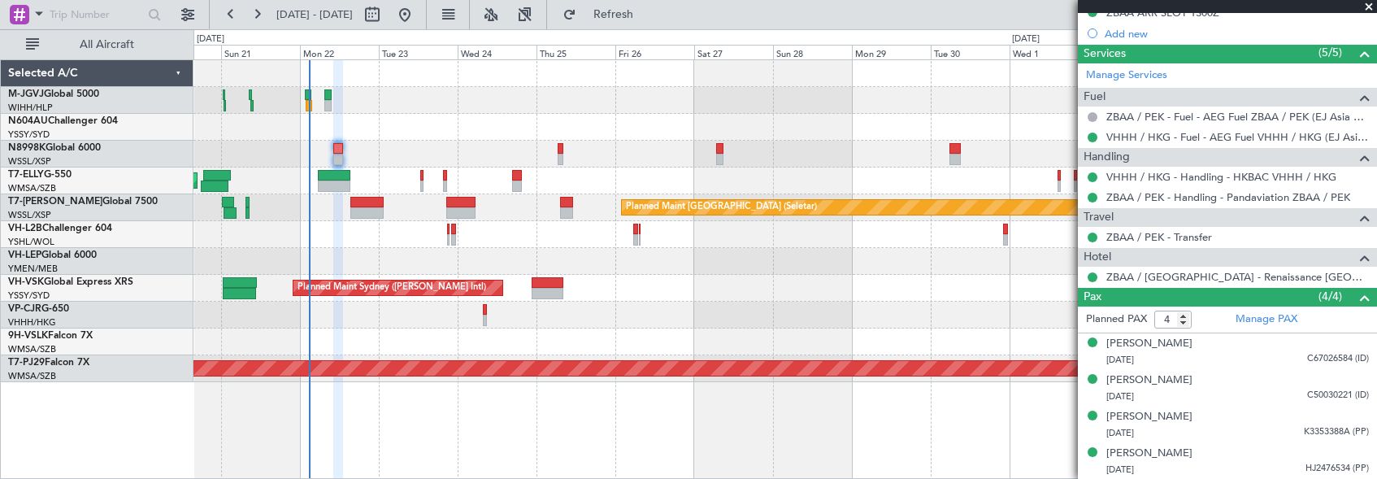
click at [890, 146] on div at bounding box center [784, 154] width 1183 height 27
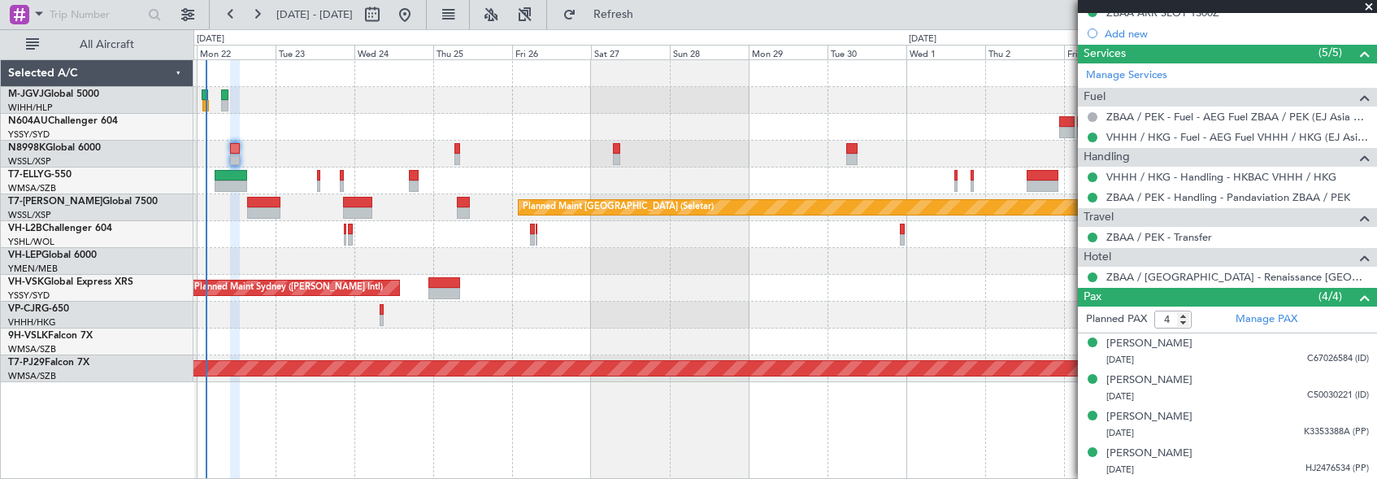
click at [775, 152] on div at bounding box center [784, 154] width 1183 height 27
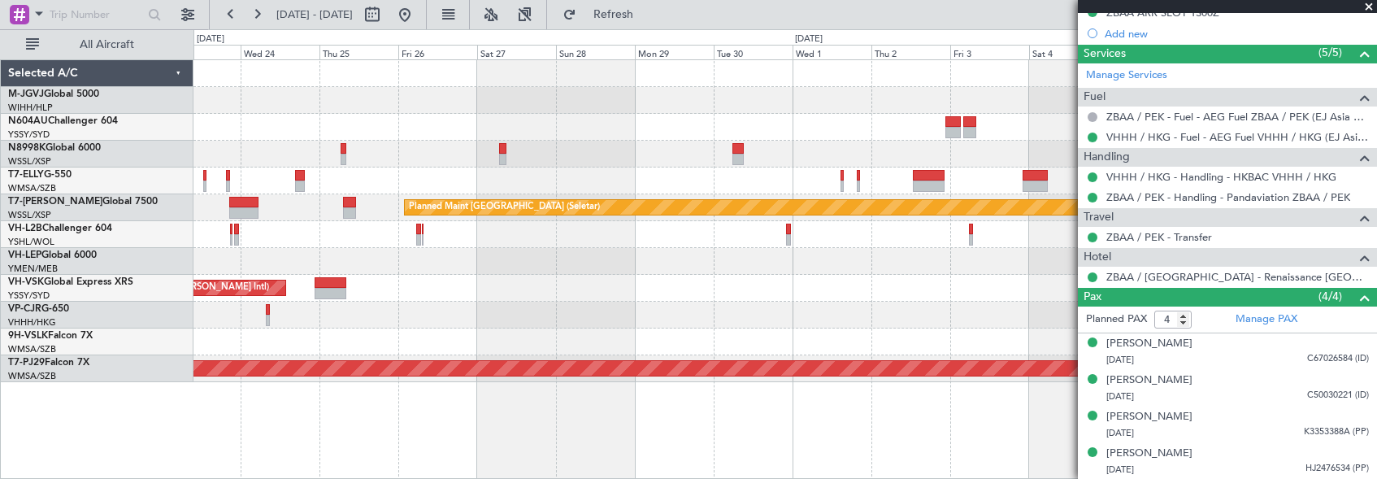
click at [766, 152] on div at bounding box center [784, 154] width 1183 height 27
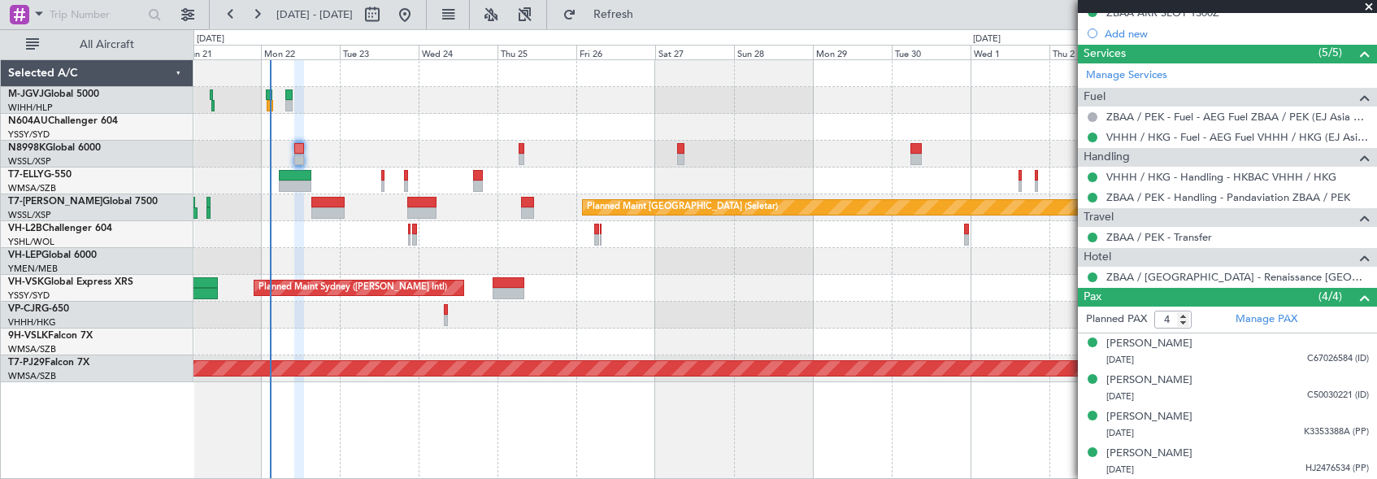
click at [837, 155] on div at bounding box center [784, 154] width 1183 height 27
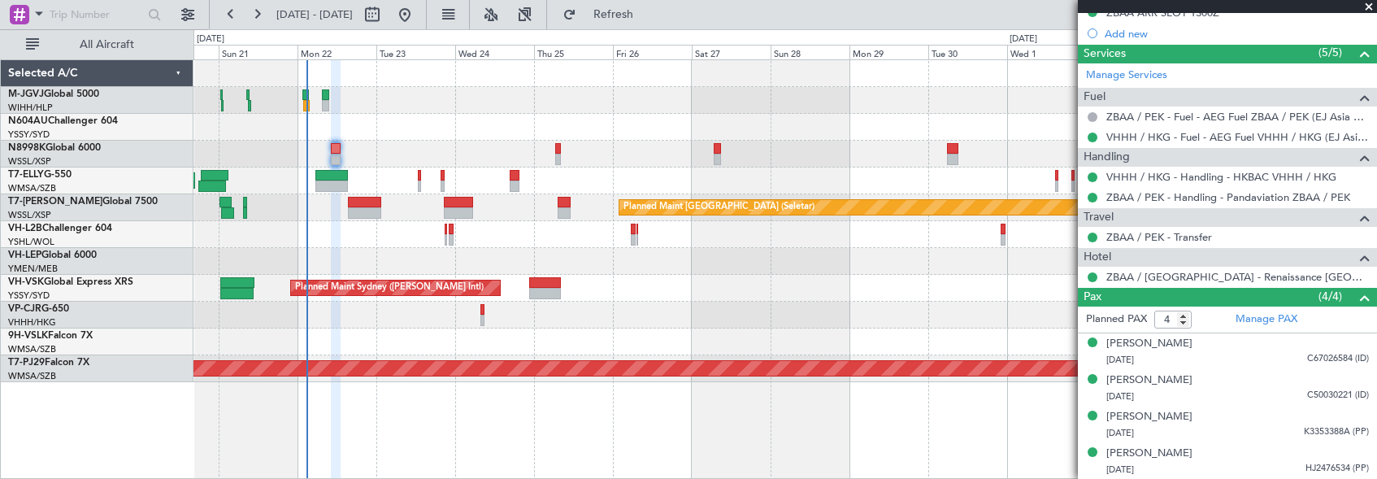
click at [738, 158] on div at bounding box center [784, 154] width 1183 height 27
